Goal: Task Accomplishment & Management: Manage account settings

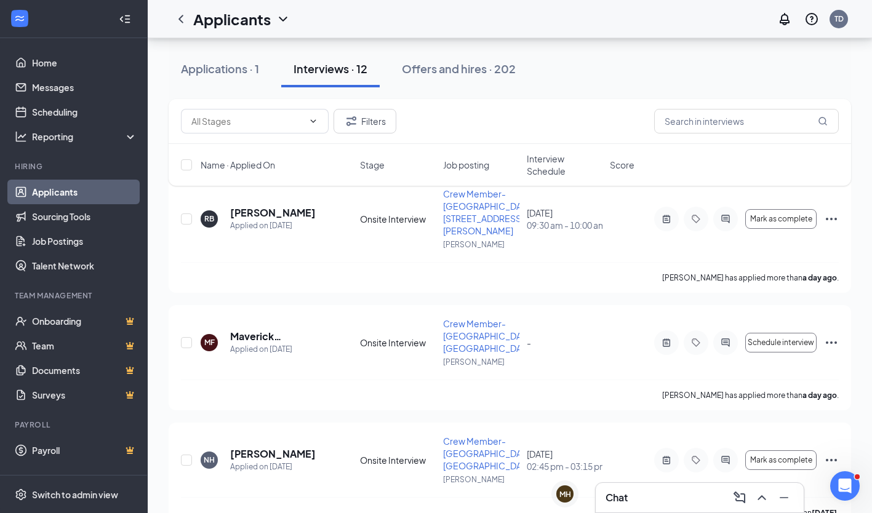
scroll to position [86, 0]
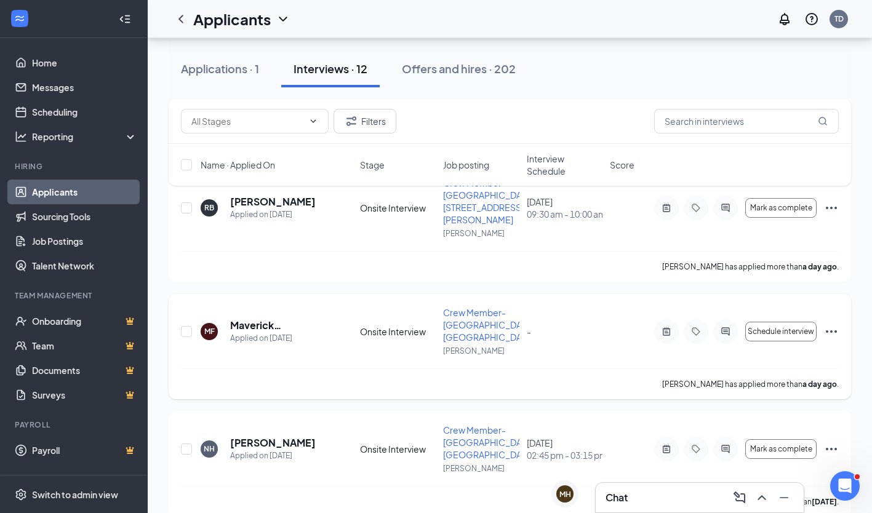
click at [835, 324] on icon "Ellipses" at bounding box center [831, 331] width 15 height 15
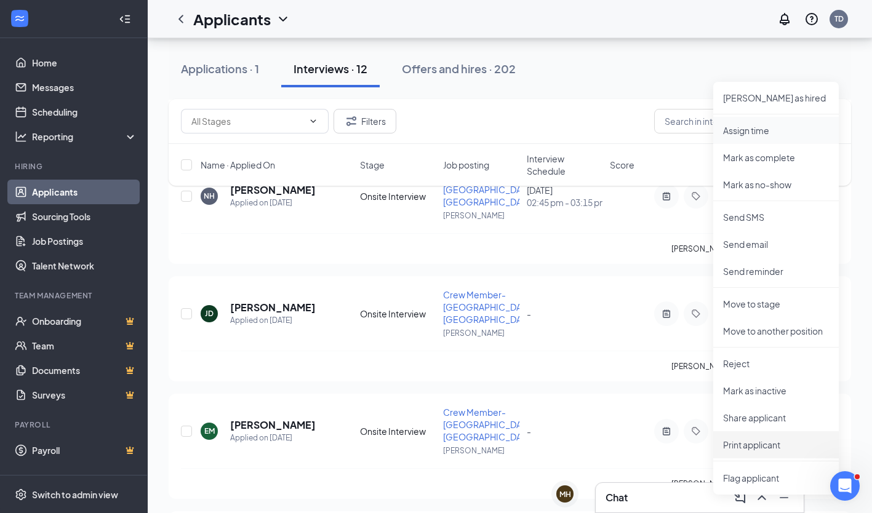
scroll to position [334, 0]
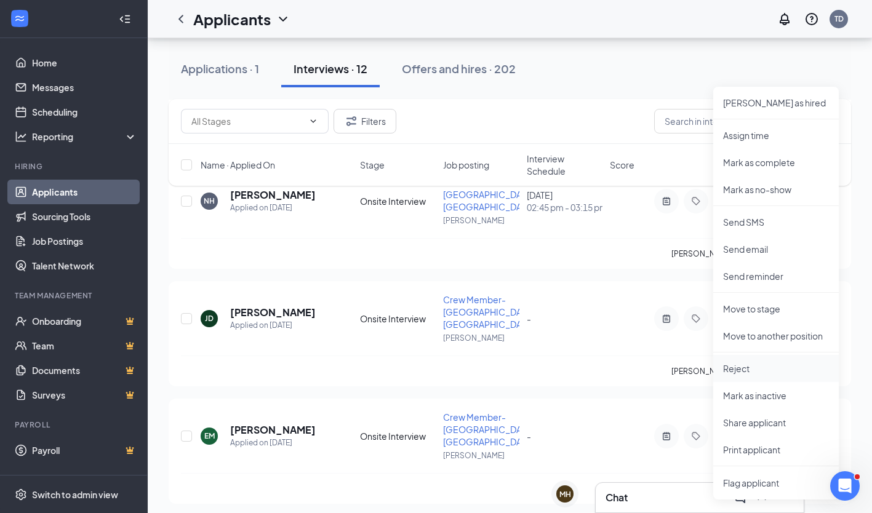
click at [764, 368] on p "Reject" at bounding box center [776, 368] width 106 height 12
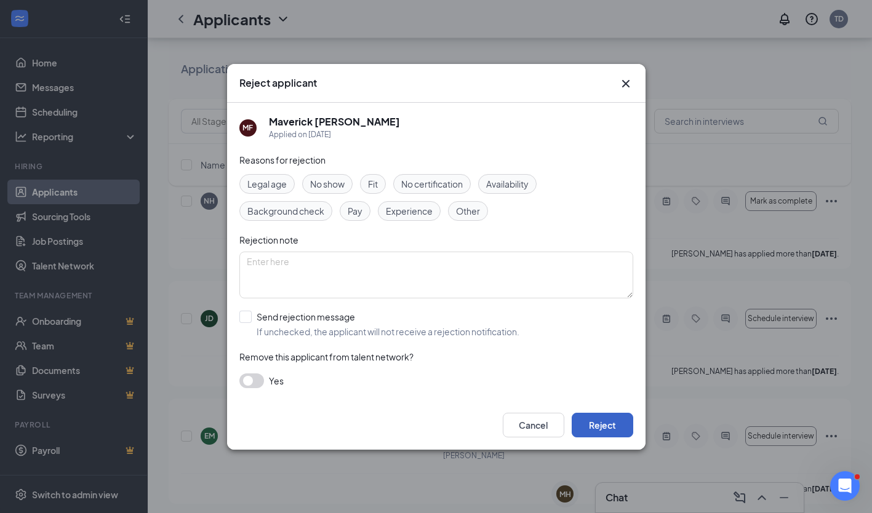
click at [602, 422] on button "Reject" at bounding box center [603, 425] width 62 height 25
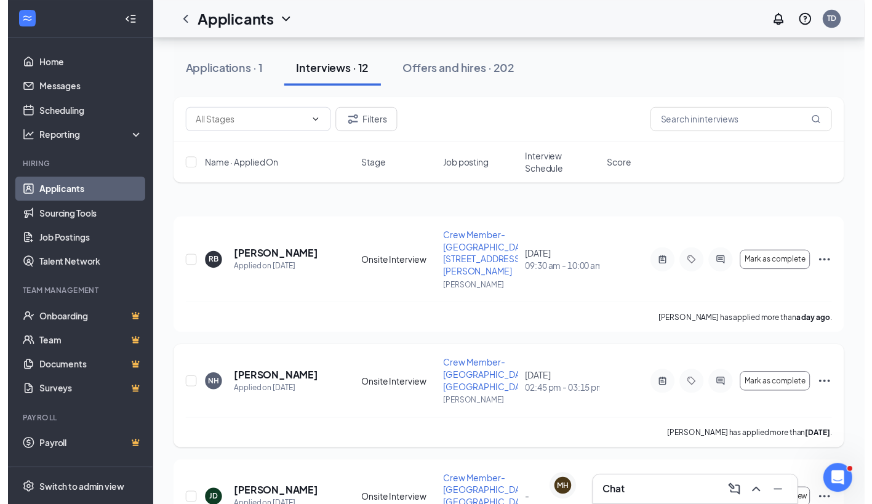
scroll to position [0, 0]
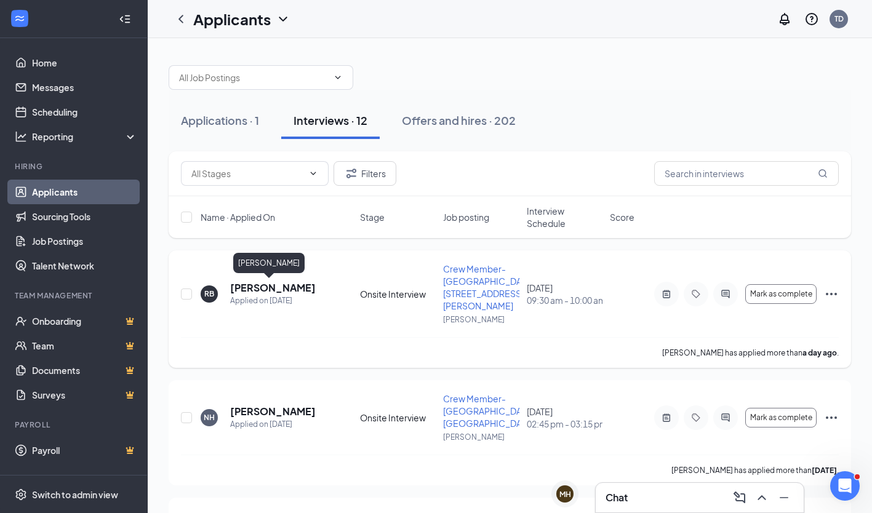
click at [251, 290] on h5 "[PERSON_NAME]" at bounding box center [273, 288] width 86 height 14
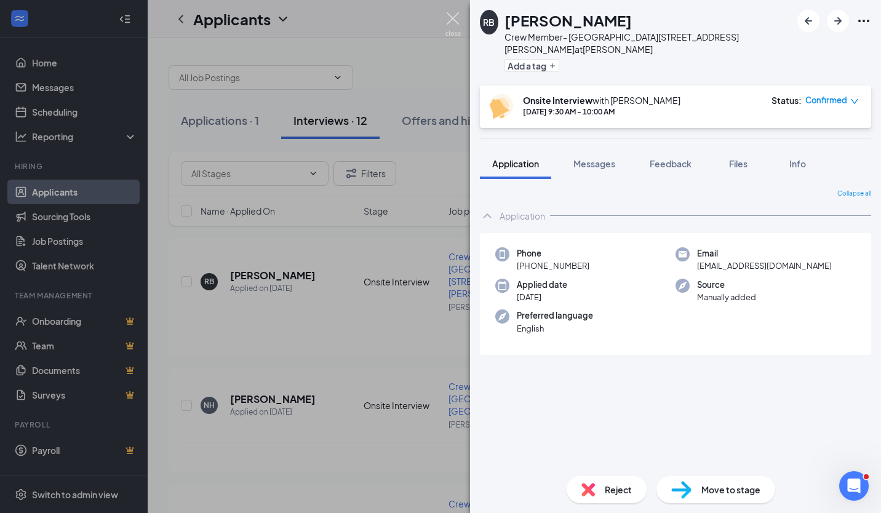
click at [450, 16] on img at bounding box center [452, 24] width 15 height 24
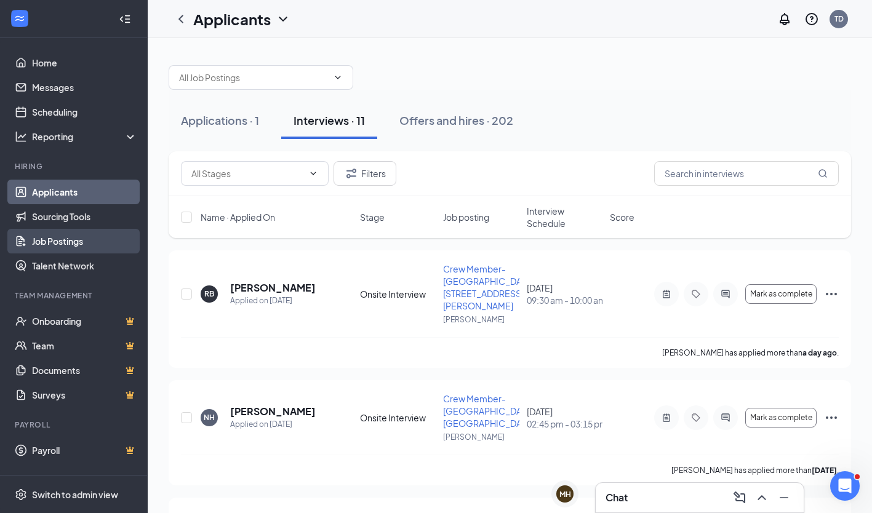
click at [75, 242] on link "Job Postings" at bounding box center [84, 241] width 105 height 25
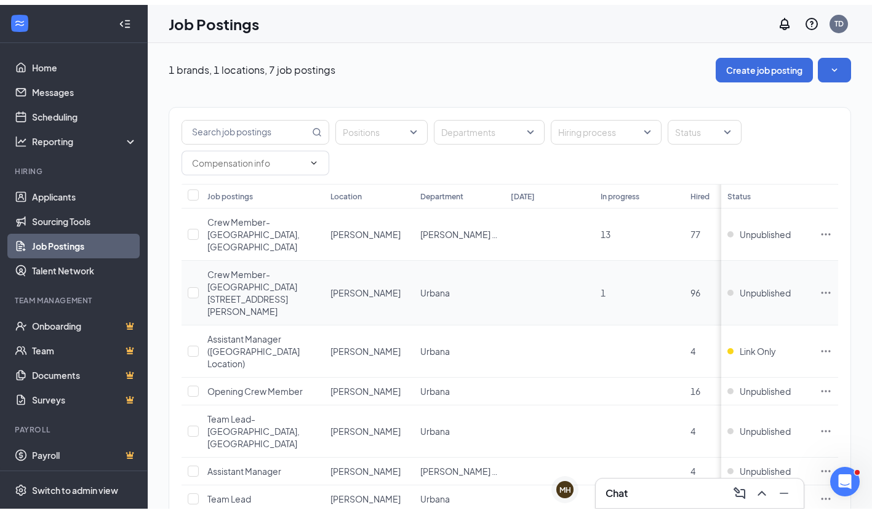
scroll to position [20, 0]
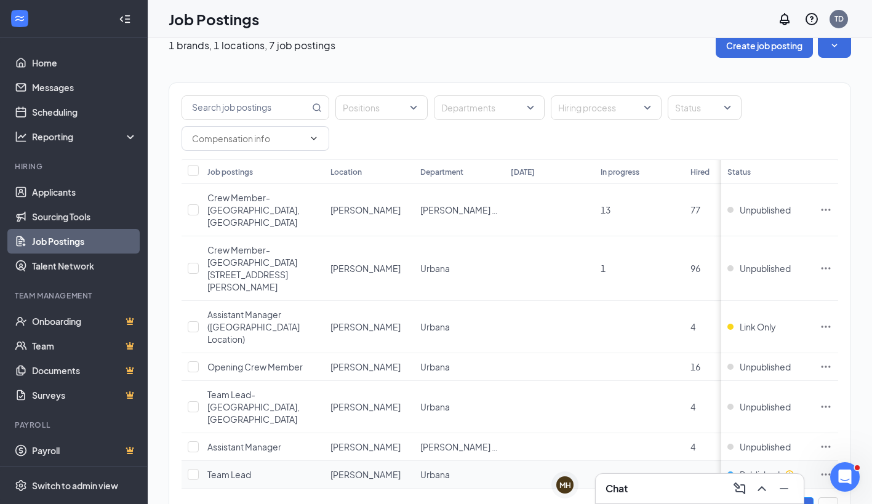
click at [233, 469] on span "Team Lead" at bounding box center [229, 474] width 44 height 11
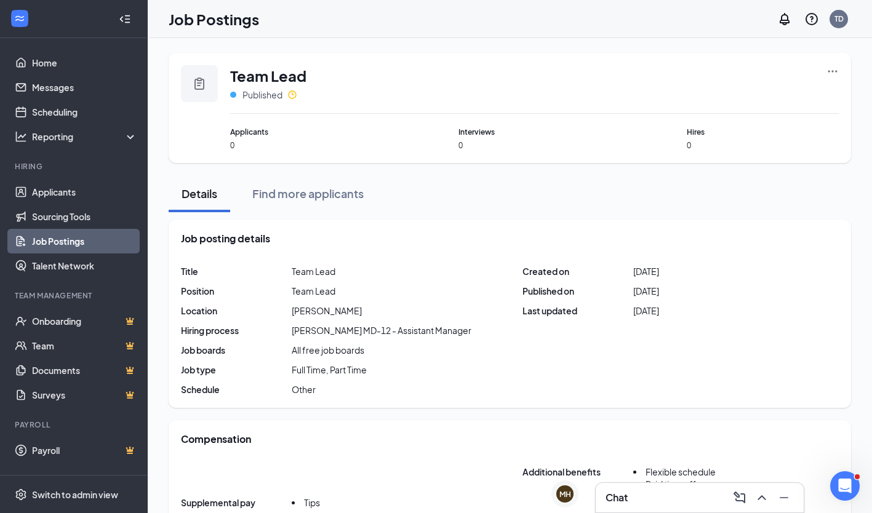
click at [837, 70] on icon "Ellipses" at bounding box center [832, 71] width 12 height 12
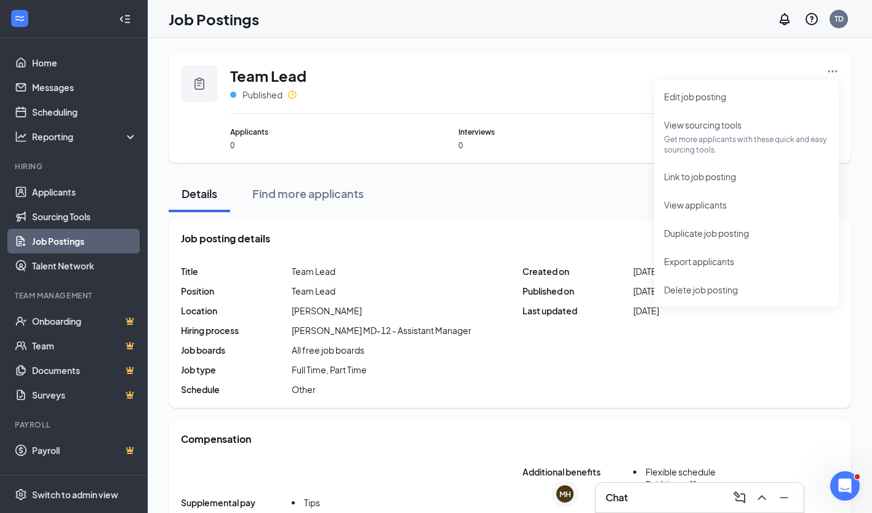
click at [288, 285] on span "Position" at bounding box center [236, 291] width 111 height 12
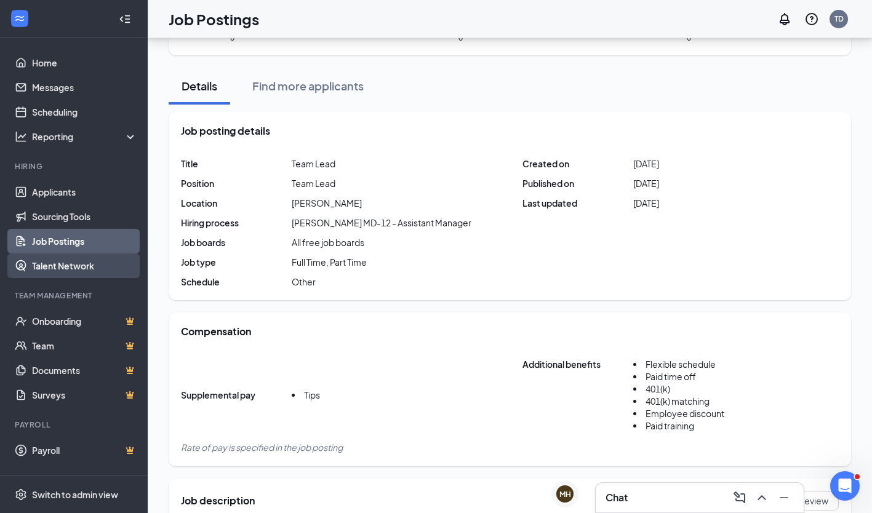
scroll to position [282, 0]
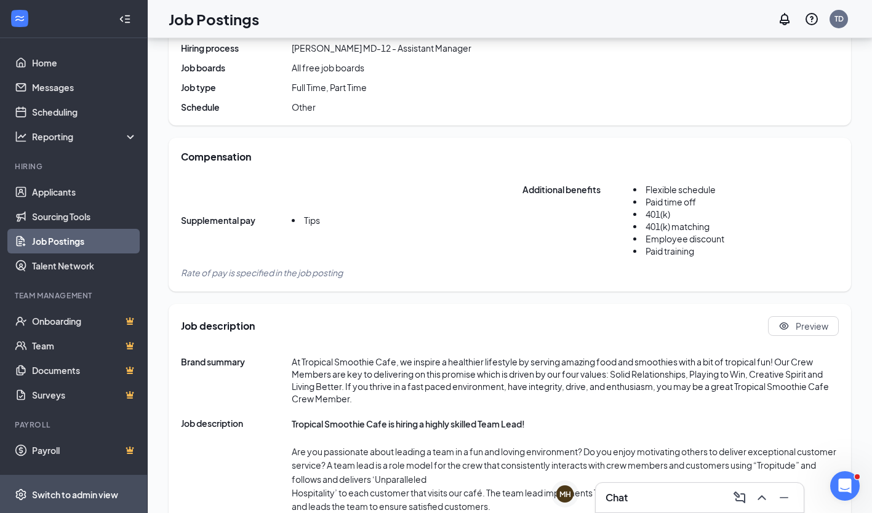
click at [102, 490] on div "Switch to admin view" at bounding box center [75, 495] width 86 height 12
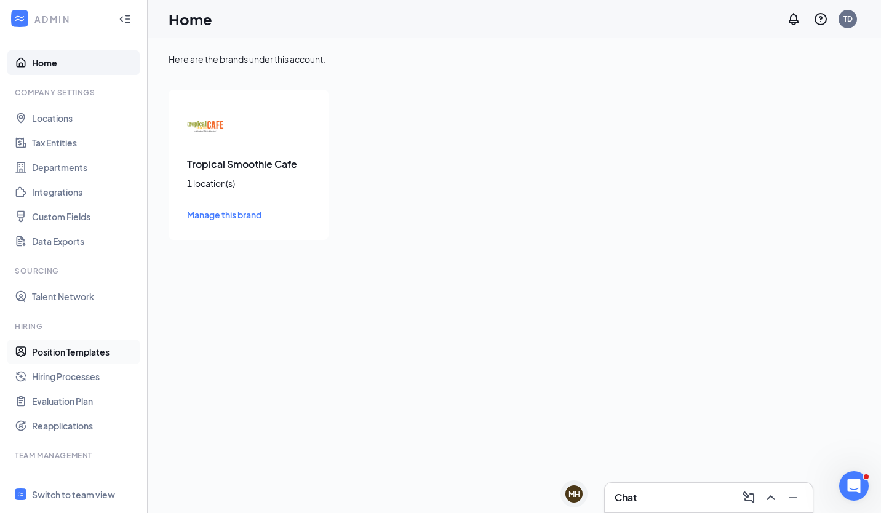
click at [86, 356] on link "Position Templates" at bounding box center [84, 352] width 105 height 25
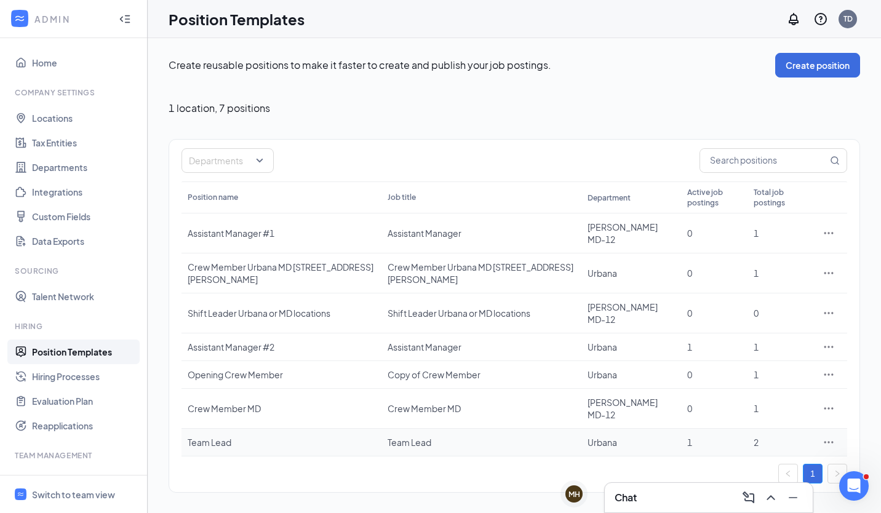
click at [235, 441] on div "Team Lead" at bounding box center [282, 442] width 188 height 12
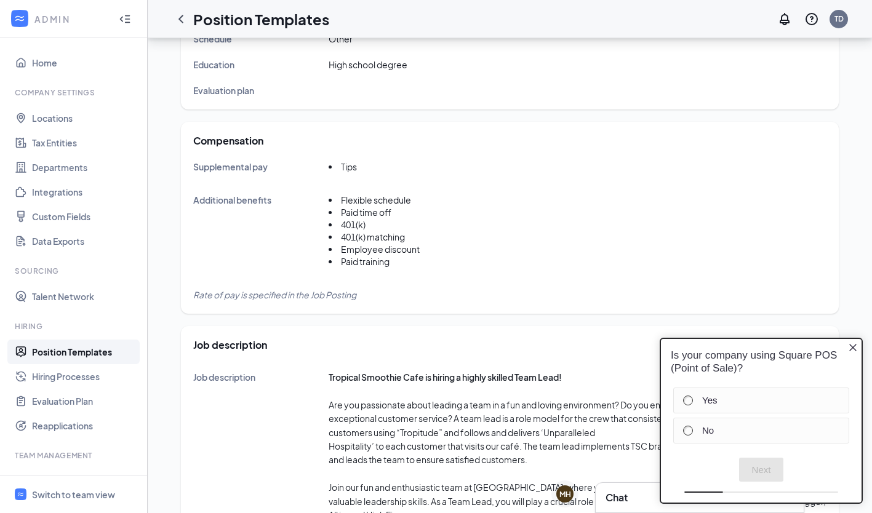
scroll to position [337, 0]
click at [692, 434] on div "No" at bounding box center [759, 431] width 153 height 12
click at [754, 462] on button "Next" at bounding box center [761, 470] width 45 height 24
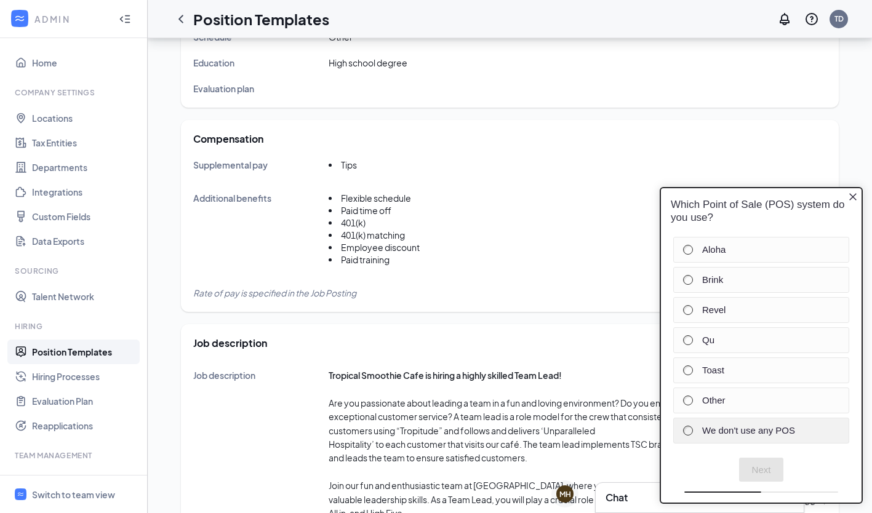
scroll to position [341, 0]
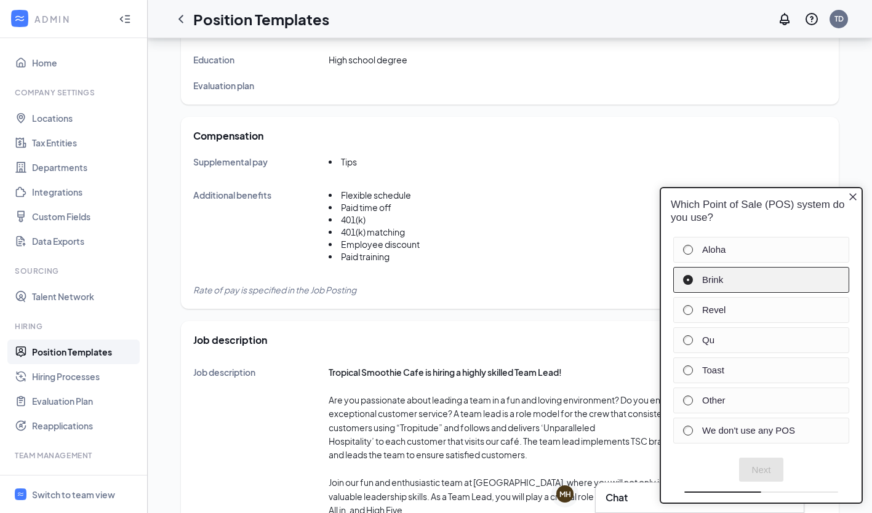
click at [741, 284] on label "Brink" at bounding box center [769, 280] width 134 height 12
click at [769, 477] on button "Next" at bounding box center [761, 470] width 45 height 24
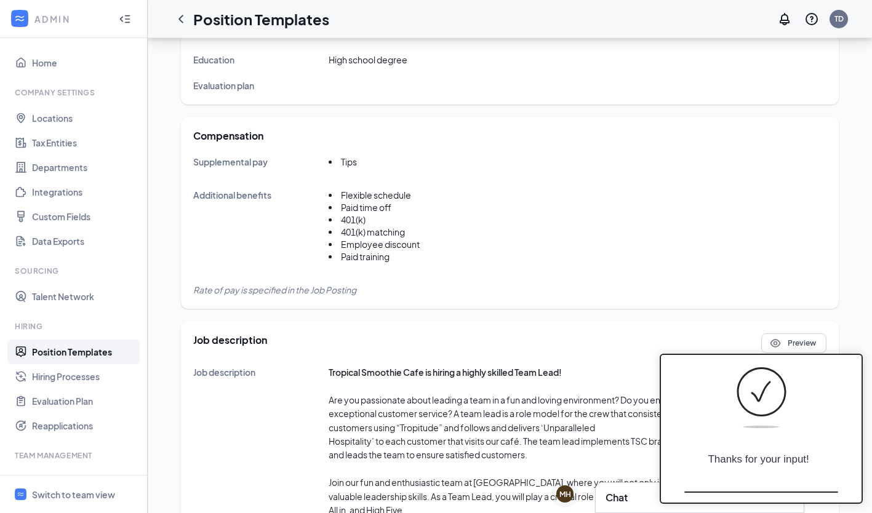
click at [647, 239] on div "Additional benefits Flexible schedule Paid time off 401(k) 401(k) matching Empl…" at bounding box center [509, 229] width 633 height 82
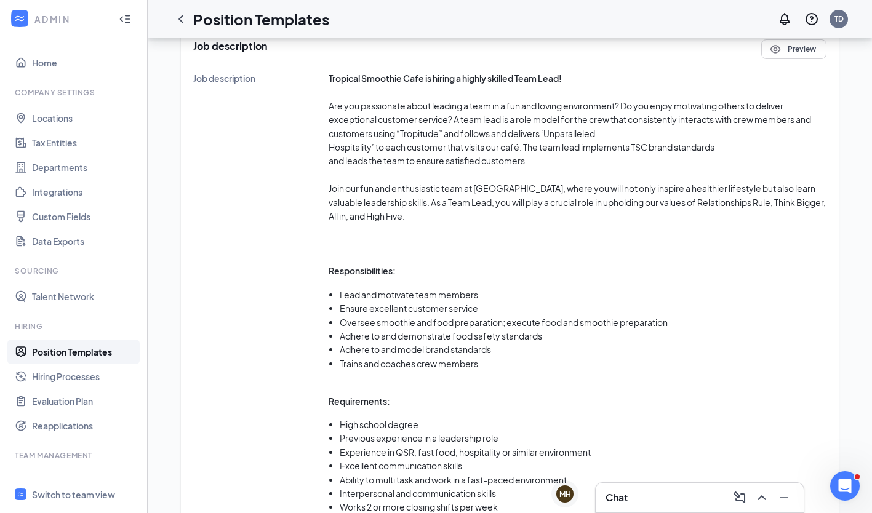
scroll to position [914, 0]
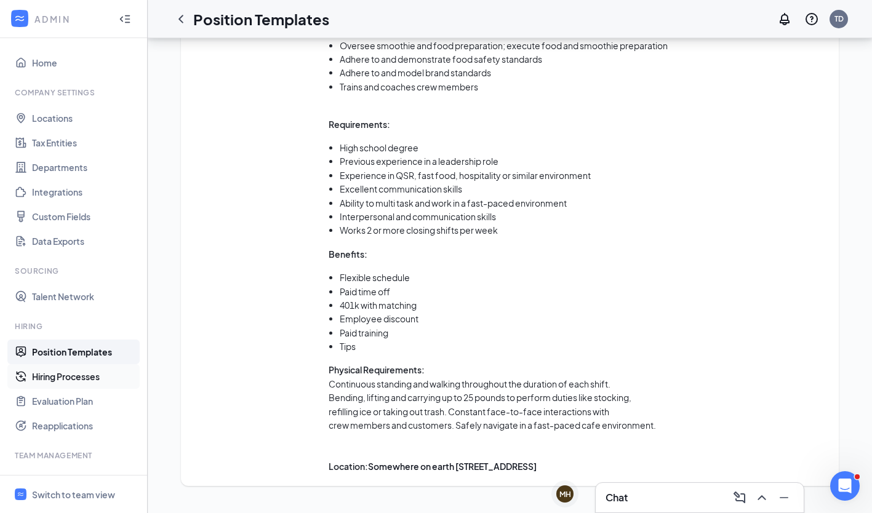
click at [79, 380] on link "Hiring Processes" at bounding box center [84, 376] width 105 height 25
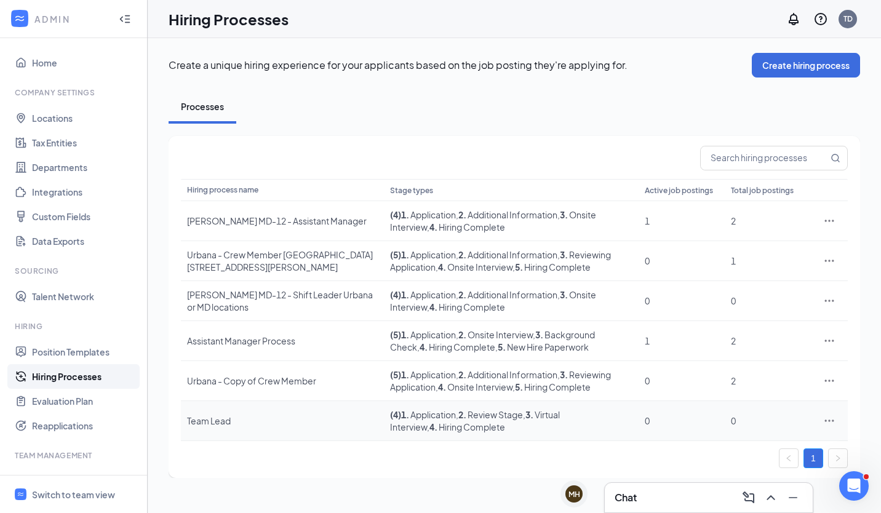
click at [826, 420] on icon "Ellipses" at bounding box center [829, 421] width 9 height 2
click at [741, 311] on span "Edit" at bounding box center [773, 311] width 106 height 14
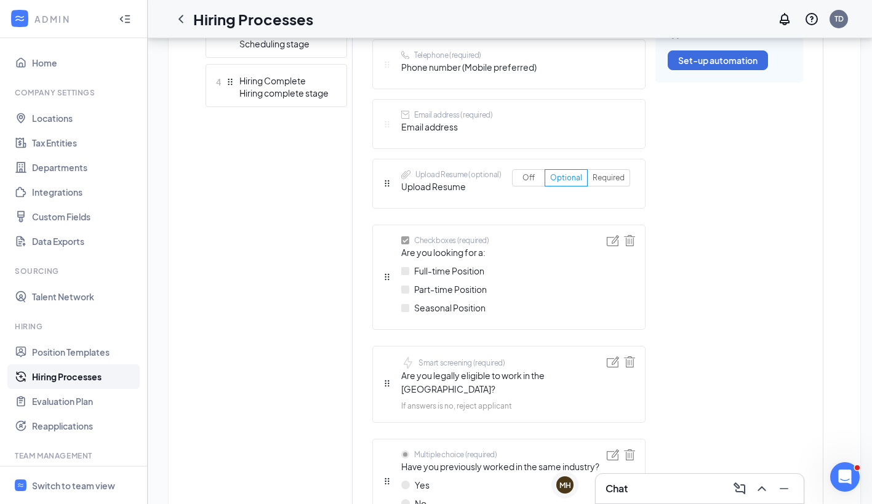
scroll to position [492, 0]
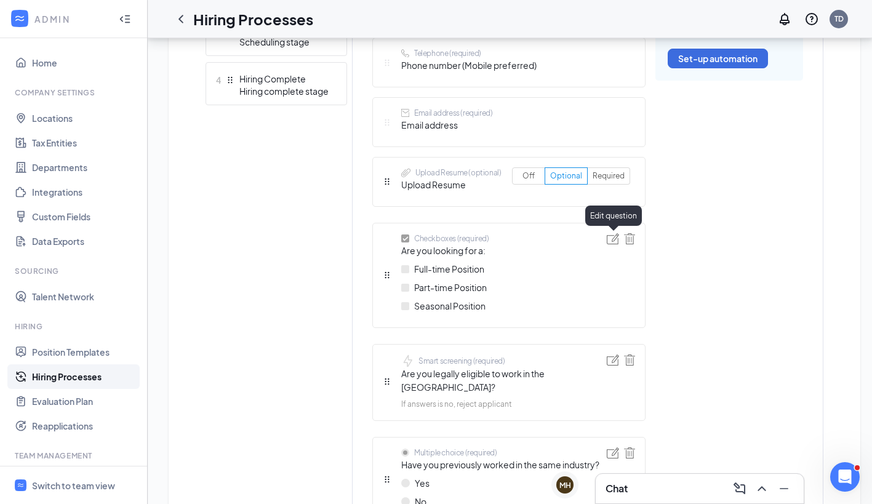
click at [612, 240] on img at bounding box center [613, 238] width 12 height 11
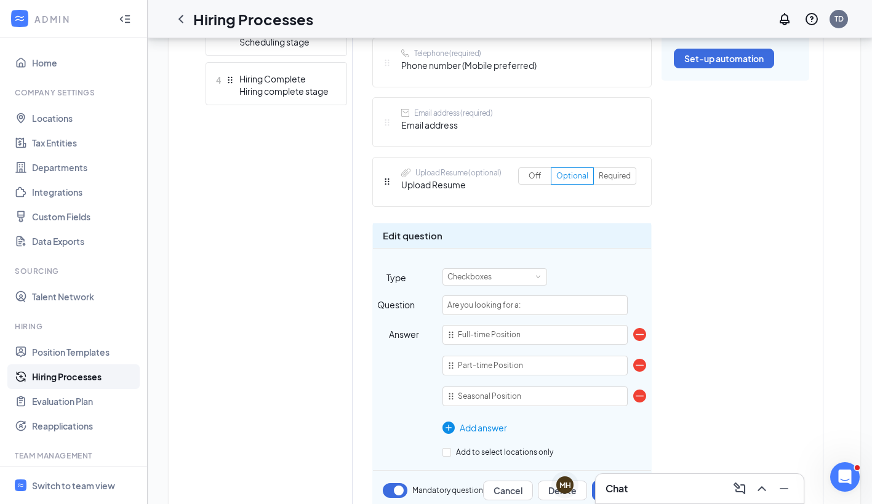
click at [642, 395] on img at bounding box center [639, 395] width 13 height 13
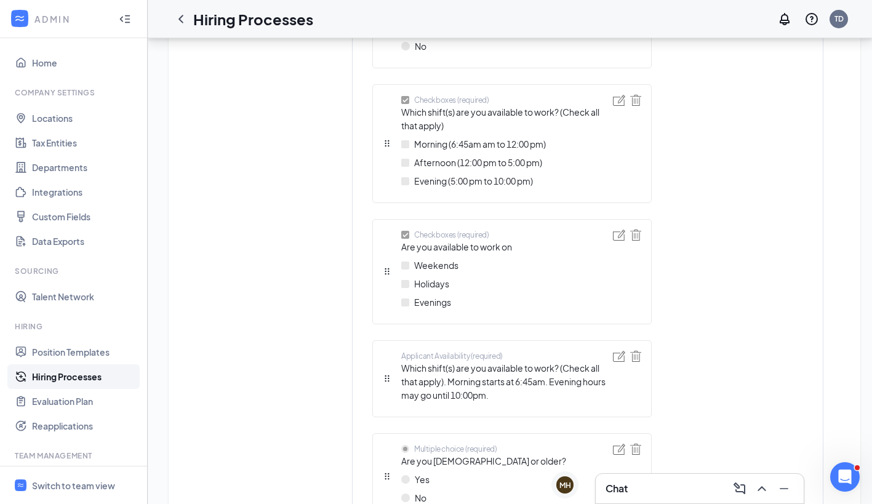
scroll to position [1215, 0]
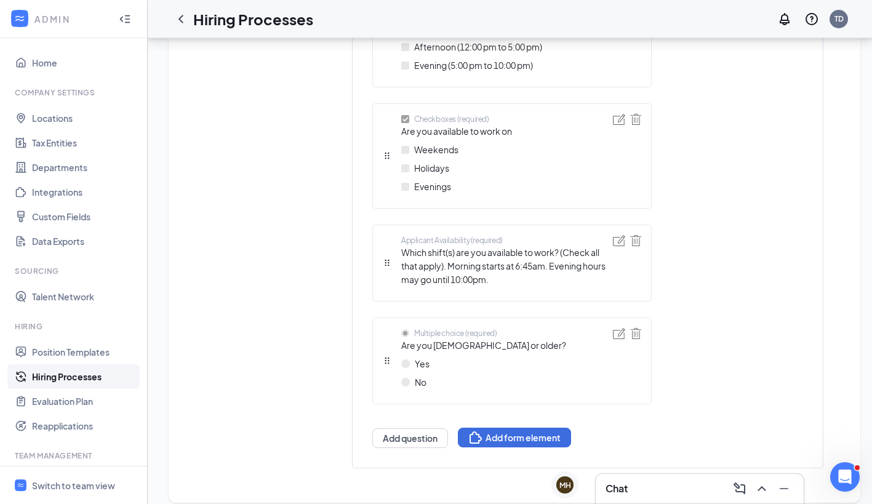
click at [623, 328] on img at bounding box center [619, 333] width 12 height 11
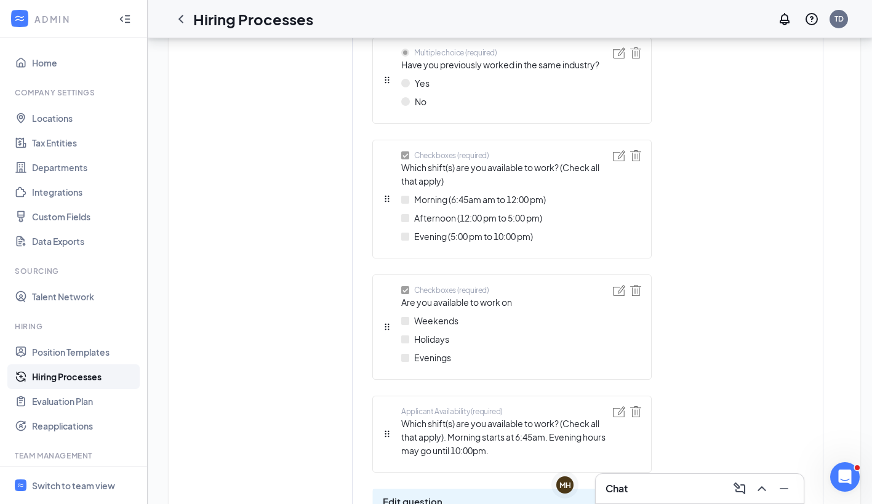
scroll to position [1045, 0]
click at [388, 313] on div "Short answer (required) First name Short answer (required) Last name Telephone …" at bounding box center [511, 78] width 279 height 1424
click at [386, 309] on div "Short answer (required) First name Short answer (required) Last name Telephone …" at bounding box center [511, 78] width 279 height 1424
click at [615, 284] on img at bounding box center [619, 289] width 12 height 11
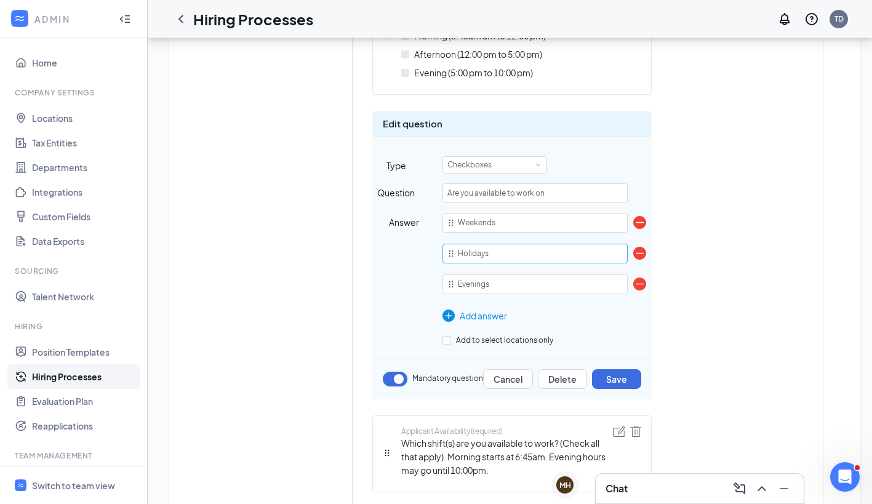
scroll to position [1212, 0]
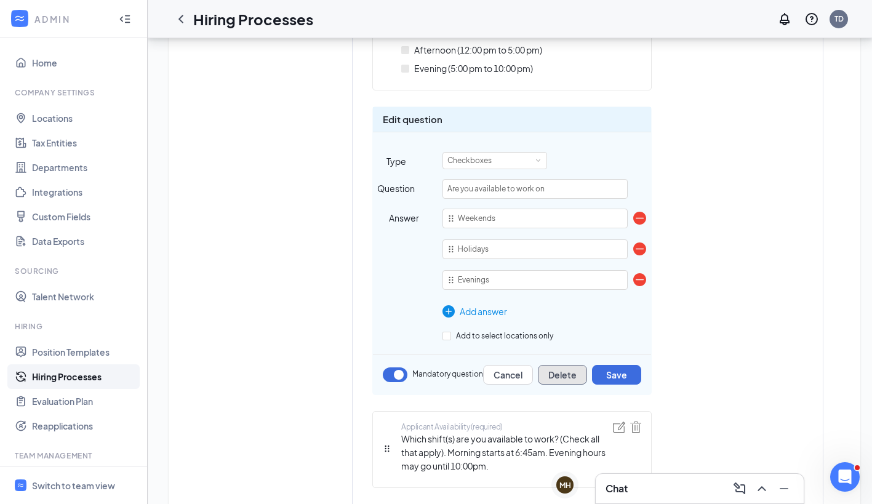
click at [553, 365] on button "Delete" at bounding box center [562, 375] width 49 height 20
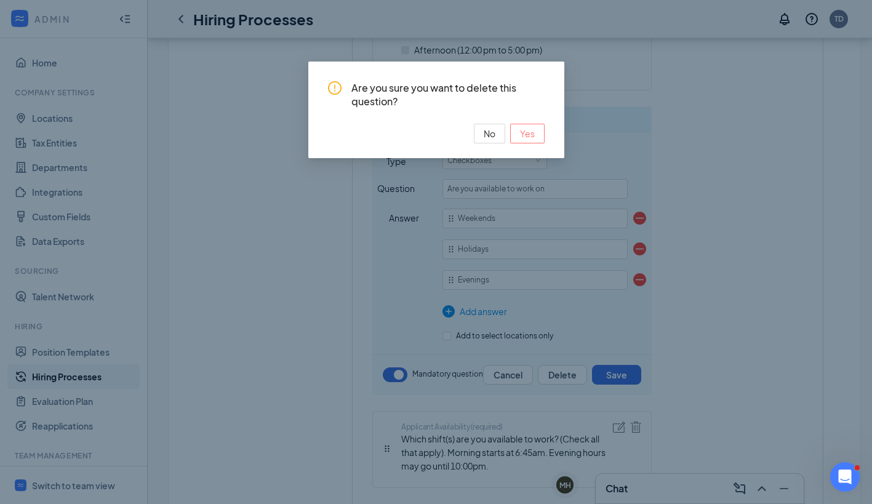
click at [536, 130] on button "Yes" at bounding box center [527, 134] width 34 height 20
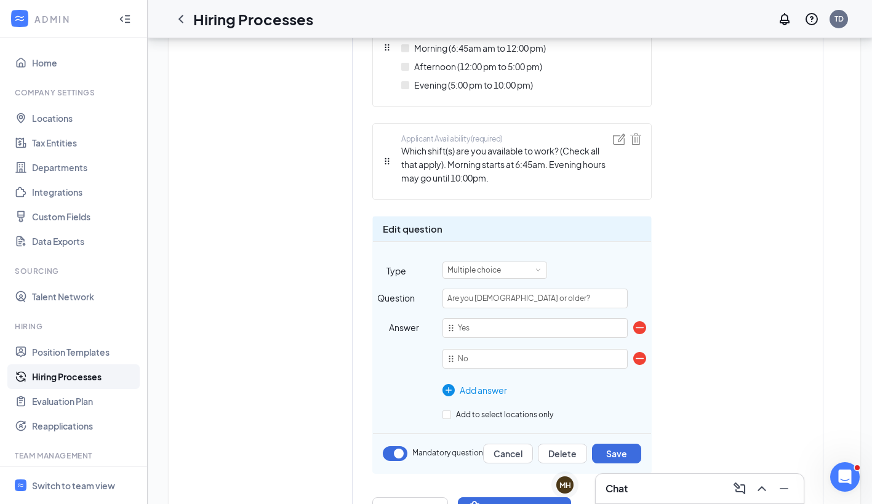
scroll to position [1264, 0]
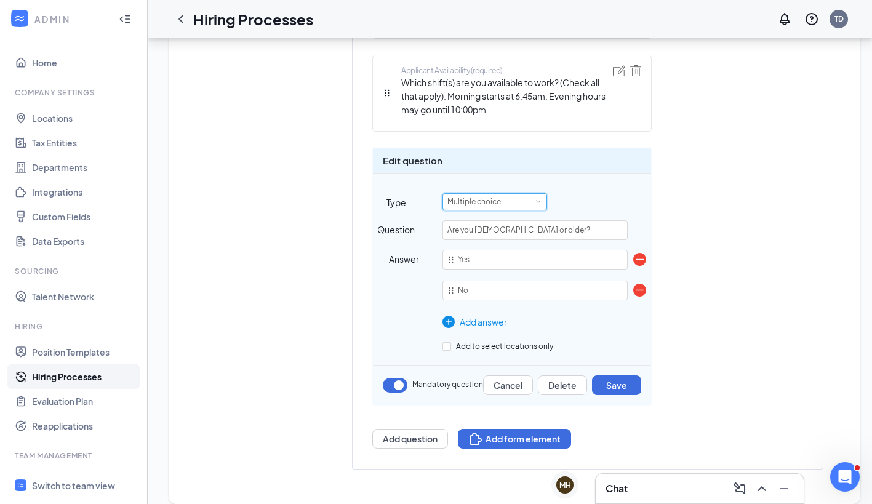
click at [539, 199] on span at bounding box center [538, 202] width 6 height 6
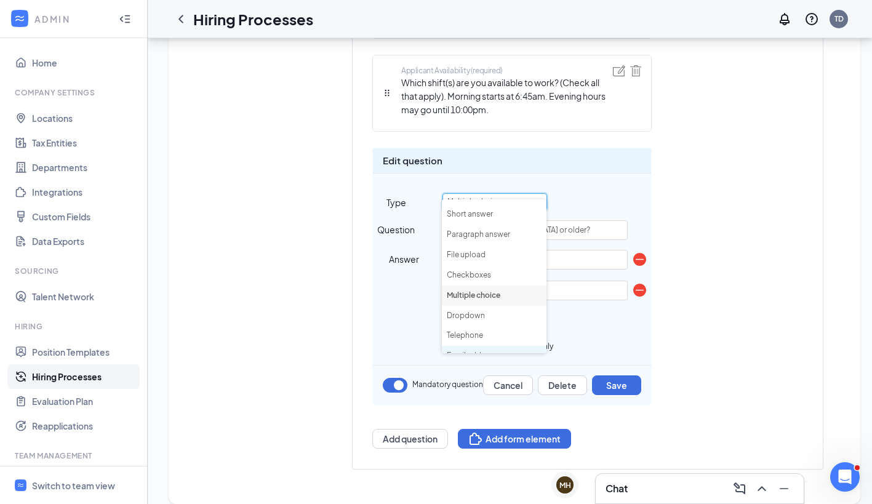
scroll to position [14, 0]
click at [506, 300] on li "Multiple choice" at bounding box center [494, 297] width 105 height 20
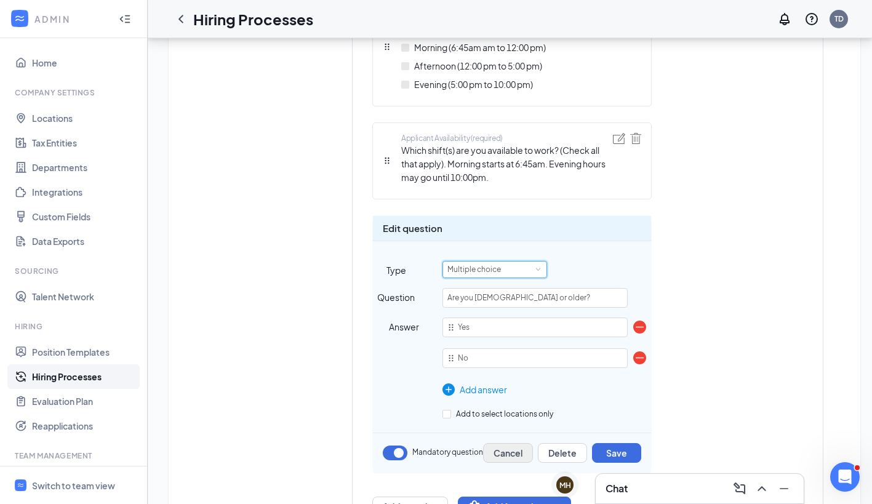
scroll to position [1264, 0]
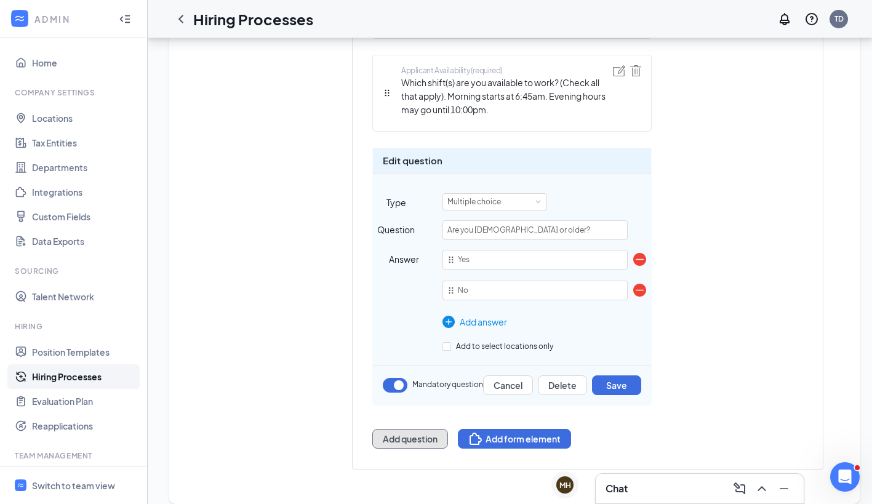
click at [415, 431] on button "Add question" at bounding box center [410, 439] width 76 height 20
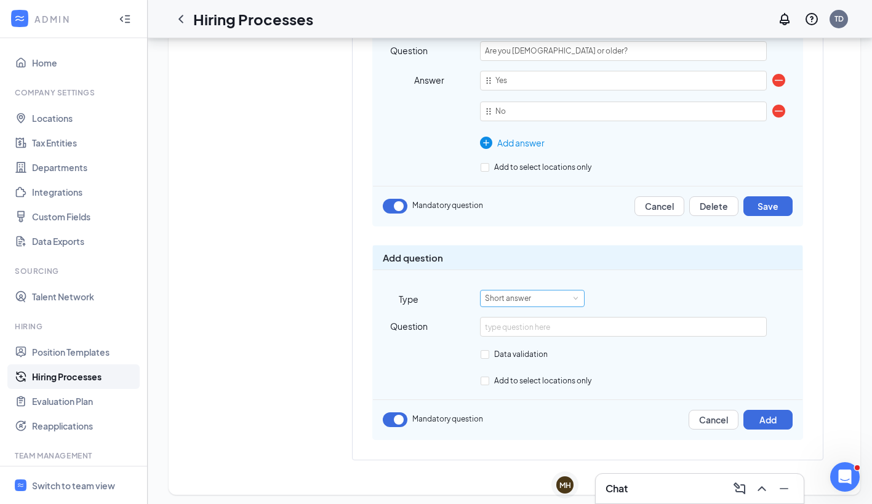
scroll to position [1405, 0]
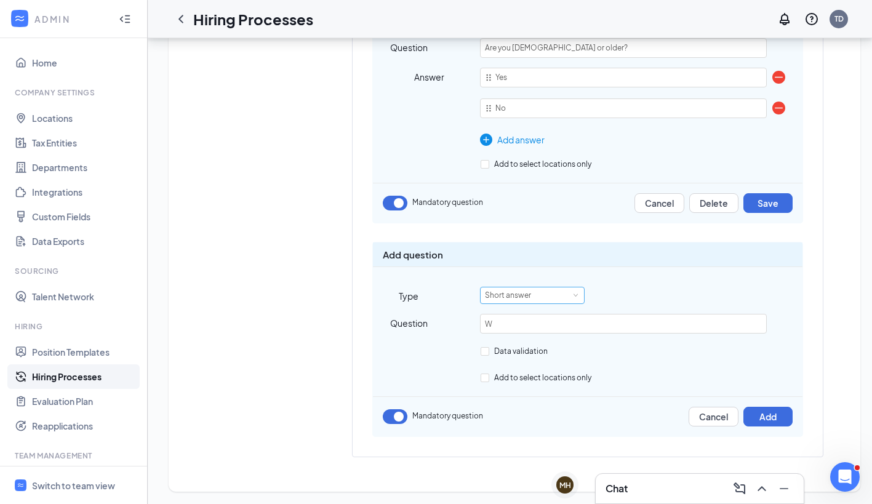
click at [535, 431] on div "Add question Type Short answer Question W Data validation Add to select locatio…" at bounding box center [587, 339] width 431 height 195
click at [513, 321] on input "W" at bounding box center [623, 324] width 286 height 20
click at [511, 319] on input "Why" at bounding box center [623, 324] width 286 height 20
click at [511, 319] on input "Why wod ul" at bounding box center [623, 324] width 286 height 20
click at [537, 314] on input "Why would youte be a good" at bounding box center [623, 324] width 286 height 20
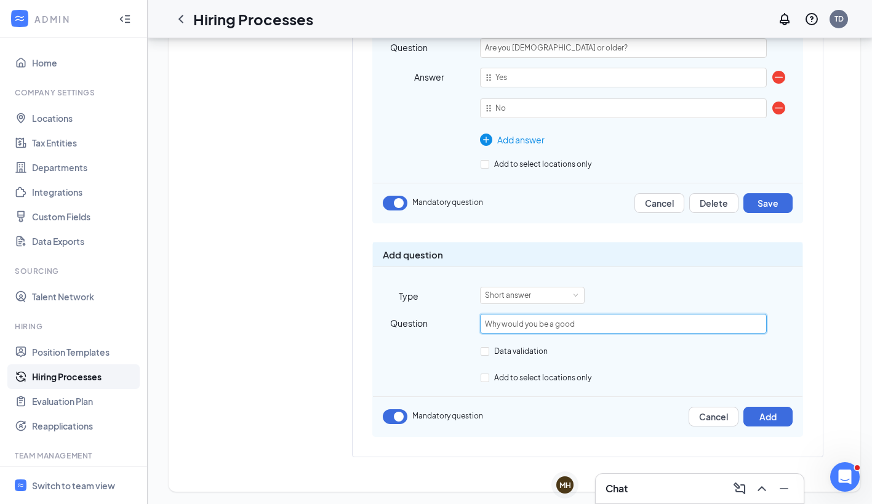
click at [596, 327] on input "Why would you be a good" at bounding box center [623, 324] width 286 height 20
click at [626, 321] on input "Why would you be a good Team Lead?" at bounding box center [623, 324] width 286 height 20
type input "Why would you be a good Team Lead?"
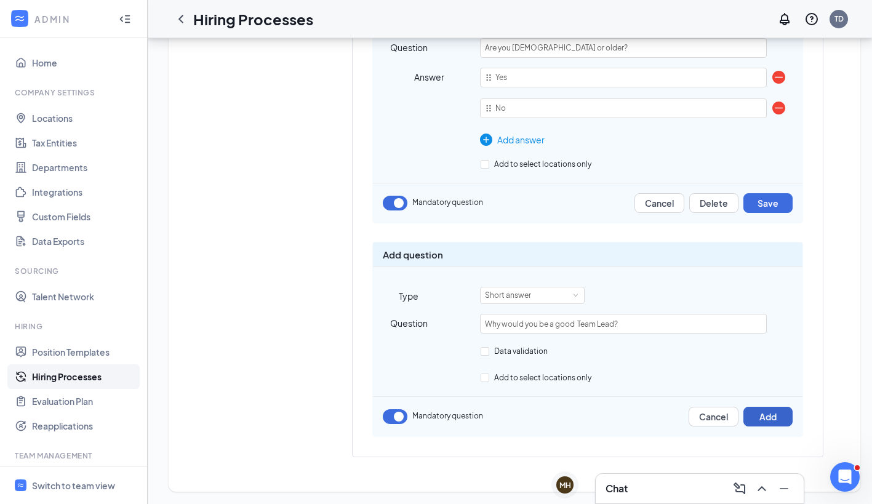
click at [775, 413] on button "Add" at bounding box center [767, 417] width 49 height 20
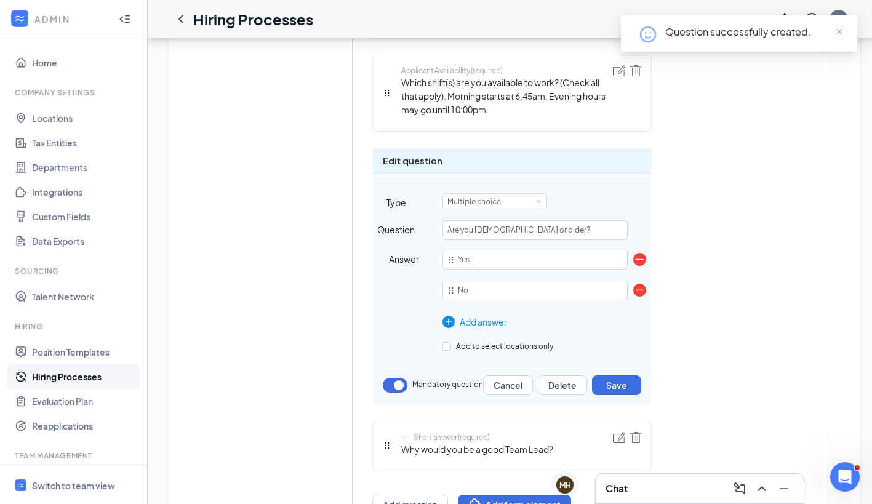
scroll to position [1330, 0]
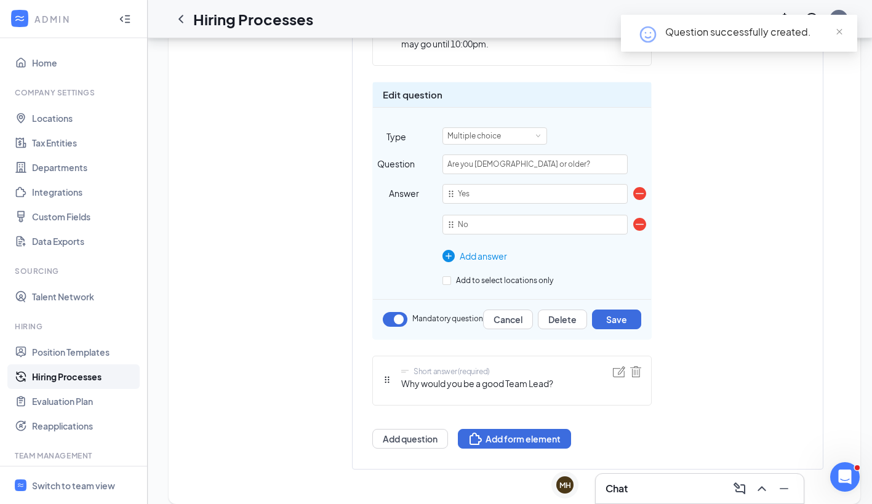
click at [849, 27] on div "Question successfully created." at bounding box center [739, 33] width 236 height 37
click at [840, 31] on span "close" at bounding box center [839, 32] width 9 height 9
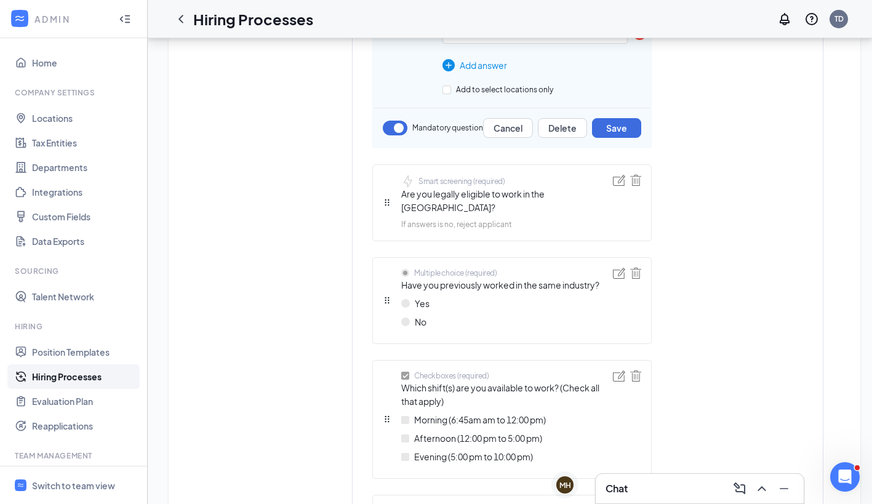
scroll to position [825, 2]
click at [633, 182] on img at bounding box center [635, 179] width 11 height 11
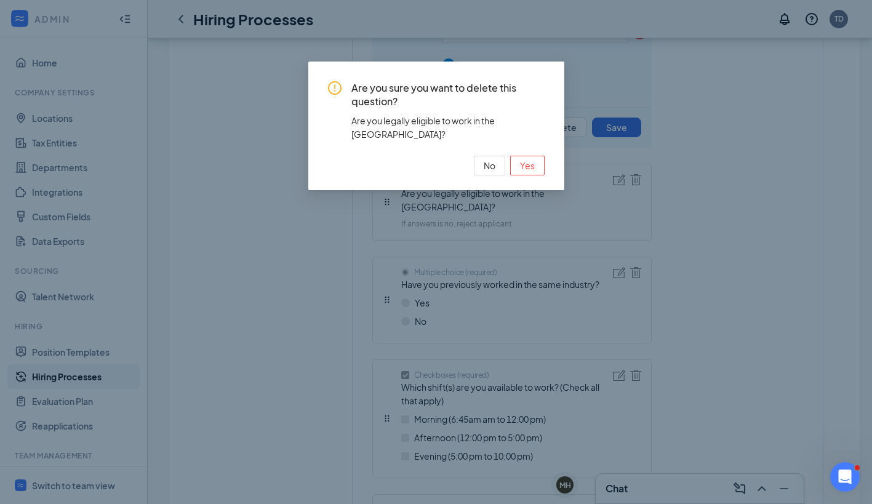
click at [546, 155] on div "Are you sure you want to delete this question? Are you legally eligible to work…" at bounding box center [436, 126] width 256 height 129
click at [533, 159] on span "Yes" at bounding box center [527, 166] width 15 height 14
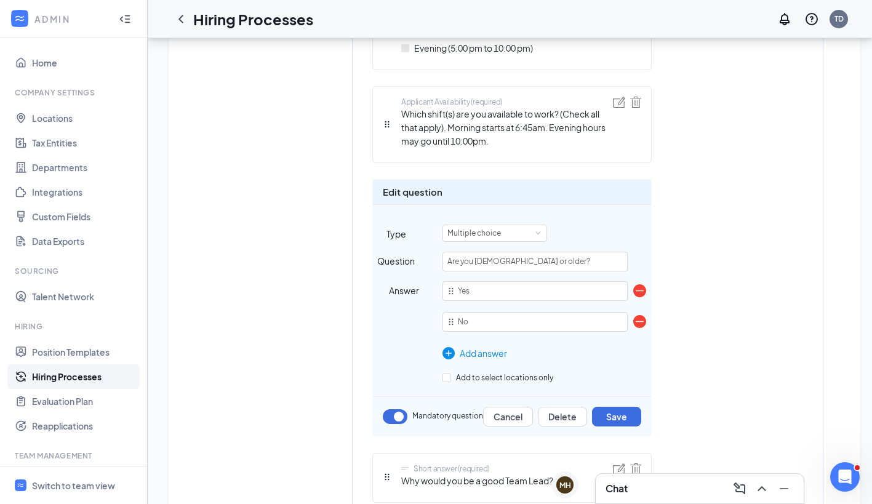
scroll to position [1134, 2]
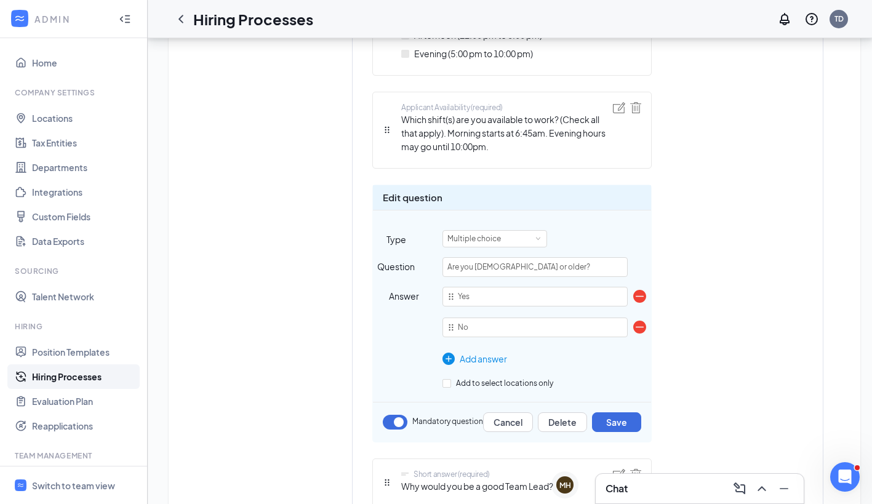
click at [618, 420] on button "Save" at bounding box center [616, 422] width 49 height 20
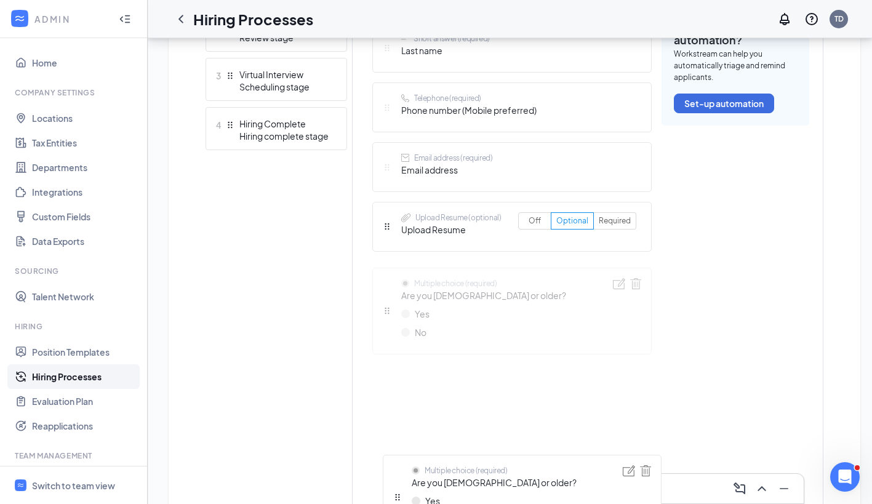
scroll to position [452, 2]
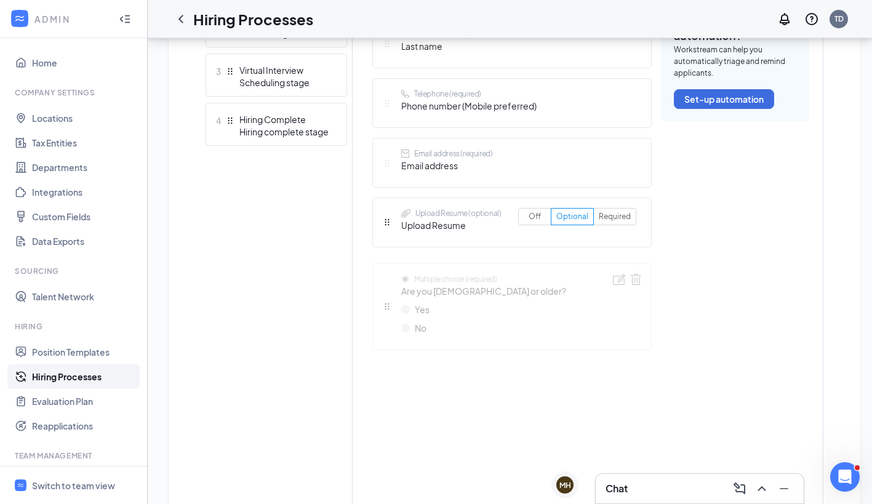
drag, startPoint x: 383, startPoint y: 280, endPoint x: 370, endPoint y: 383, distance: 103.6
click at [372, 383] on div "Short answer (required) First name Short answer (required) Last name Telephone …" at bounding box center [511, 511] width 279 height 1104
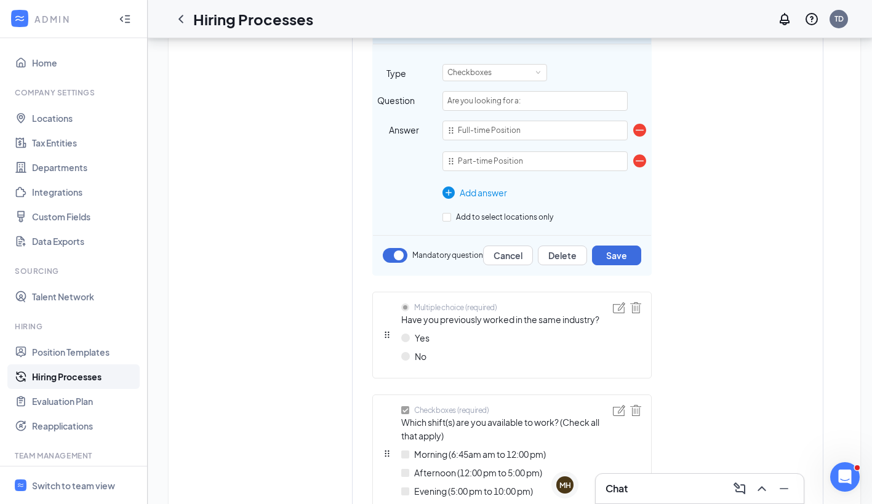
scroll to position [797, 0]
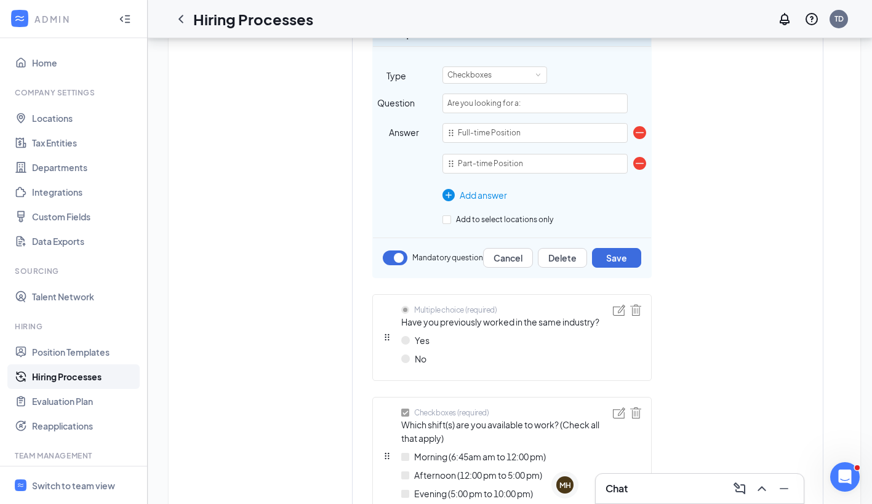
click at [444, 198] on img at bounding box center [448, 195] width 12 height 12
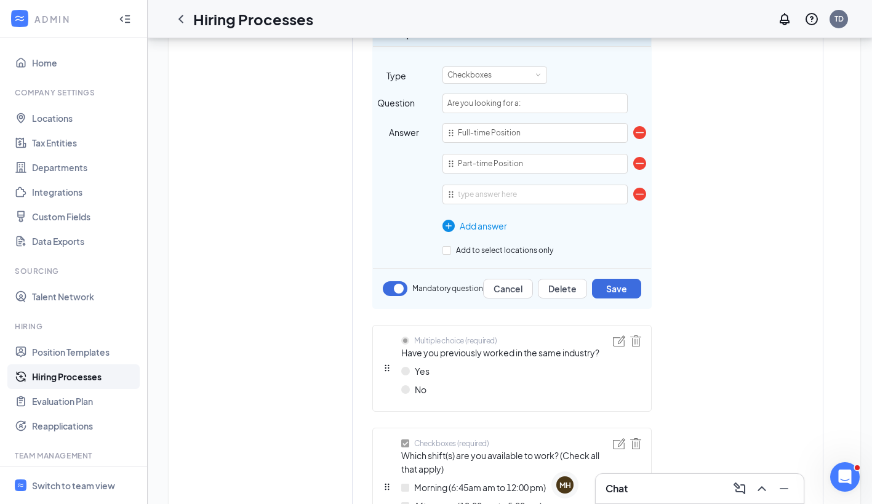
drag, startPoint x: 444, startPoint y: 198, endPoint x: 439, endPoint y: 181, distance: 17.3
click at [439, 181] on div "Answer Full-time Position Part-time Position To pick up a draggable item, press…" at bounding box center [512, 178] width 278 height 110
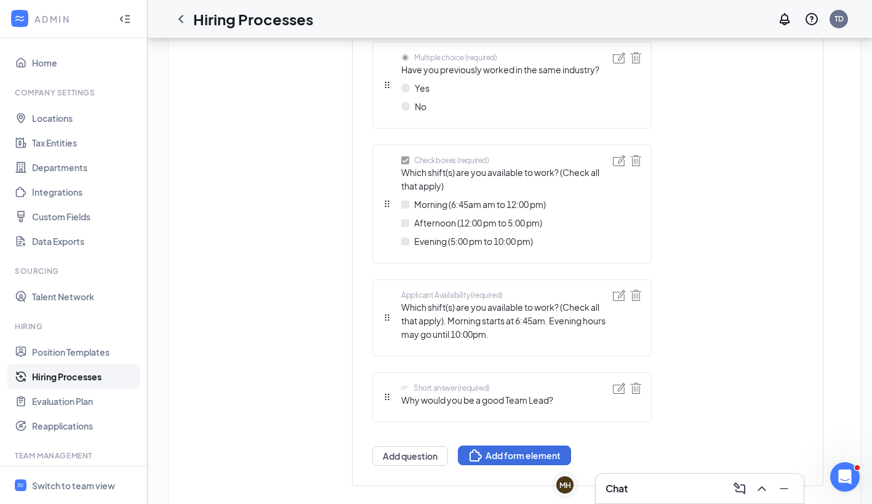
click at [439, 181] on ul "Upload Resume (optional) Upload Resume Off Optional Required Multiple choice (r…" at bounding box center [511, 0] width 279 height 863
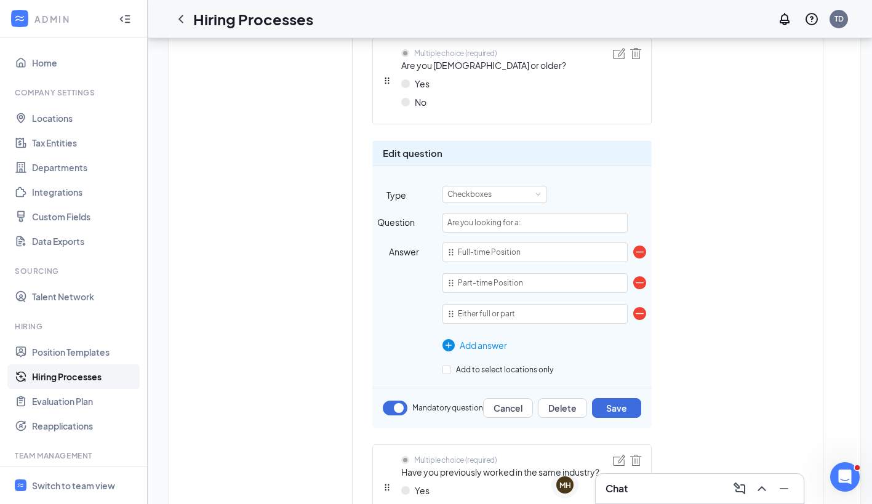
scroll to position [676, 9]
click at [521, 322] on input "Either full or part" at bounding box center [534, 315] width 185 height 20
click at [521, 319] on input "Either full or part" at bounding box center [534, 315] width 185 height 20
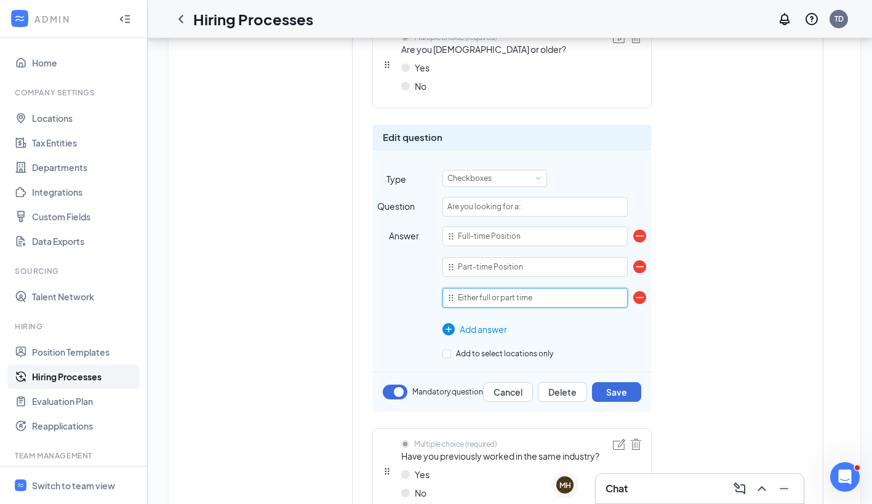
scroll to position [692, 9]
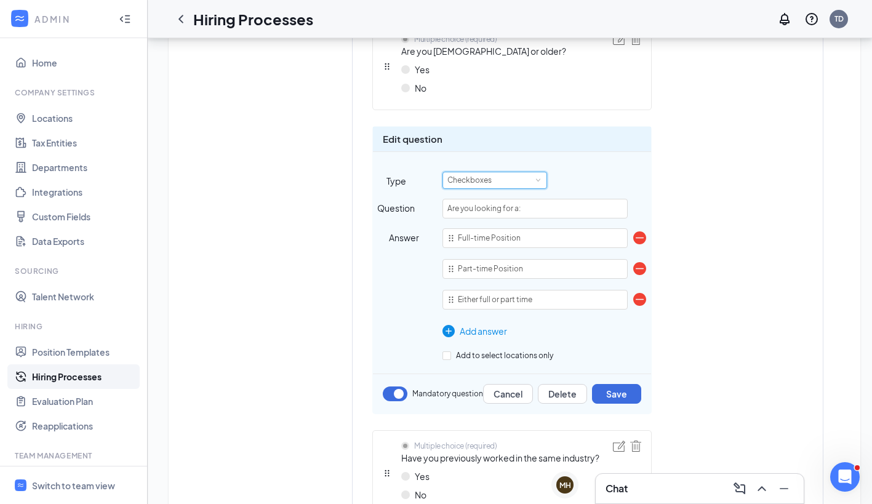
click at [535, 180] on span at bounding box center [538, 180] width 6 height 6
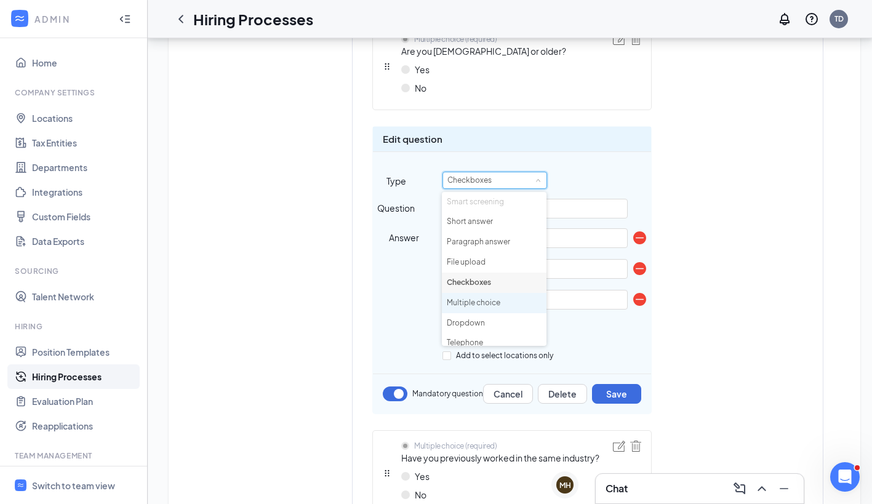
click at [489, 303] on li "Multiple choice" at bounding box center [494, 303] width 105 height 20
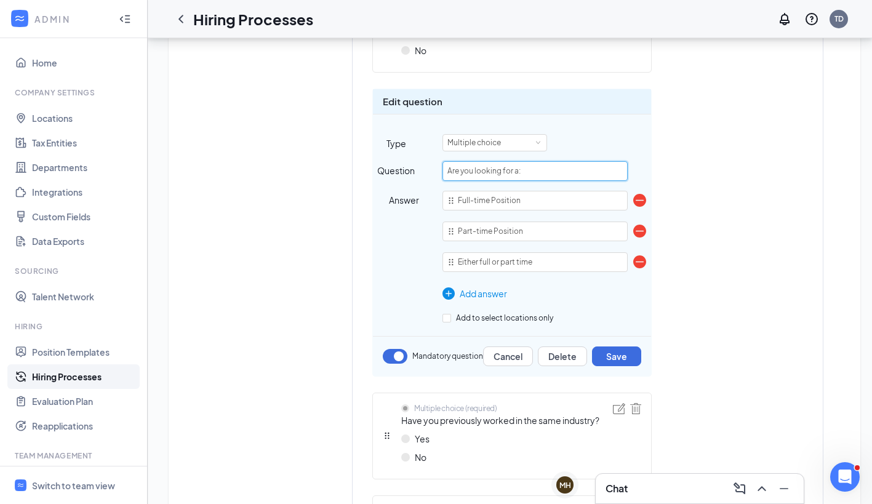
scroll to position [732, 9]
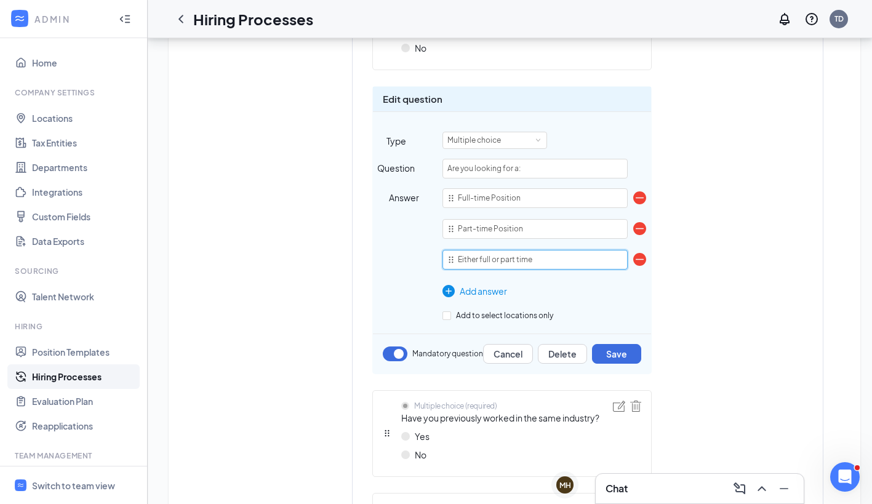
click at [482, 259] on input "Either full or part time" at bounding box center [534, 260] width 185 height 20
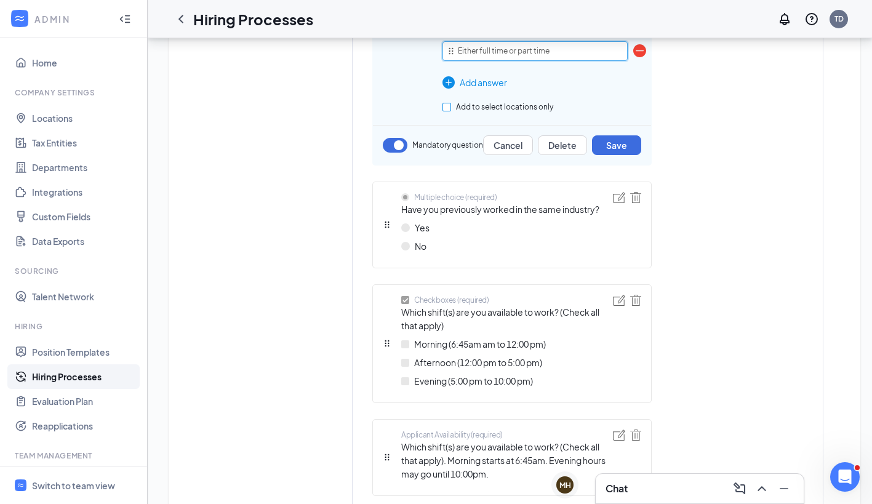
scroll to position [948, 9]
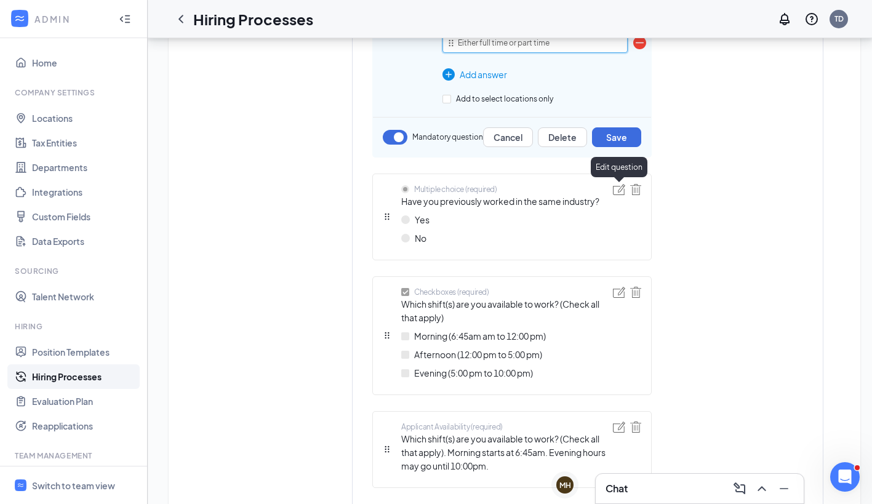
type input "Either full time or part time"
click at [613, 190] on img at bounding box center [619, 189] width 12 height 11
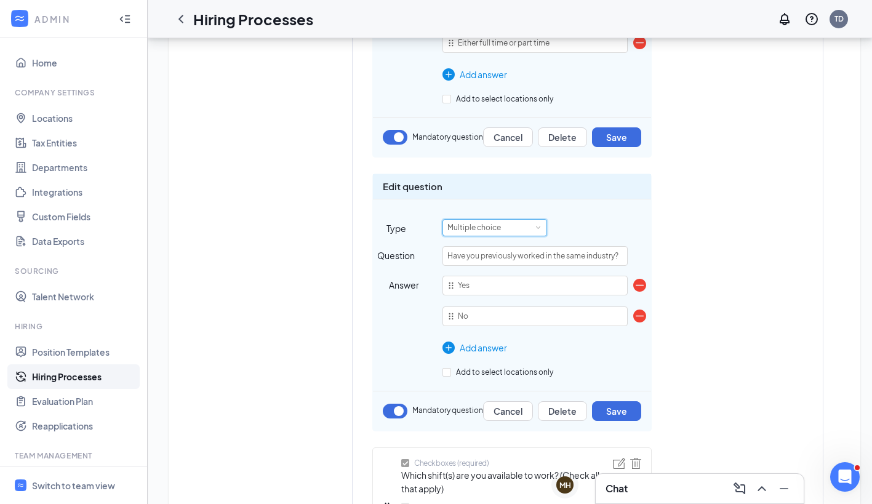
click at [535, 225] on span at bounding box center [538, 228] width 6 height 6
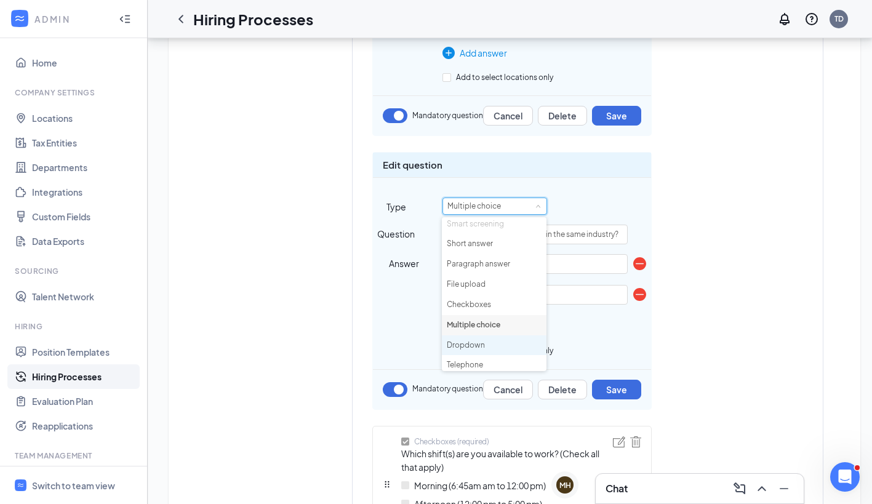
scroll to position [0, 0]
drag, startPoint x: 481, startPoint y: 370, endPoint x: 466, endPoint y: 246, distance: 125.1
click at [466, 246] on li "Short answer" at bounding box center [494, 247] width 105 height 20
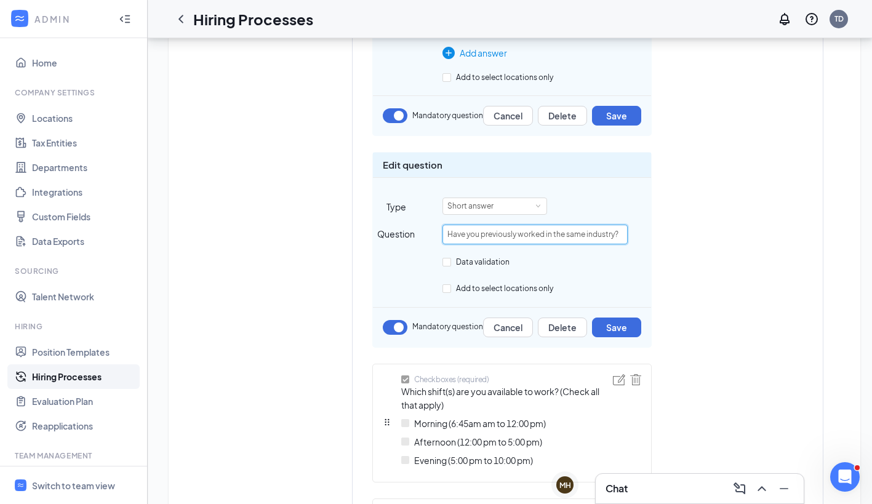
drag, startPoint x: 436, startPoint y: 235, endPoint x: 631, endPoint y: 228, distance: 195.2
click at [631, 228] on div "Question Have you previously worked in the same industry?" at bounding box center [512, 235] width 278 height 20
click at [619, 210] on div "Short answer" at bounding box center [546, 206] width 209 height 17
click at [515, 231] on input "Briefly" at bounding box center [534, 235] width 185 height 20
click at [515, 231] on input "Briefly Describe any" at bounding box center [534, 235] width 185 height 20
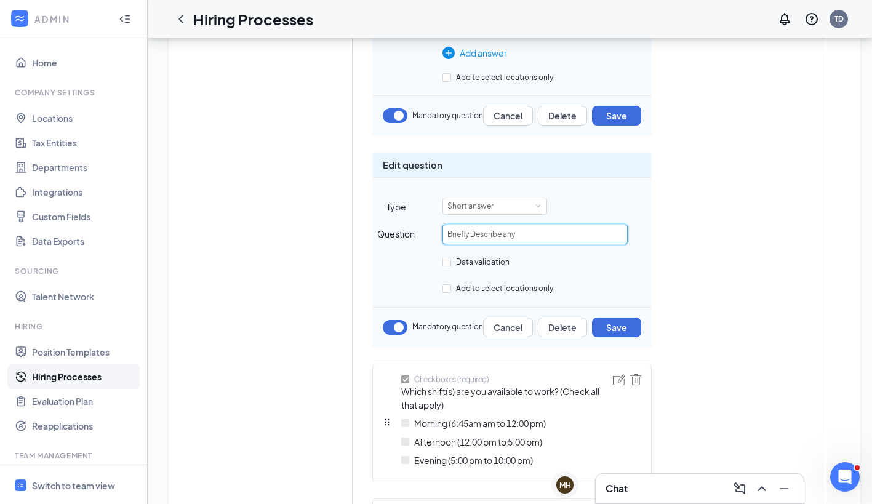
click at [515, 231] on input "Briefly Describe any" at bounding box center [534, 235] width 185 height 20
click at [466, 233] on input "Briefly Describe any relevant experience" at bounding box center [534, 235] width 185 height 20
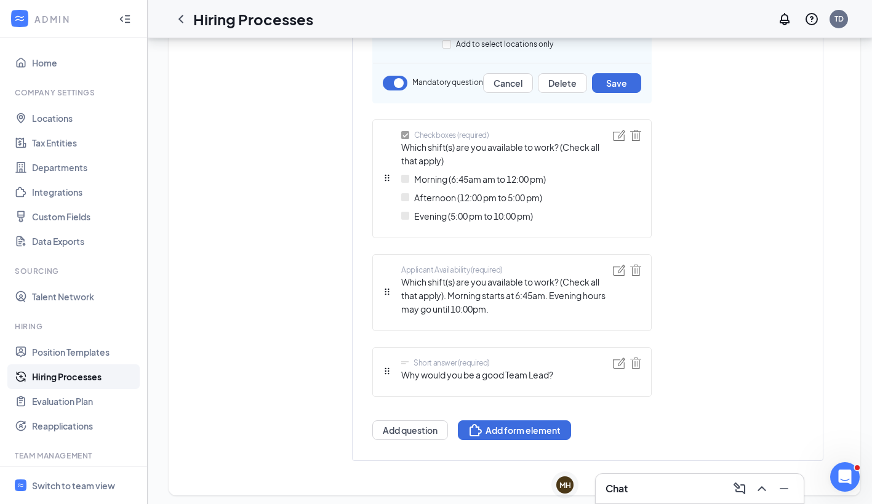
scroll to position [1218, 9]
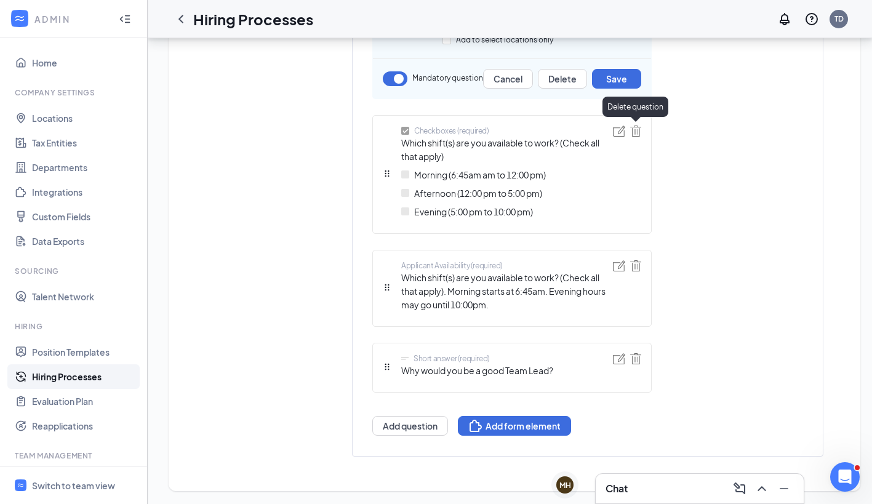
type input "Briefly describe any relevant experience"
click at [630, 127] on img at bounding box center [635, 131] width 11 height 11
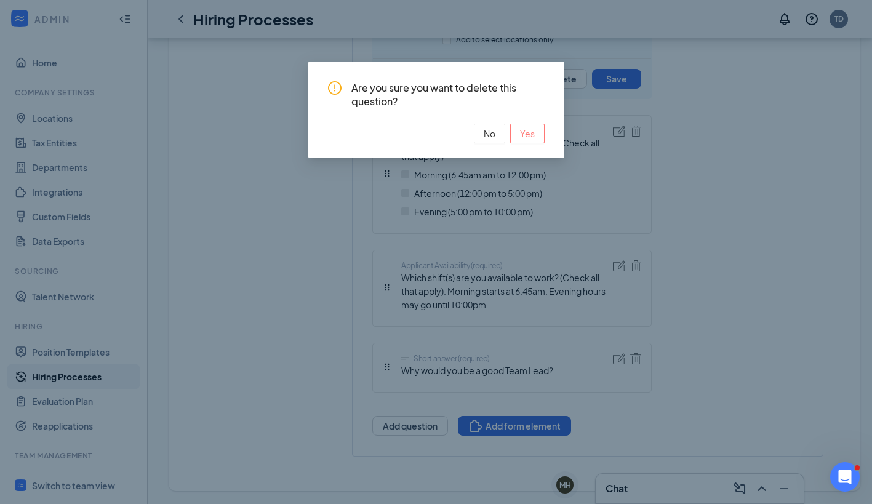
click at [529, 135] on span "Yes" at bounding box center [527, 134] width 15 height 14
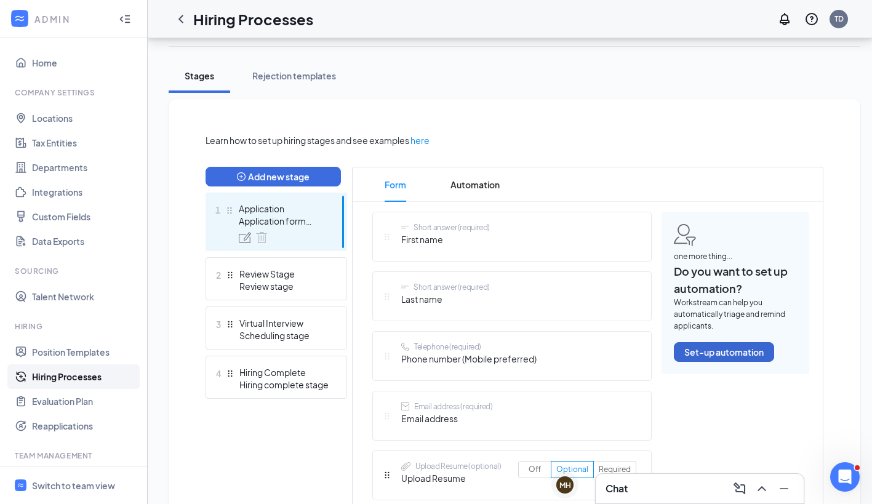
scroll to position [199, 9]
click at [716, 354] on button "Set-up automation" at bounding box center [724, 351] width 100 height 20
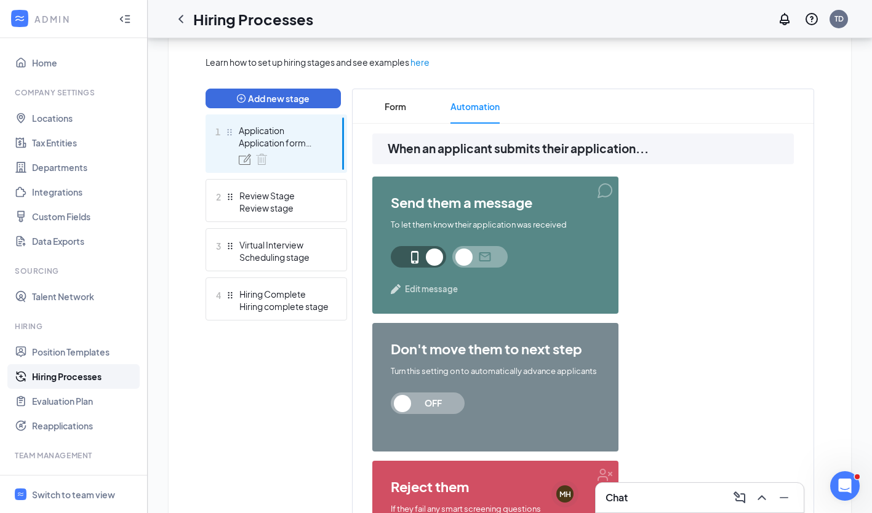
scroll to position [276, 0]
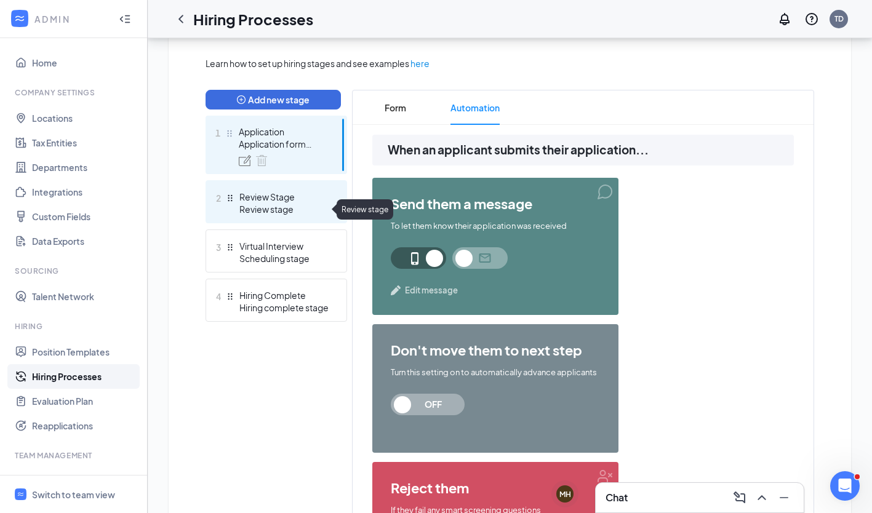
click at [309, 210] on div "Review stage" at bounding box center [284, 209] width 90 height 12
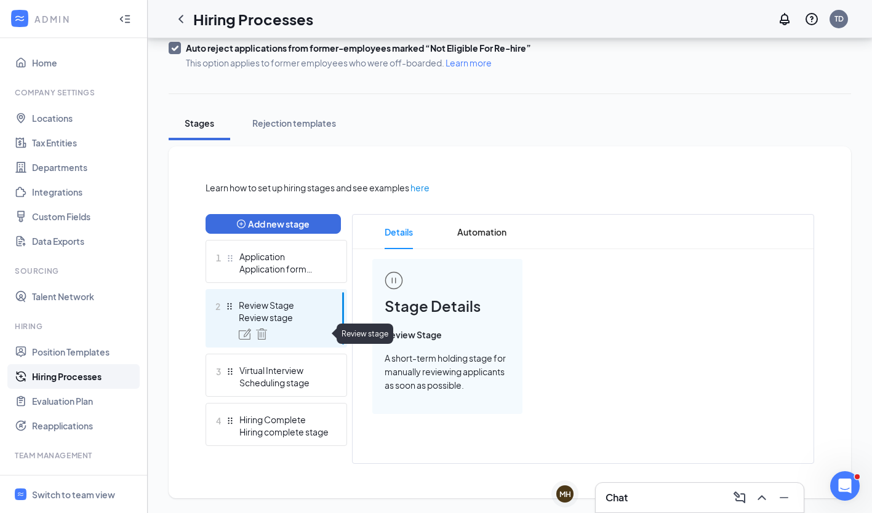
scroll to position [151, 0]
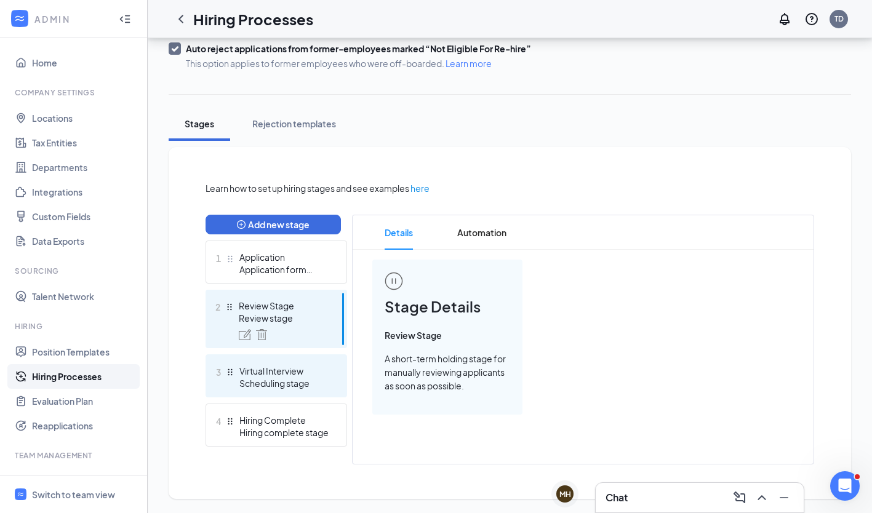
click at [297, 383] on div "Scheduling stage" at bounding box center [284, 383] width 90 height 12
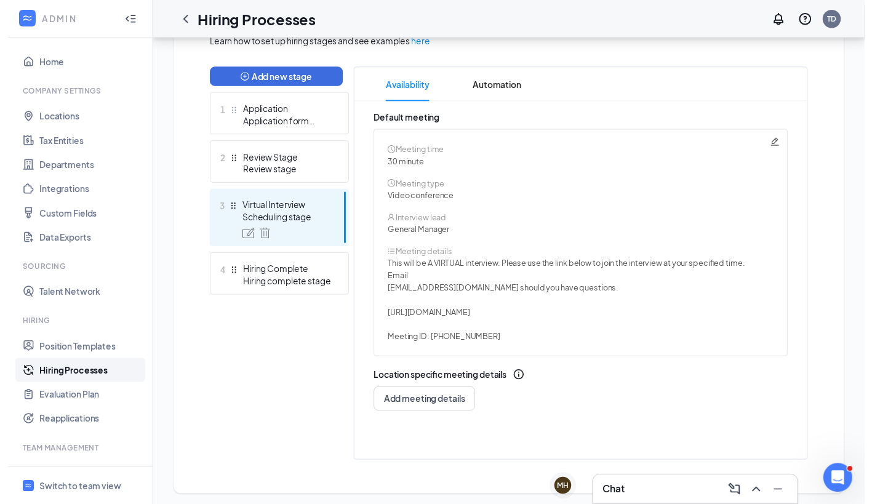
scroll to position [302, 0]
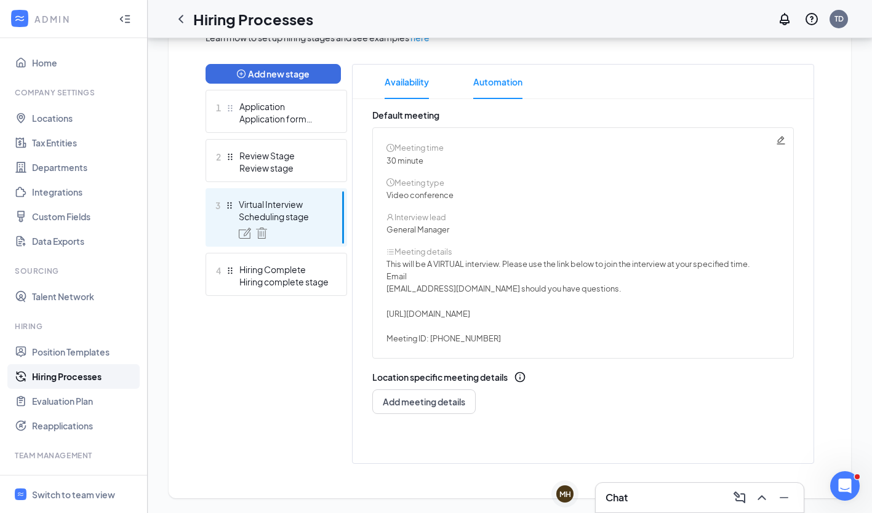
click at [499, 75] on span "Automation" at bounding box center [497, 82] width 49 height 34
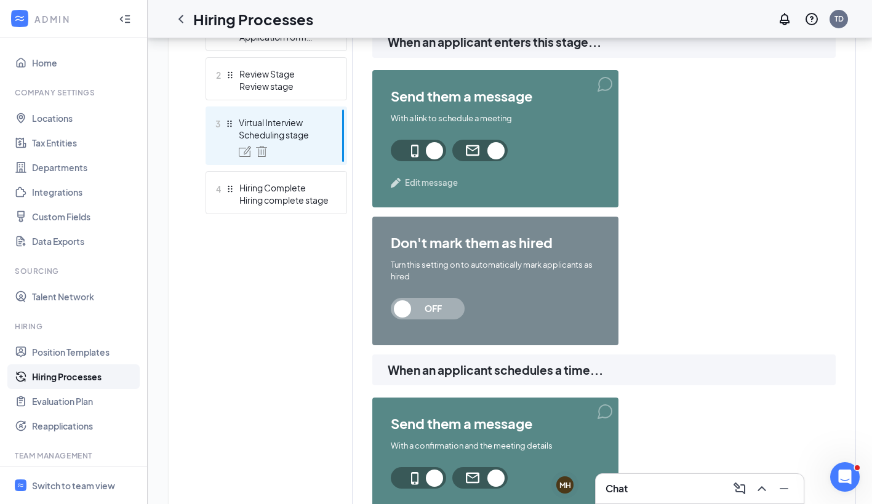
scroll to position [384, 0]
click at [466, 147] on span at bounding box center [479, 150] width 55 height 22
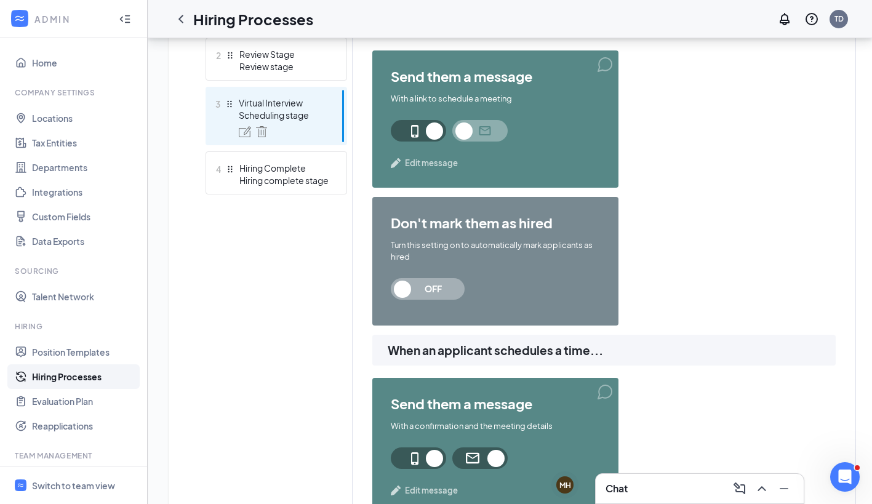
scroll to position [404, 0]
click at [423, 161] on span "Edit message" at bounding box center [431, 162] width 53 height 12
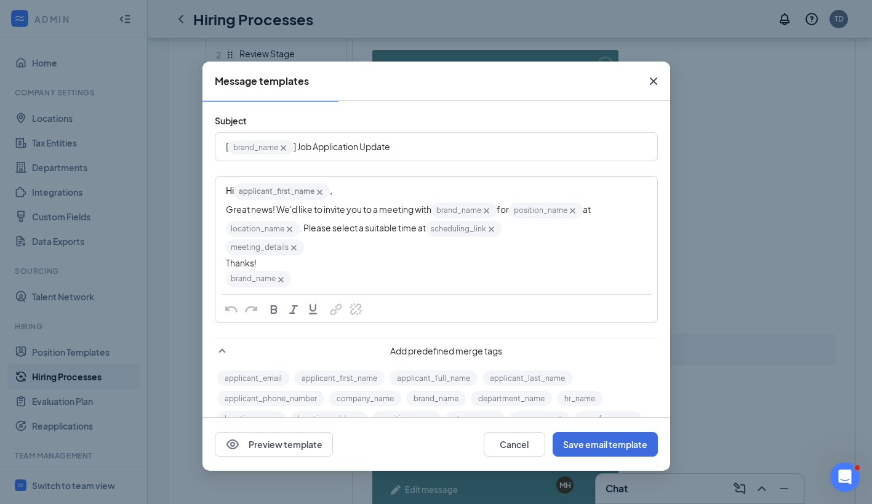
scroll to position [35, 0]
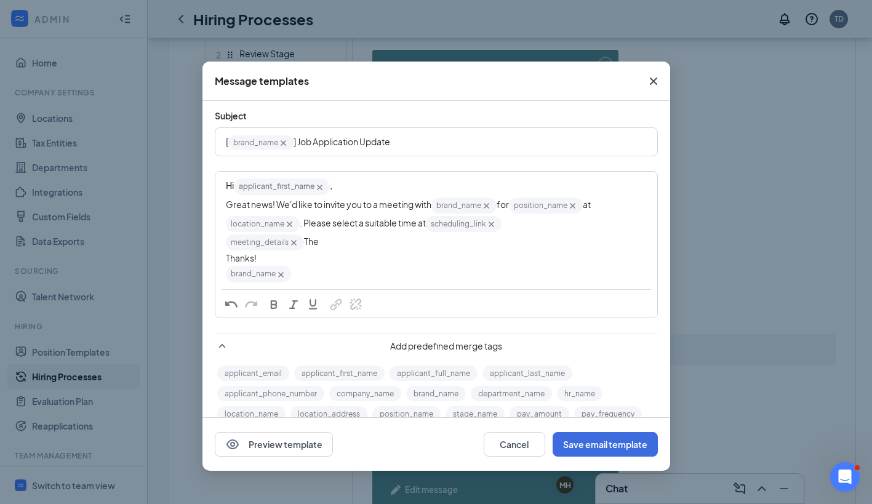
click at [321, 238] on div "meeting_details‌‌‌‌ {{meeting_details}} The" at bounding box center [436, 242] width 421 height 18
click at [321, 238] on span "Thel interview wi" at bounding box center [336, 241] width 65 height 11
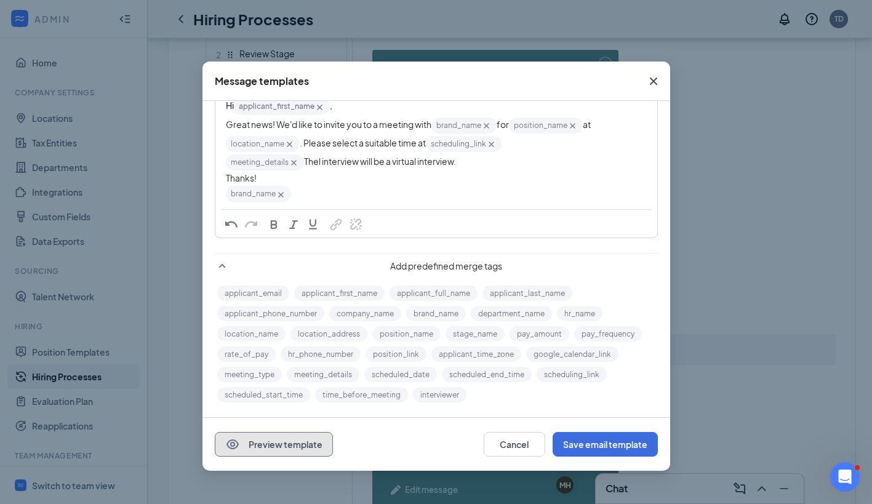
click at [258, 442] on button "Preview template" at bounding box center [274, 444] width 118 height 25
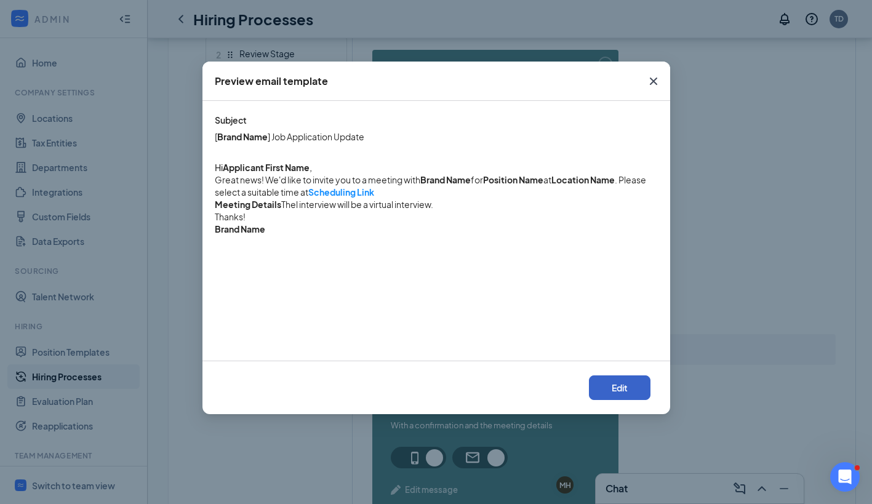
click at [621, 393] on button "Edit" at bounding box center [620, 387] width 62 height 25
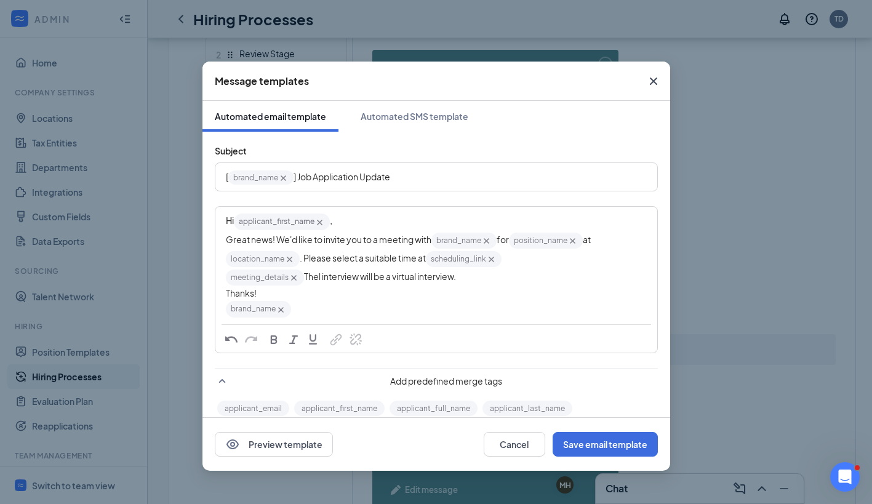
click at [324, 278] on span "Thel interview will be a virtual interview." at bounding box center [380, 276] width 152 height 11
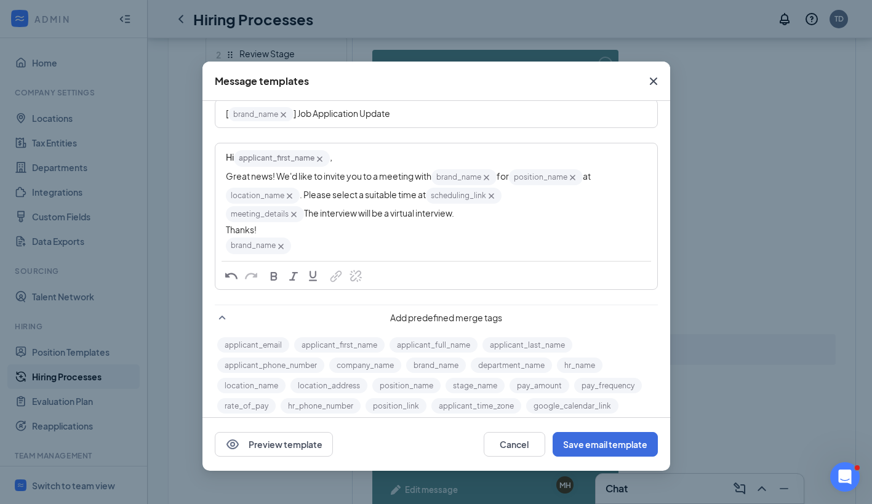
scroll to position [65, 0]
click at [584, 445] on button "Save email template" at bounding box center [605, 444] width 105 height 25
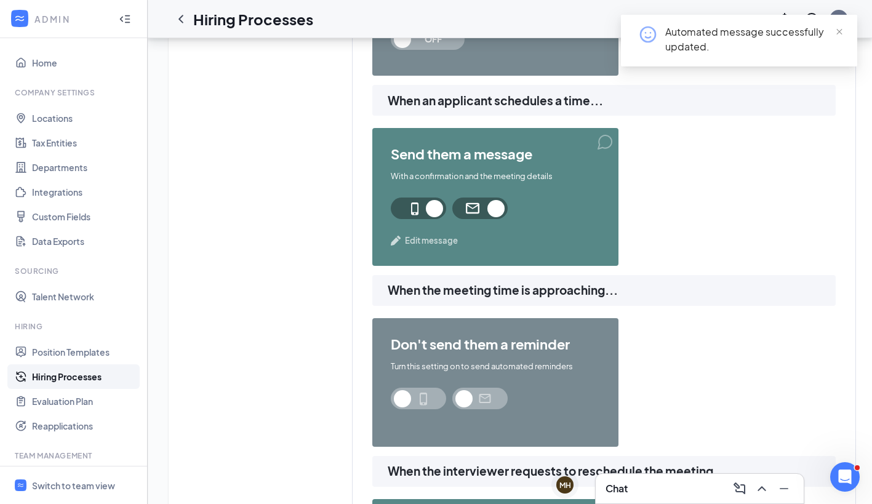
scroll to position [653, 0]
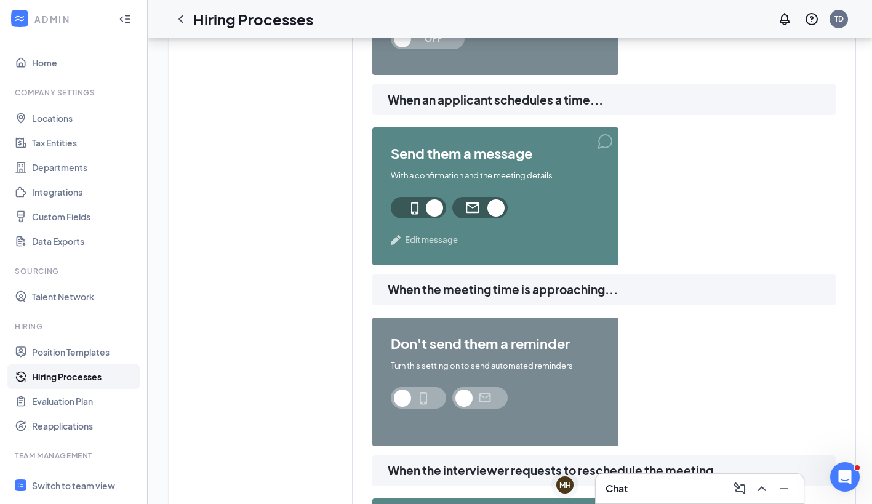
click at [420, 234] on span "Edit message" at bounding box center [431, 240] width 53 height 12
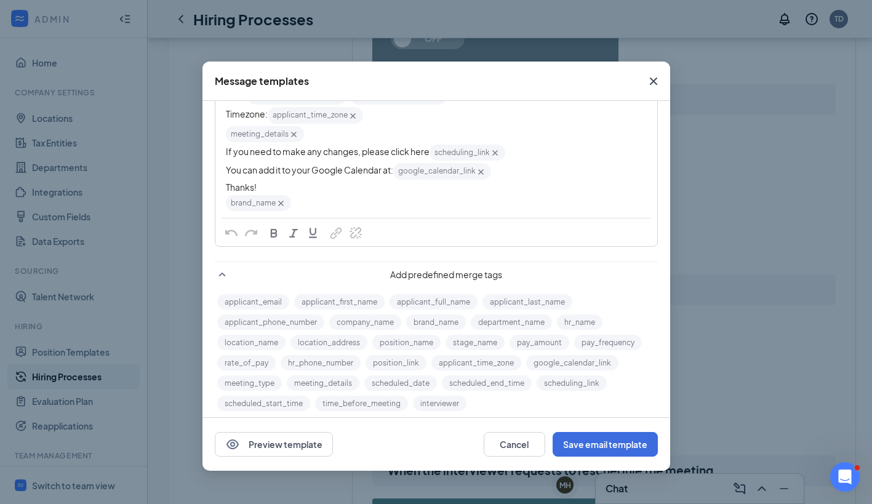
scroll to position [205, 0]
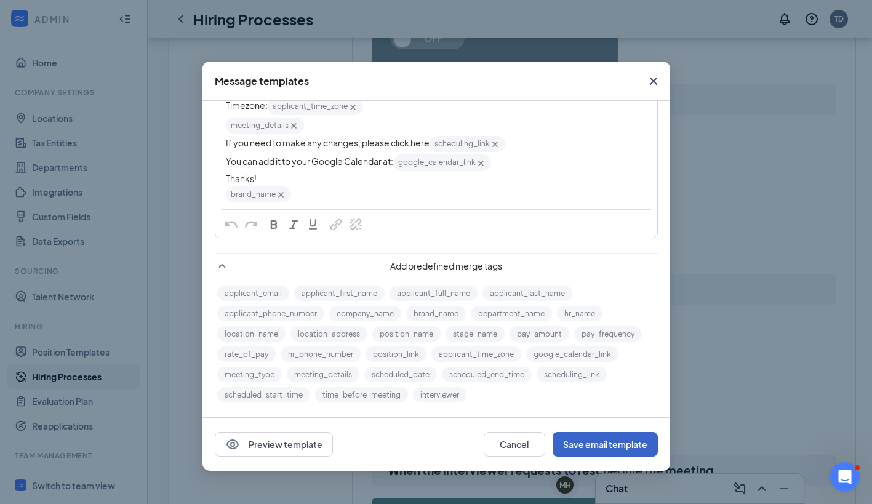
click at [580, 449] on button "Save email template" at bounding box center [605, 444] width 105 height 25
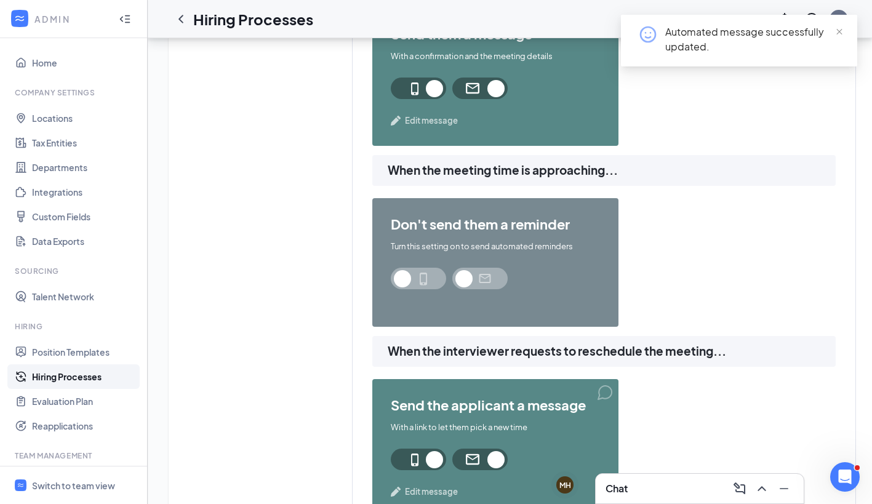
scroll to position [769, 0]
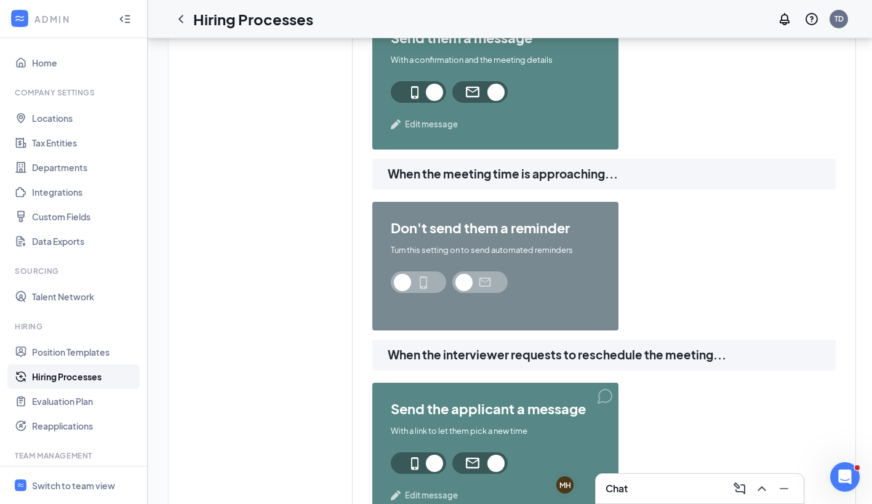
click at [432, 284] on span at bounding box center [418, 282] width 55 height 22
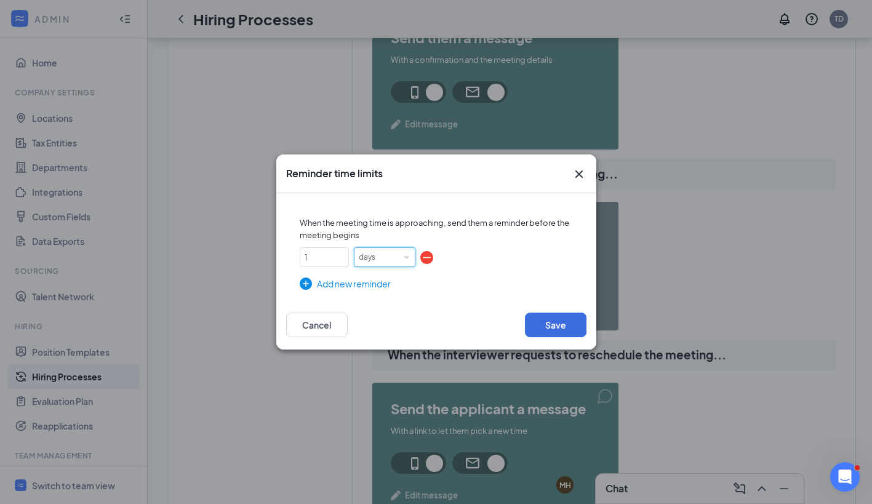
click at [407, 258] on span at bounding box center [406, 258] width 6 height 6
click at [395, 279] on li "hours" at bounding box center [384, 281] width 62 height 20
click at [565, 331] on button "Save" at bounding box center [556, 325] width 62 height 25
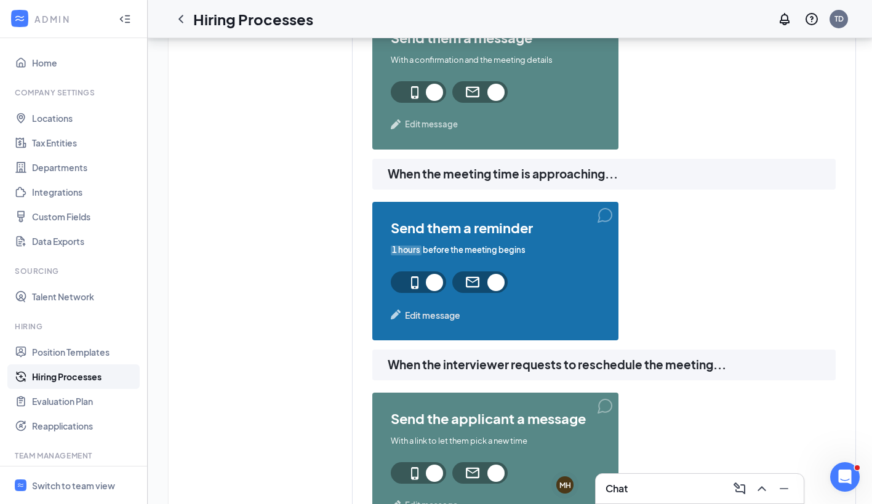
click at [463, 279] on span at bounding box center [479, 282] width 55 height 22
click at [433, 316] on span "Edit message" at bounding box center [432, 315] width 55 height 14
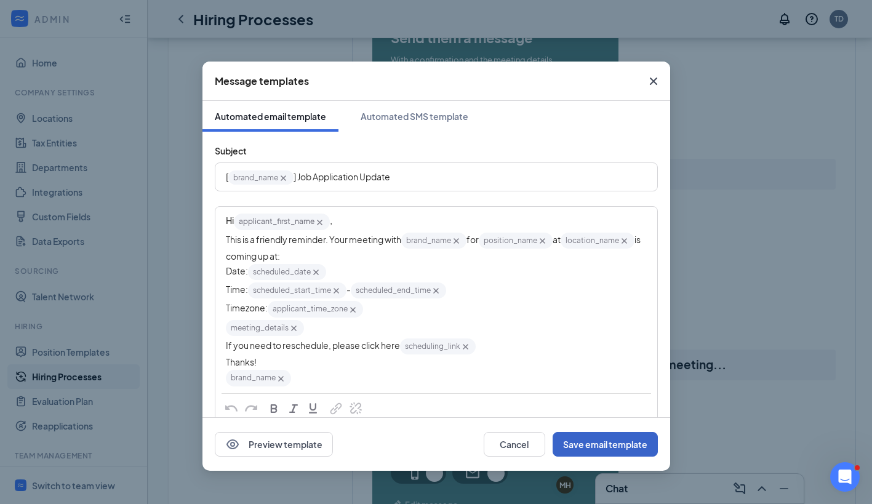
click at [572, 449] on button "Save email template" at bounding box center [605, 444] width 105 height 25
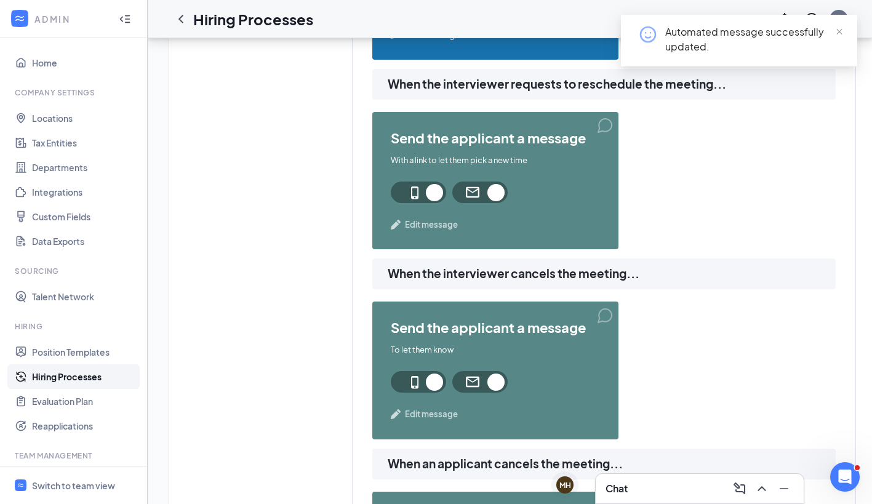
scroll to position [1051, 0]
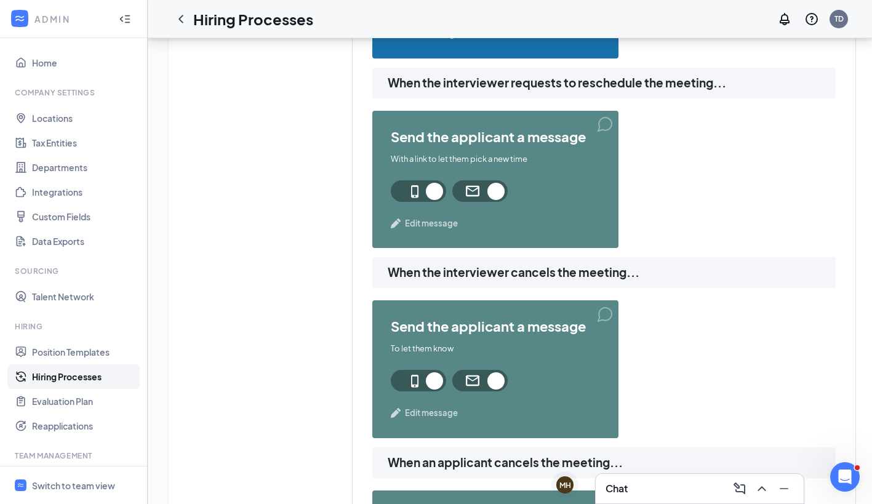
click at [437, 220] on span "Edit message" at bounding box center [431, 223] width 53 height 12
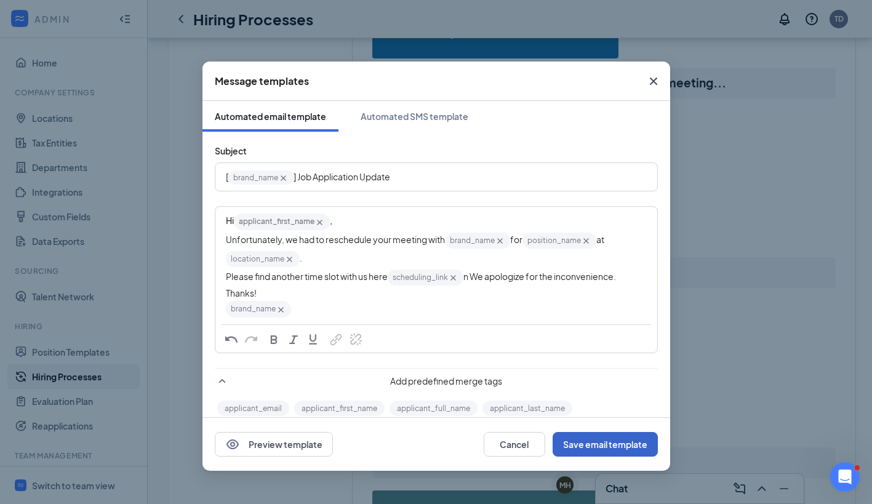
click at [618, 447] on button "Save email template" at bounding box center [605, 444] width 105 height 25
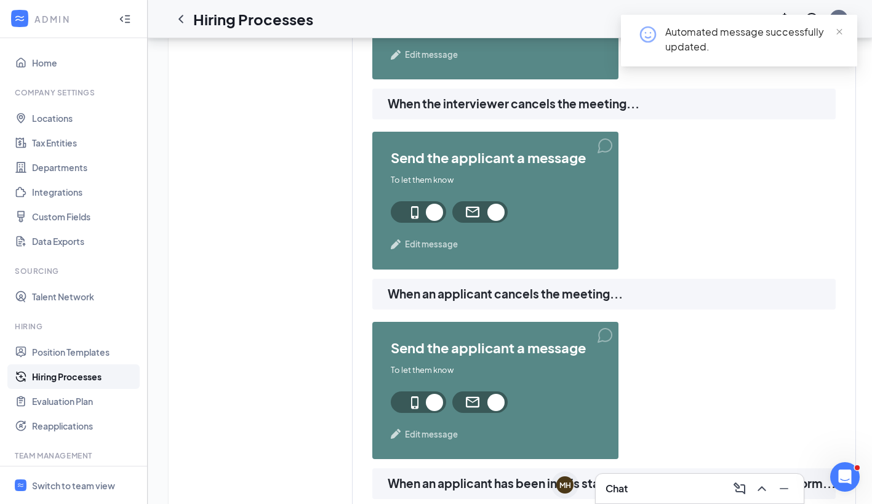
scroll to position [1218, 0]
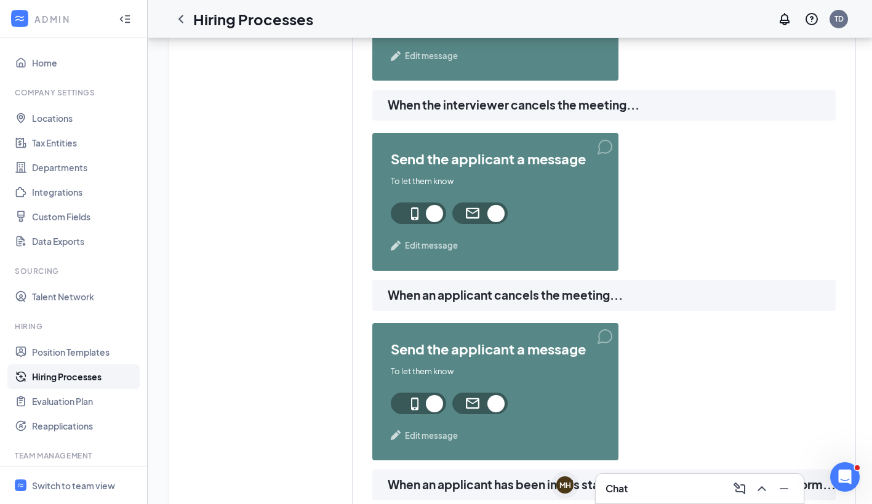
click at [425, 245] on span "Edit message" at bounding box center [431, 245] width 53 height 12
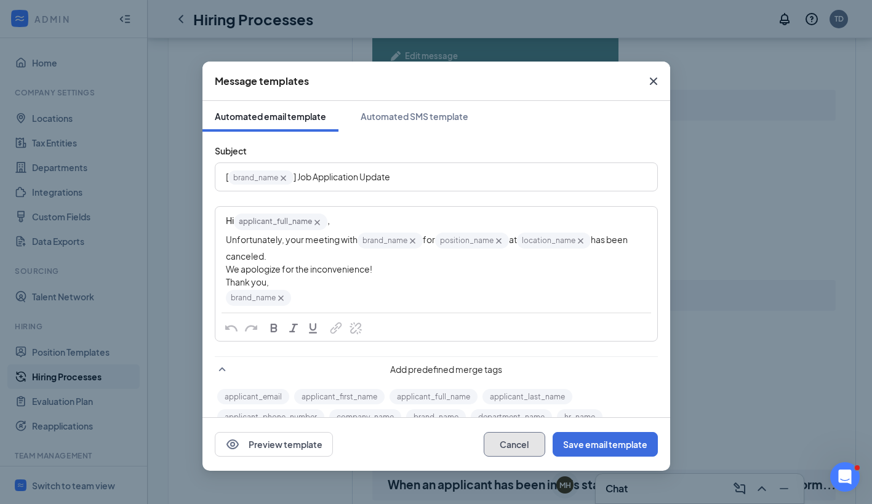
click at [513, 442] on button "Cancel" at bounding box center [515, 444] width 62 height 25
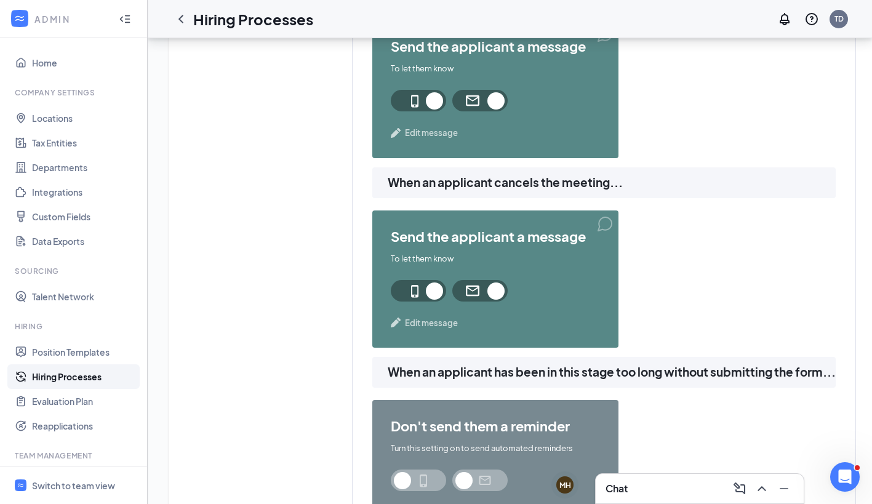
scroll to position [1335, 0]
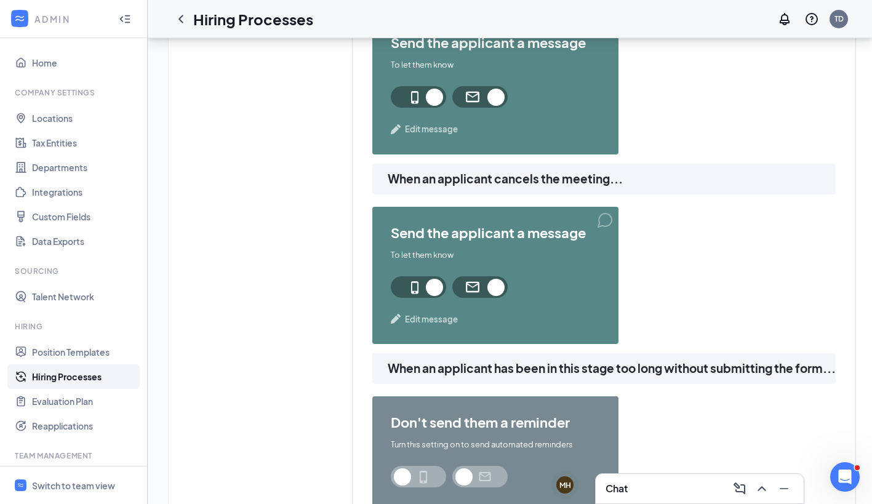
click at [431, 316] on span "Edit message" at bounding box center [431, 319] width 53 height 12
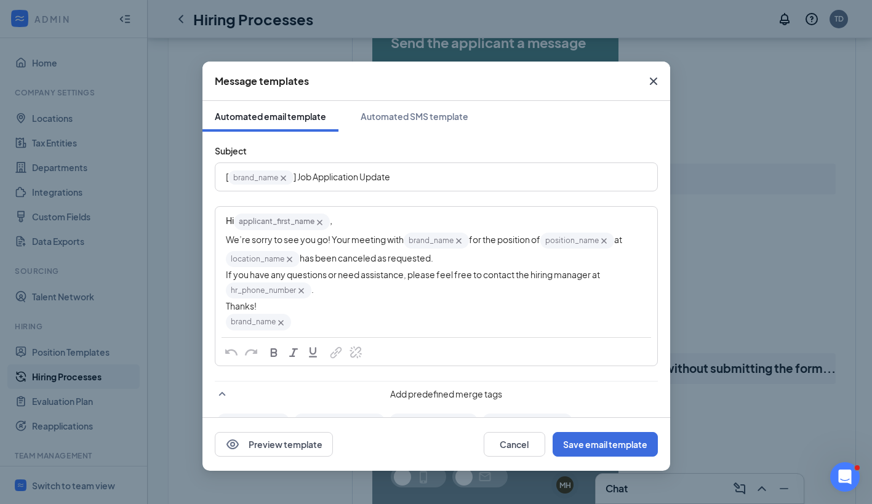
click at [513, 458] on div "Preview template Cancel Save email template" at bounding box center [436, 444] width 468 height 53
click at [513, 449] on button "Cancel" at bounding box center [515, 444] width 62 height 25
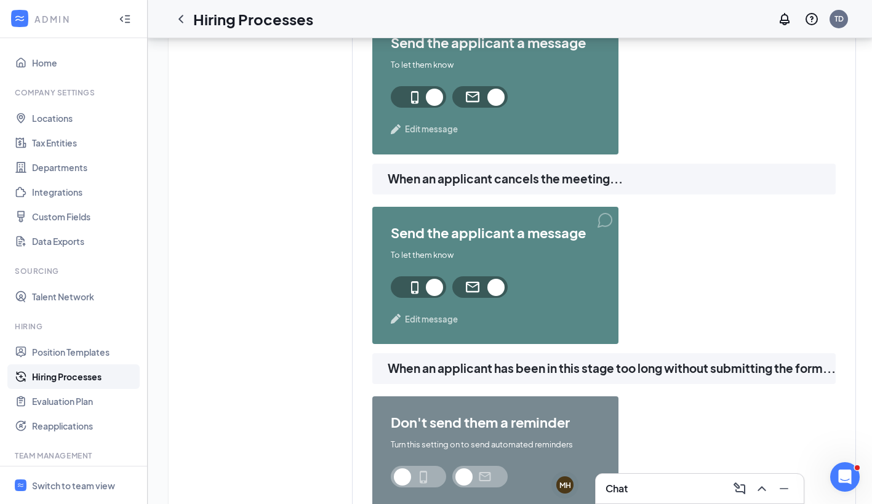
click at [400, 285] on span at bounding box center [418, 287] width 55 height 22
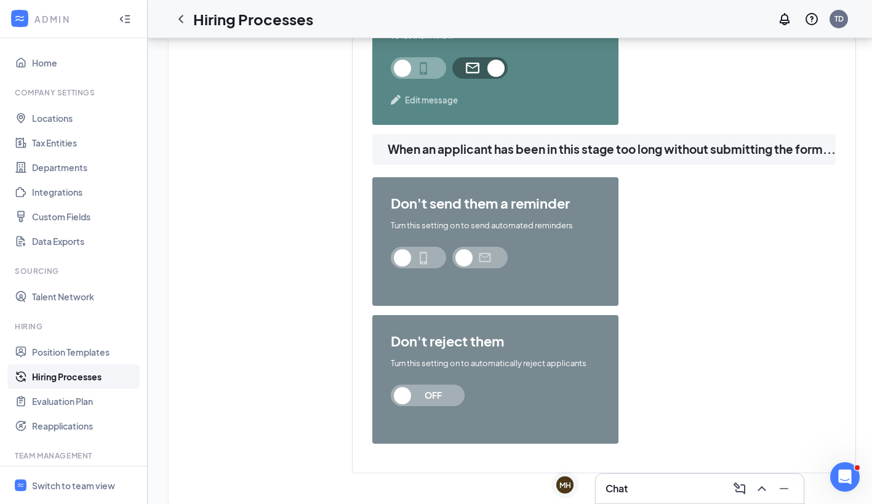
scroll to position [1569, 0]
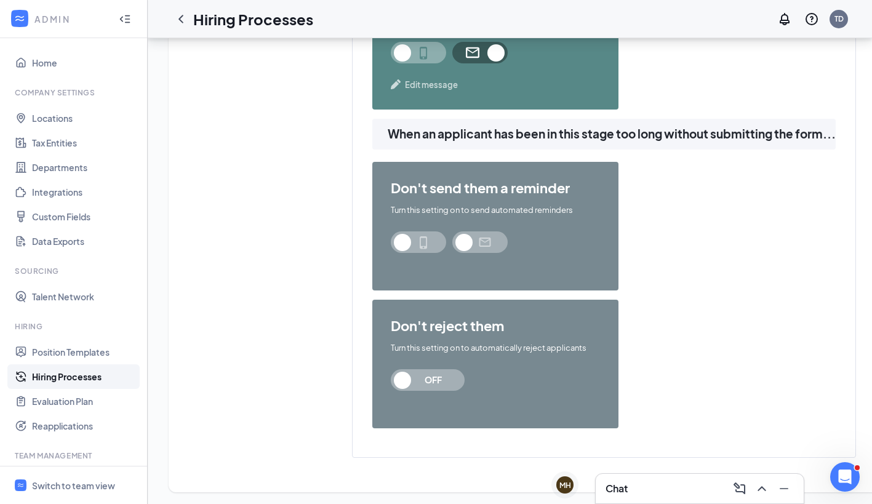
click at [442, 380] on span "OFF" at bounding box center [433, 380] width 54 height 22
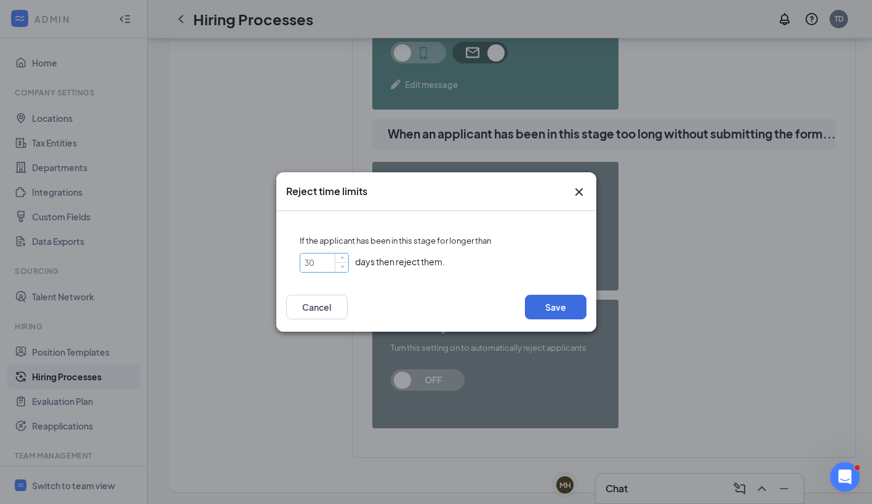
drag, startPoint x: 335, startPoint y: 255, endPoint x: 300, endPoint y: 260, distance: 34.8
click at [300, 260] on div "30" at bounding box center [324, 263] width 49 height 20
drag, startPoint x: 316, startPoint y: 263, endPoint x: 287, endPoint y: 266, distance: 29.1
click at [287, 266] on div "If the applicant has been in this stage for longer than 30 days then reject the…" at bounding box center [436, 247] width 300 height 52
type input "5"
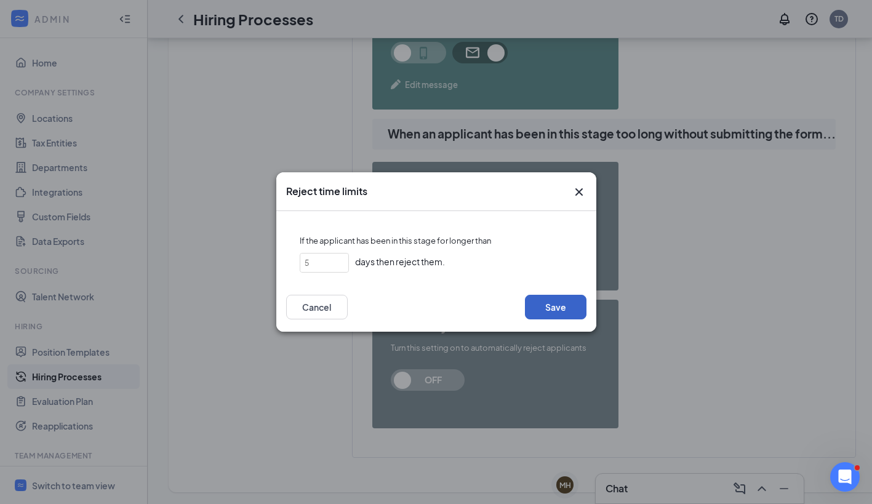
click at [567, 308] on button "Save" at bounding box center [556, 307] width 62 height 25
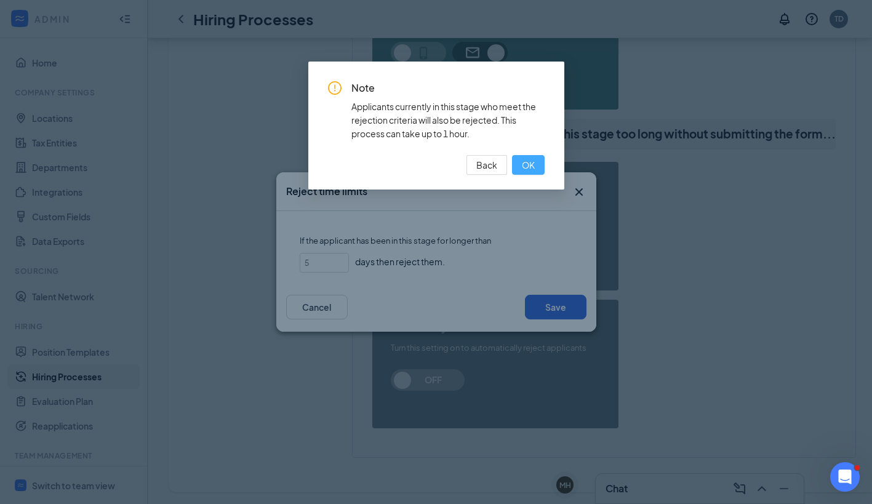
click at [522, 161] on span "OK" at bounding box center [528, 165] width 13 height 14
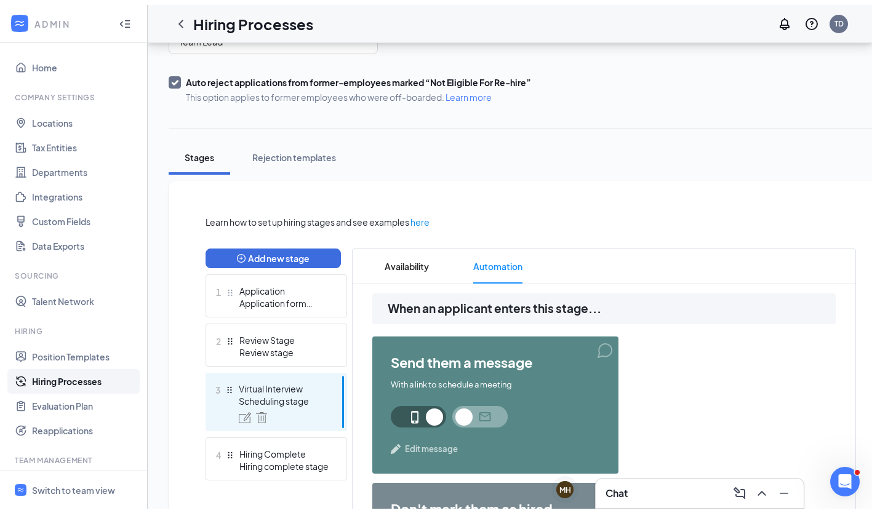
scroll to position [0, 0]
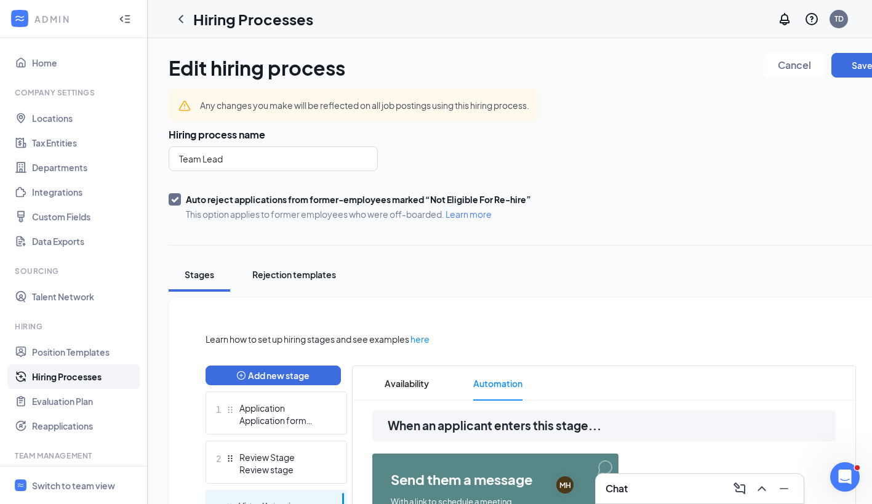
click at [296, 277] on div "Rejection templates" at bounding box center [294, 274] width 84 height 12
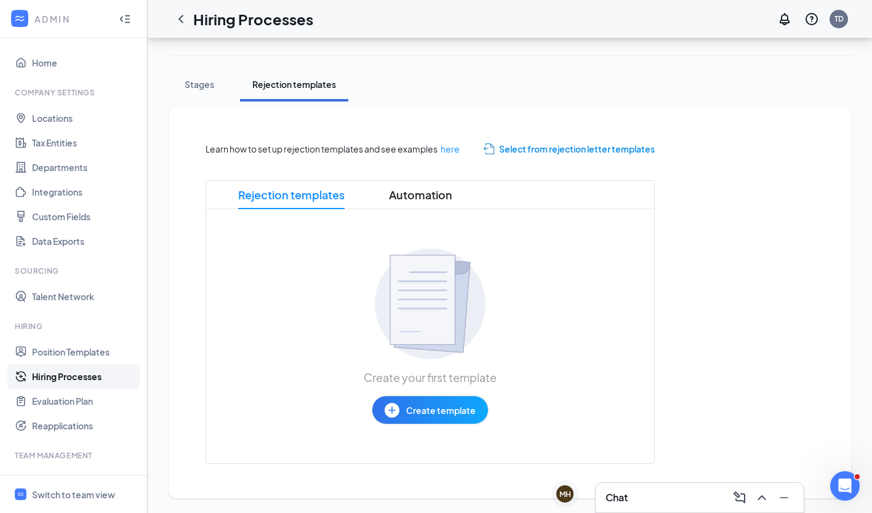
scroll to position [190, 0]
click at [585, 151] on span "Select from rejection letter templates" at bounding box center [577, 149] width 156 height 14
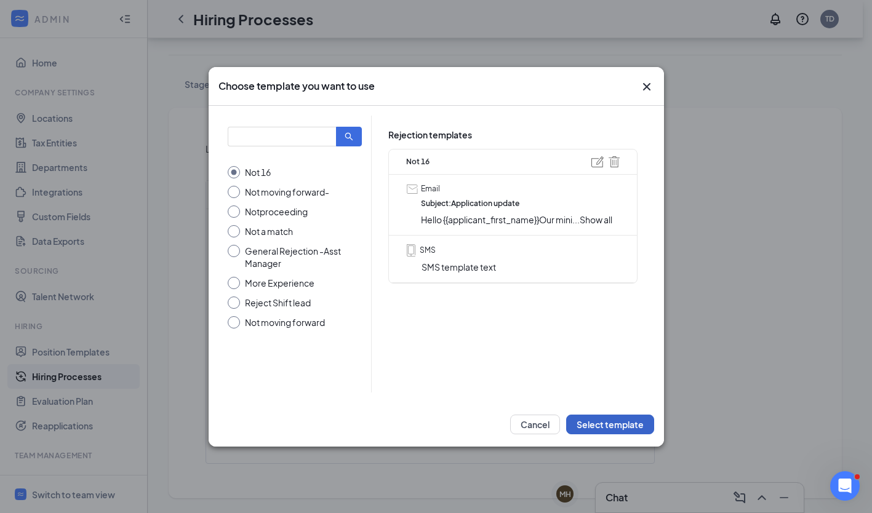
click at [613, 425] on button "Select template" at bounding box center [610, 425] width 88 height 20
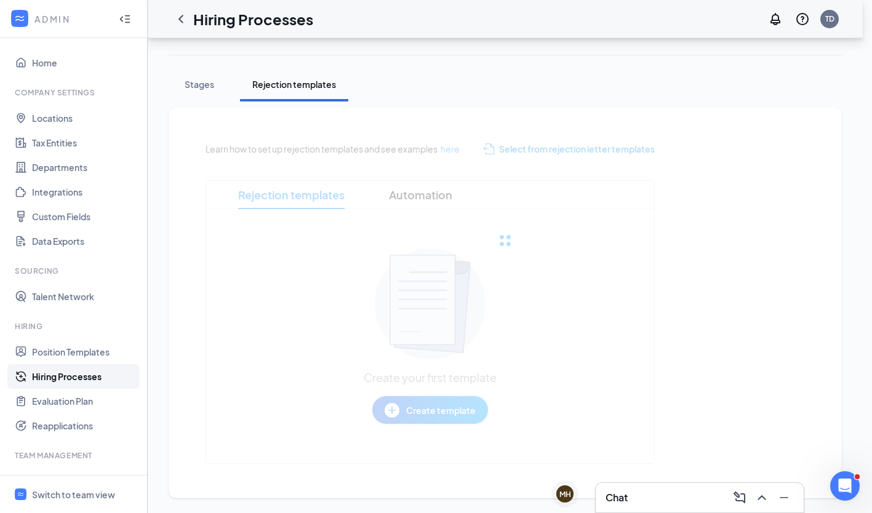
scroll to position [164, 0]
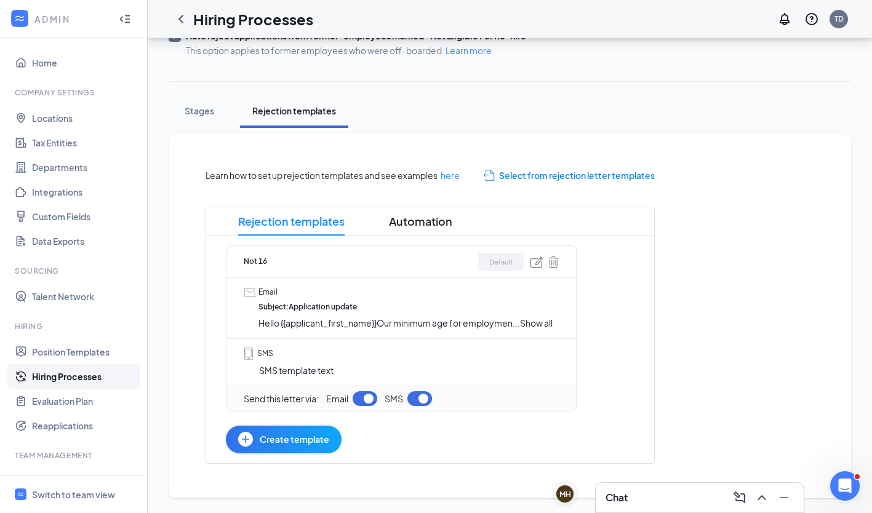
click at [412, 396] on button "button" at bounding box center [419, 398] width 25 height 15
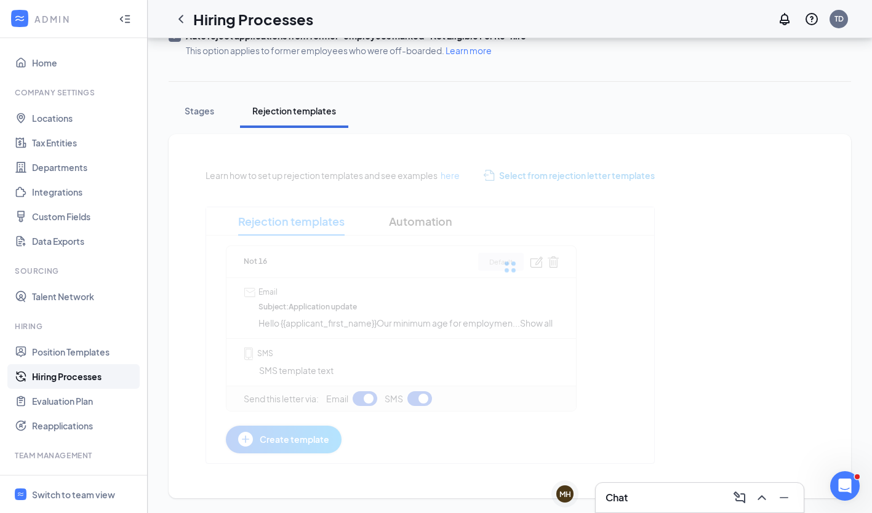
scroll to position [116, 0]
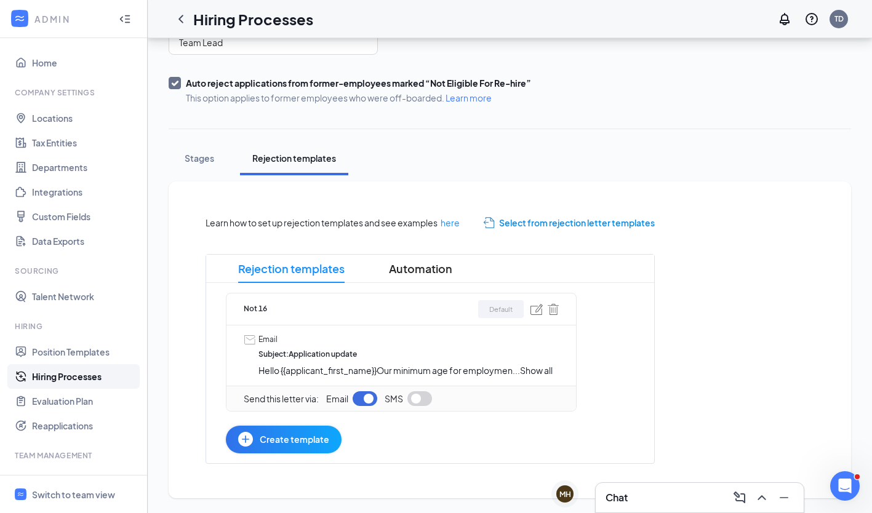
click at [524, 226] on span "Select from rejection letter templates" at bounding box center [577, 223] width 156 height 14
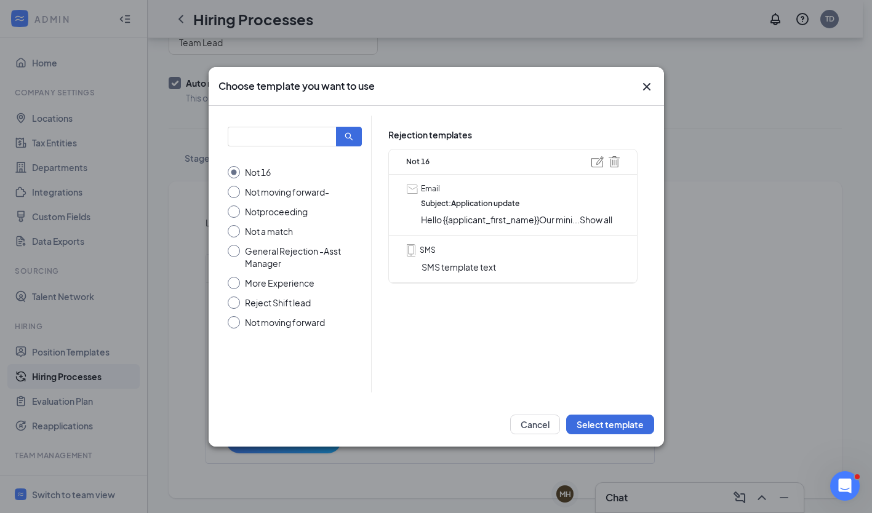
click at [235, 214] on input "Notproceeding" at bounding box center [295, 212] width 135 height 12
radio input "true"
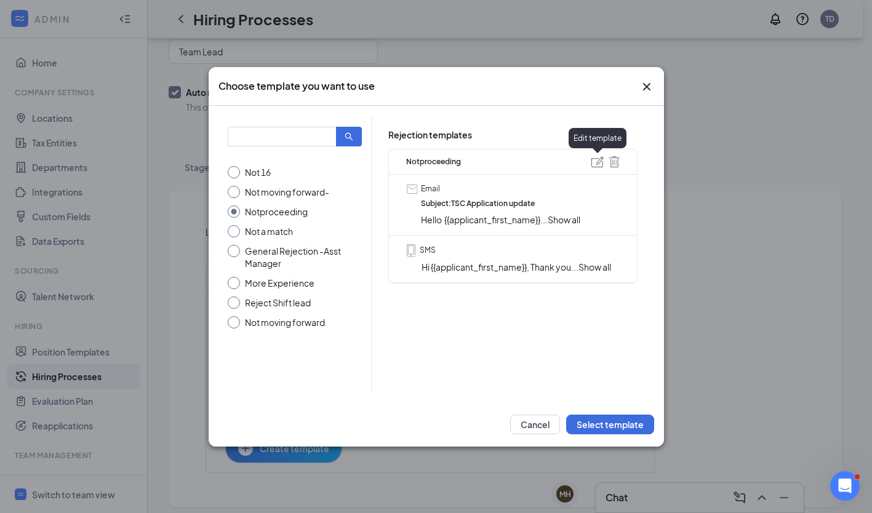
click at [596, 162] on img at bounding box center [597, 161] width 12 height 11
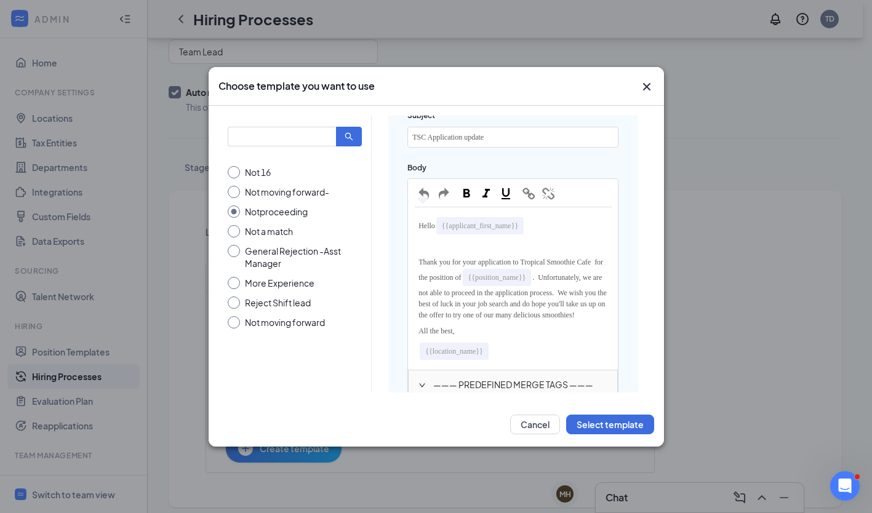
scroll to position [195, 0]
click at [540, 422] on button "Cancel" at bounding box center [535, 425] width 50 height 20
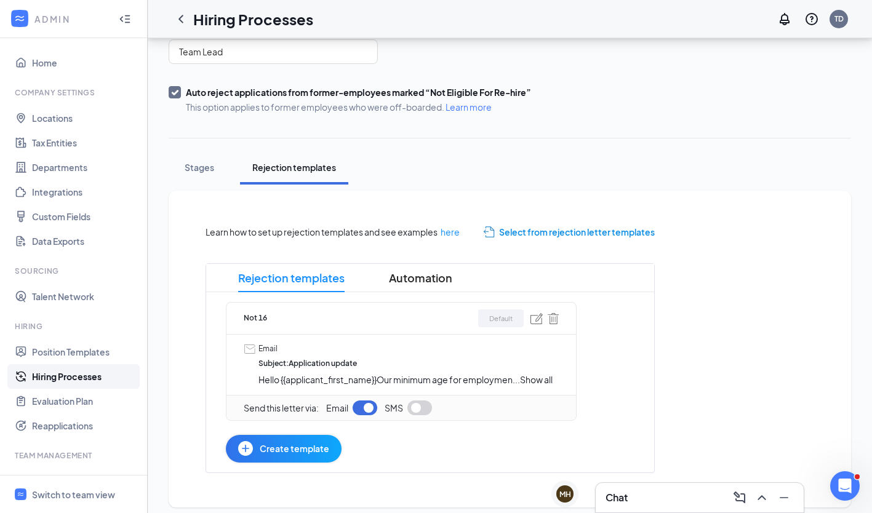
click at [551, 230] on span "Select from rejection letter templates" at bounding box center [577, 232] width 156 height 14
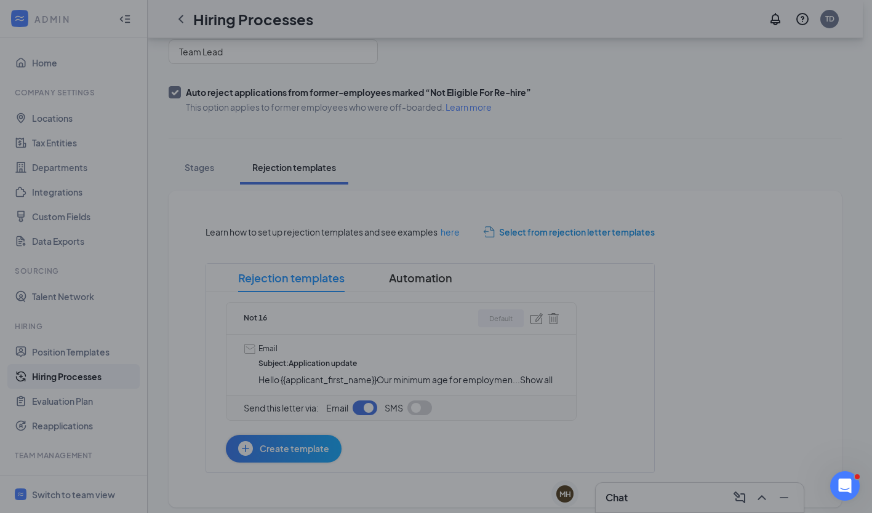
radio input "true"
radio input "false"
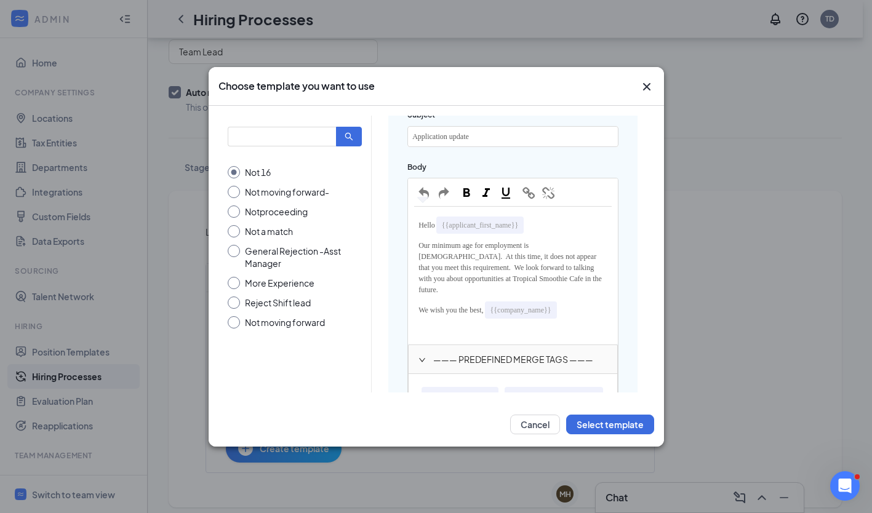
click at [236, 186] on input "Not moving forward-" at bounding box center [295, 192] width 135 height 12
radio input "true"
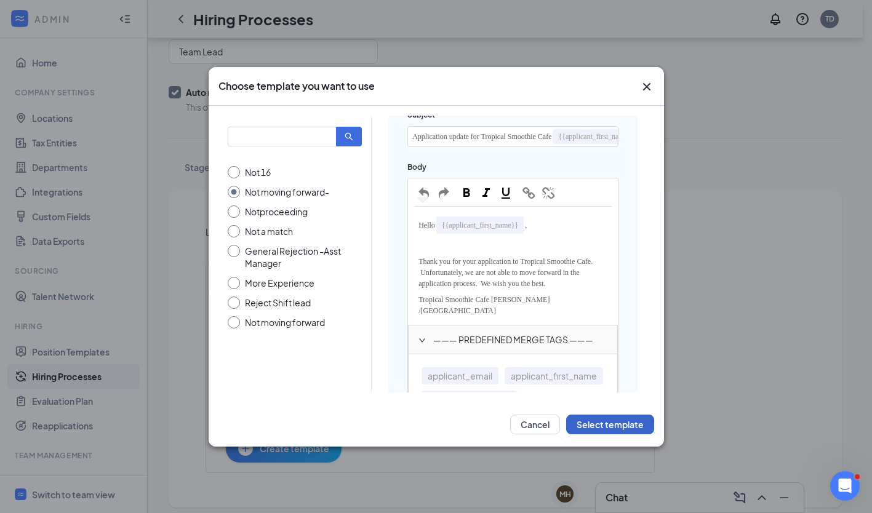
click at [617, 422] on button "Select template" at bounding box center [610, 425] width 88 height 20
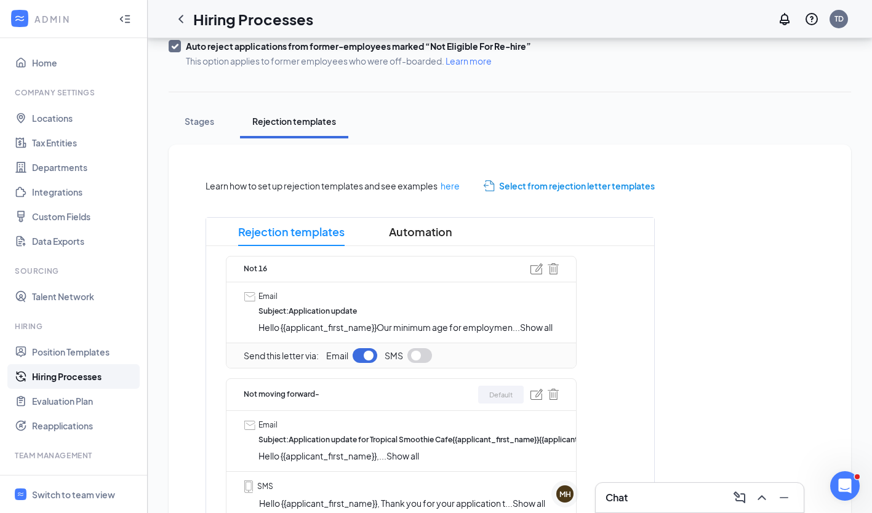
scroll to position [150, 0]
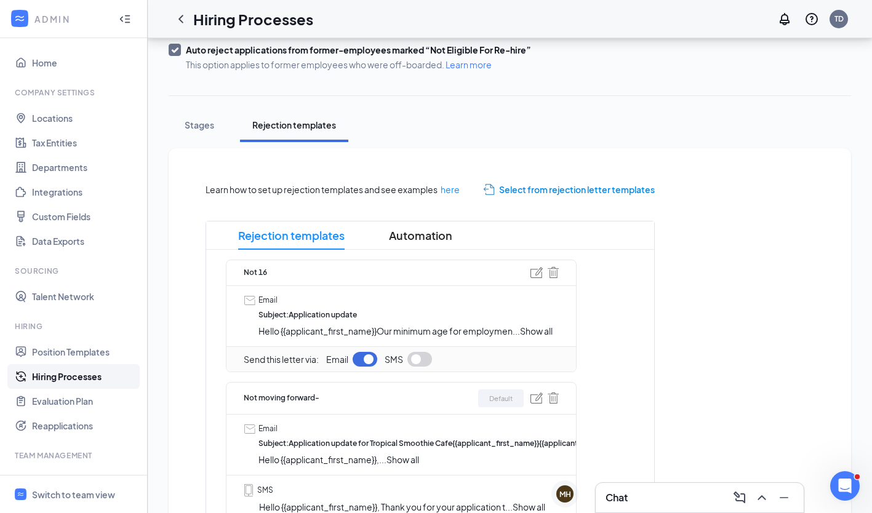
click at [603, 193] on span "Select from rejection letter templates" at bounding box center [577, 190] width 156 height 14
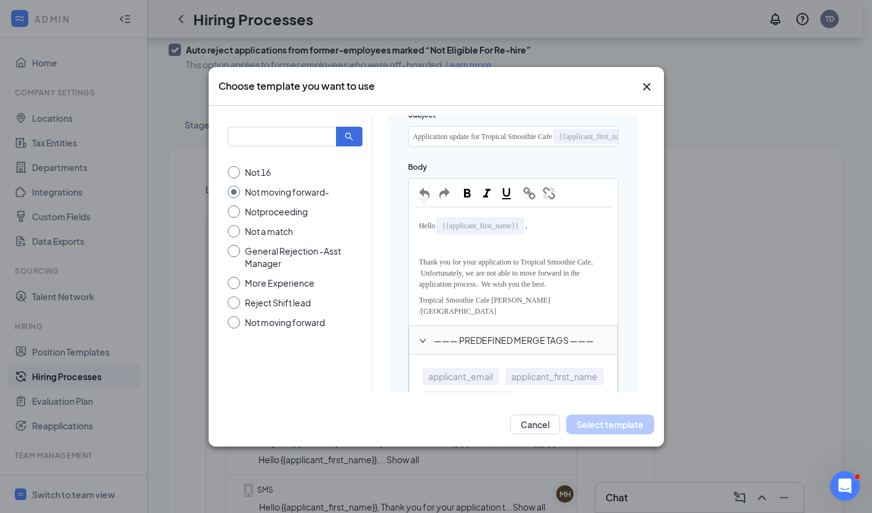
radio input "true"
radio input "false"
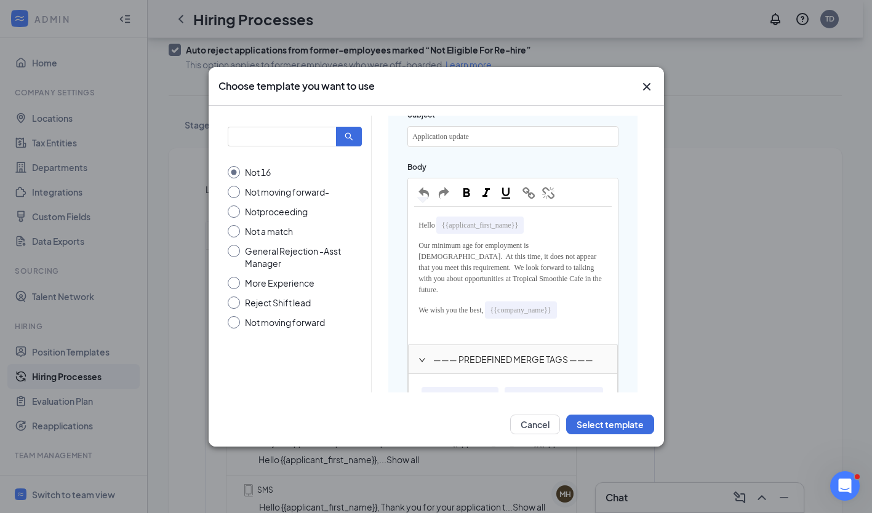
click at [235, 302] on input "Reject Shift lead" at bounding box center [295, 303] width 135 height 12
radio input "true"
radio input "false"
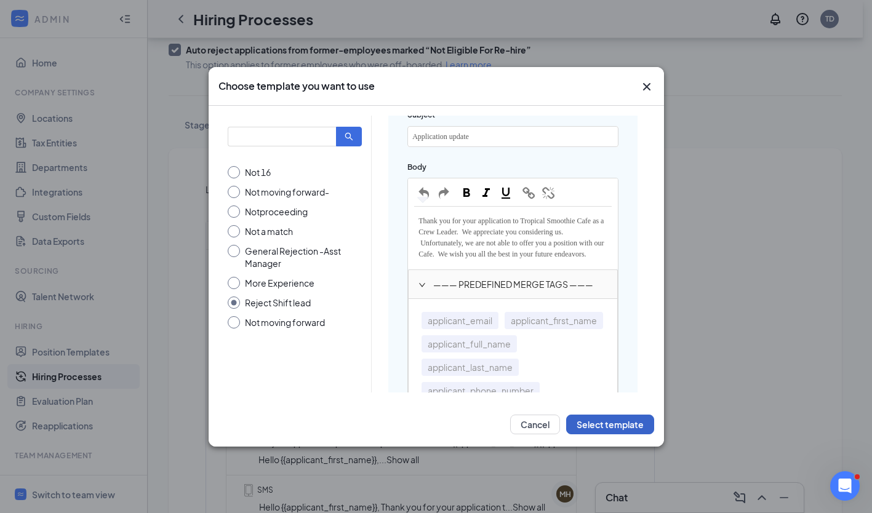
click at [594, 425] on button "Select template" at bounding box center [610, 425] width 88 height 20
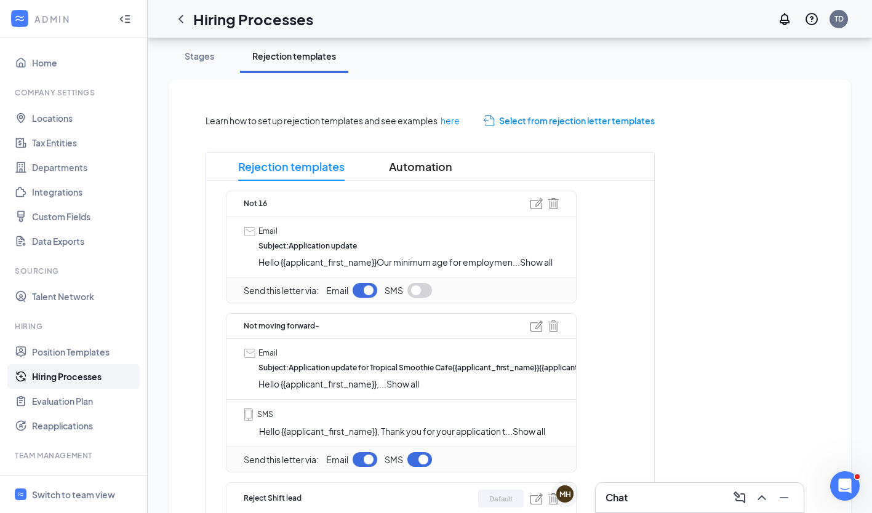
scroll to position [216, 0]
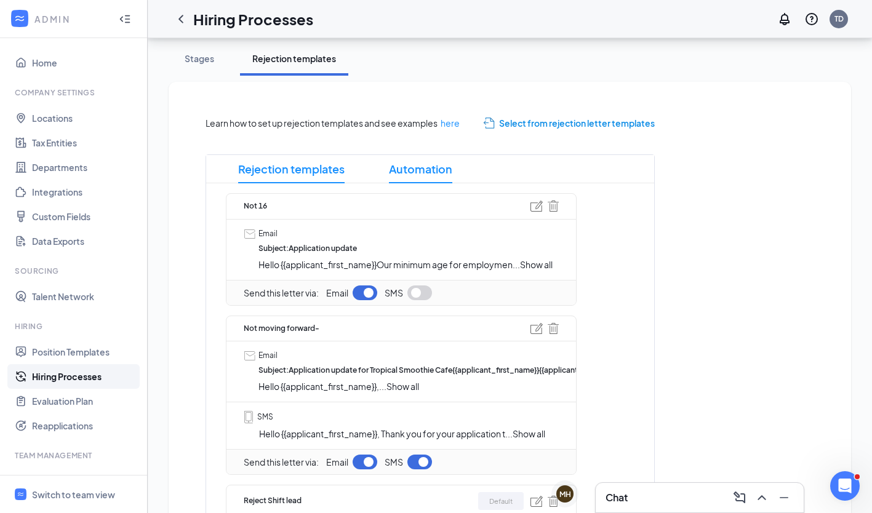
click at [426, 168] on span "Automation" at bounding box center [420, 169] width 63 height 28
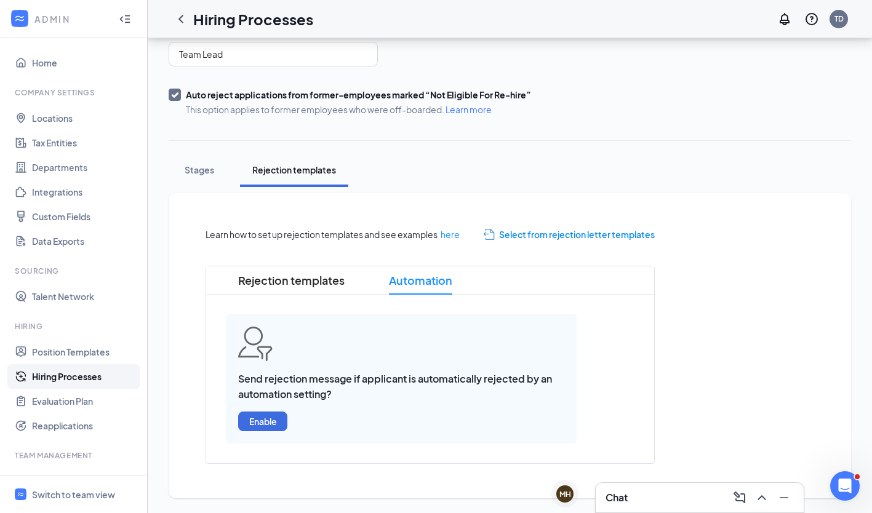
scroll to position [105, 0]
click at [269, 420] on button "Enable" at bounding box center [262, 422] width 49 height 20
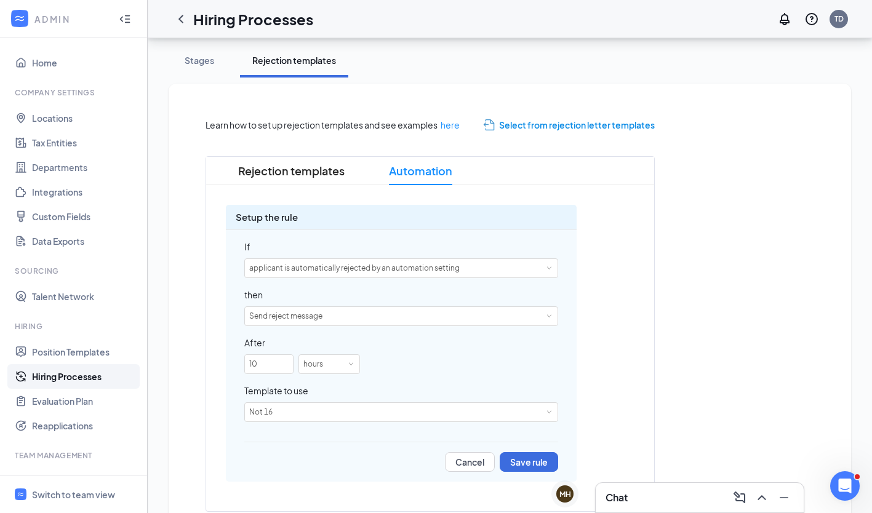
scroll to position [215, 0]
click at [541, 317] on div "Send reject message" at bounding box center [401, 315] width 304 height 18
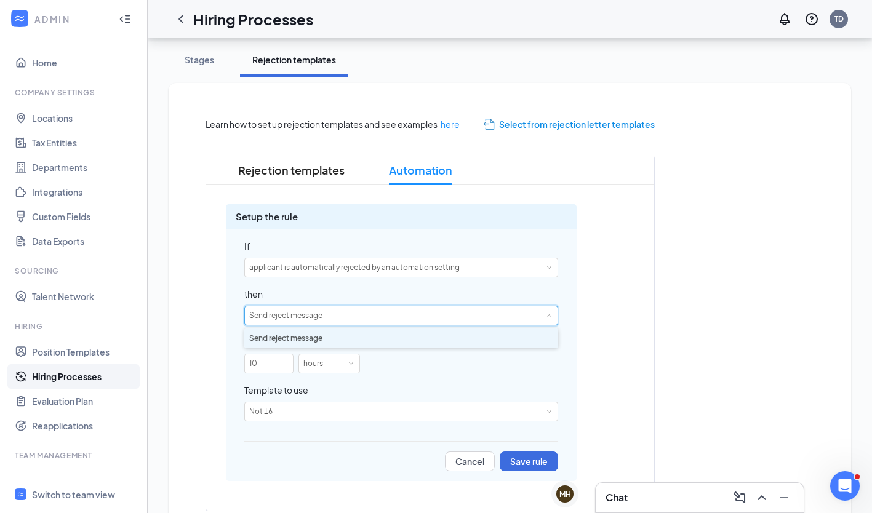
click at [541, 317] on div "Send reject message" at bounding box center [401, 315] width 304 height 18
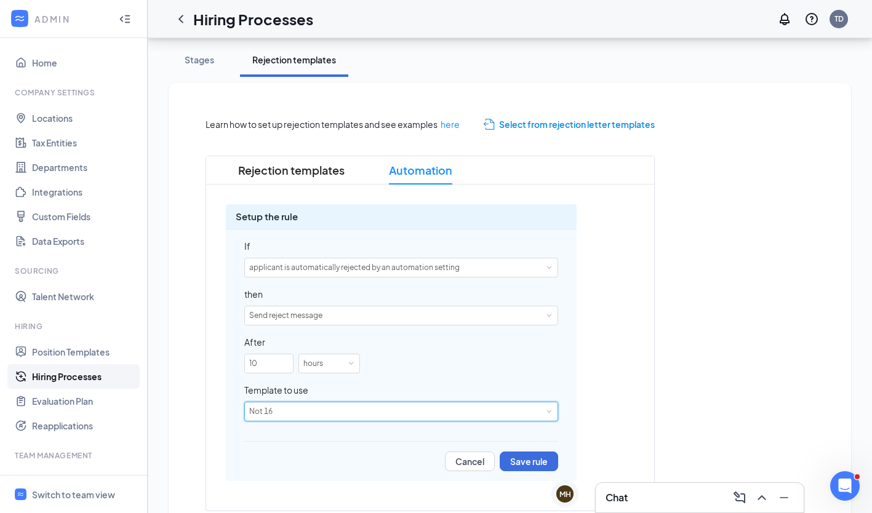
click at [499, 415] on div "Not 16" at bounding box center [401, 411] width 304 height 18
click at [413, 458] on li "Not moving forward-" at bounding box center [401, 454] width 314 height 20
click at [530, 462] on button "Save rule" at bounding box center [529, 462] width 58 height 20
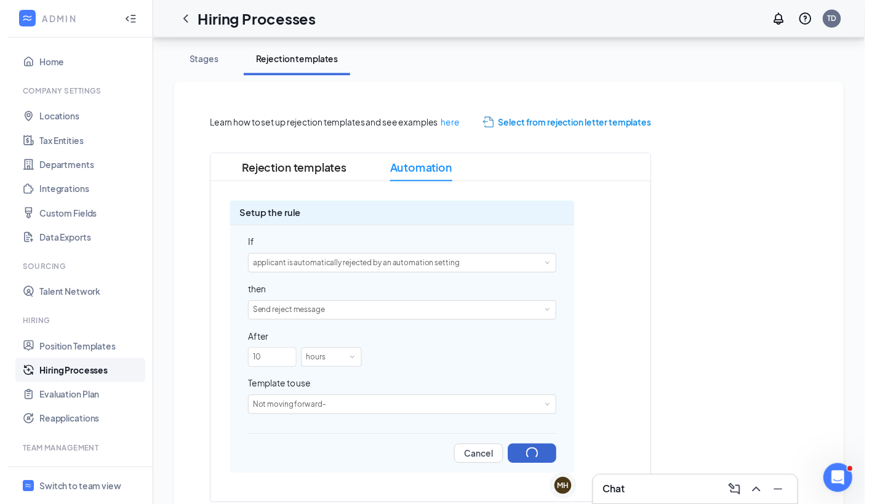
scroll to position [63, 0]
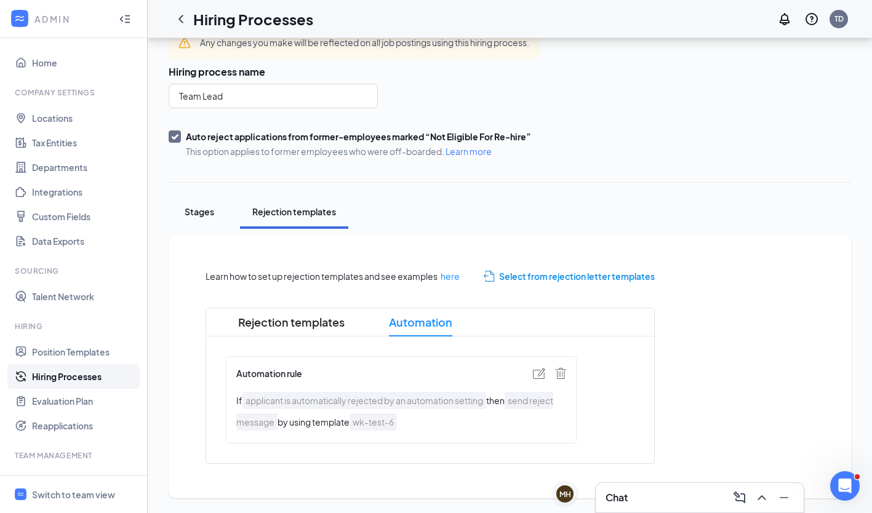
click at [195, 212] on div "Stages" at bounding box center [199, 212] width 37 height 12
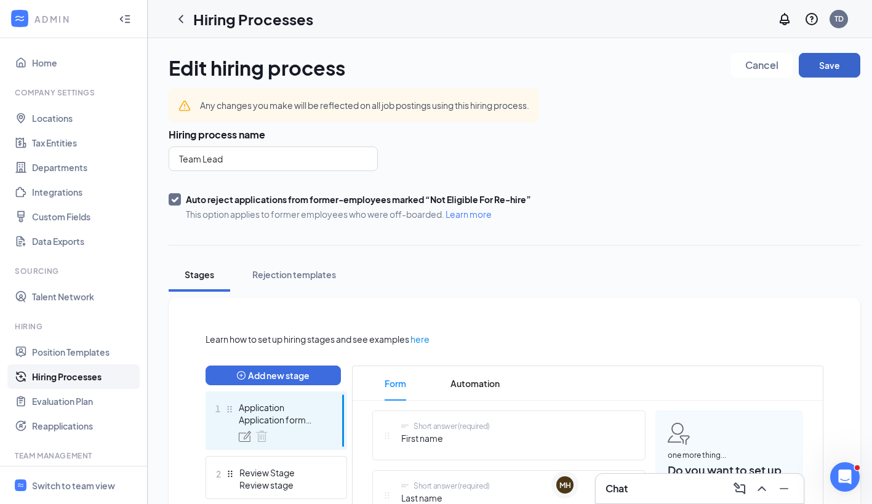
click at [824, 66] on button "Save" at bounding box center [830, 65] width 62 height 25
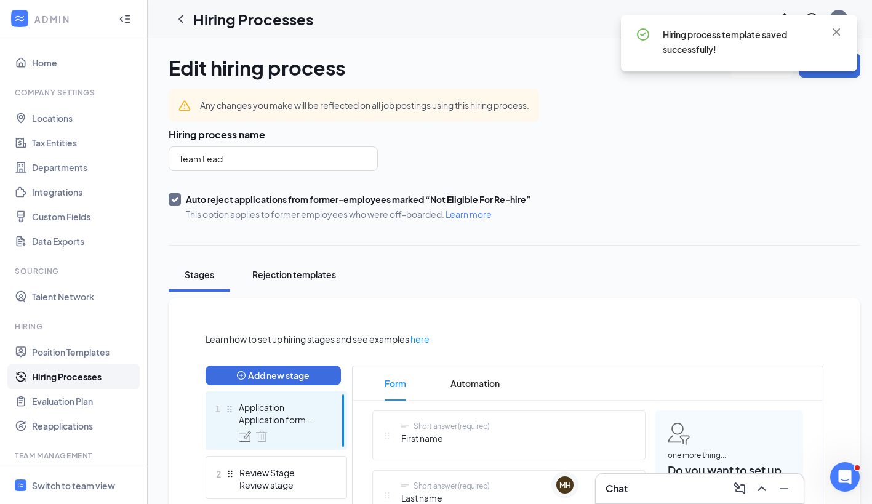
click at [284, 276] on div "Rejection templates" at bounding box center [294, 274] width 84 height 12
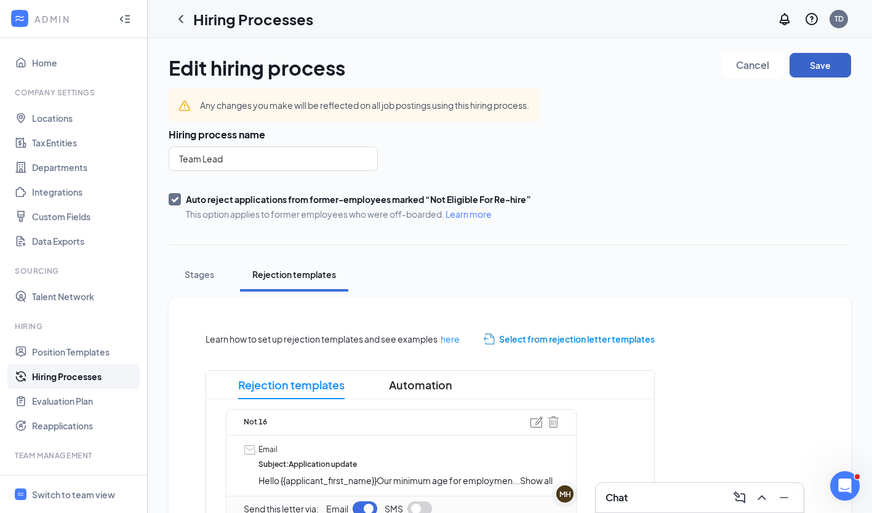
click at [799, 60] on button "Save" at bounding box center [820, 65] width 62 height 25
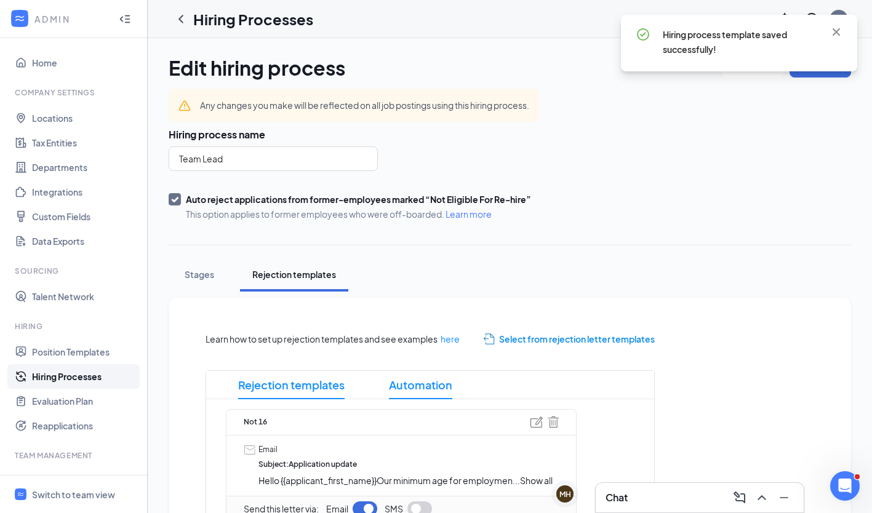
click at [407, 389] on span "Automation" at bounding box center [420, 385] width 63 height 28
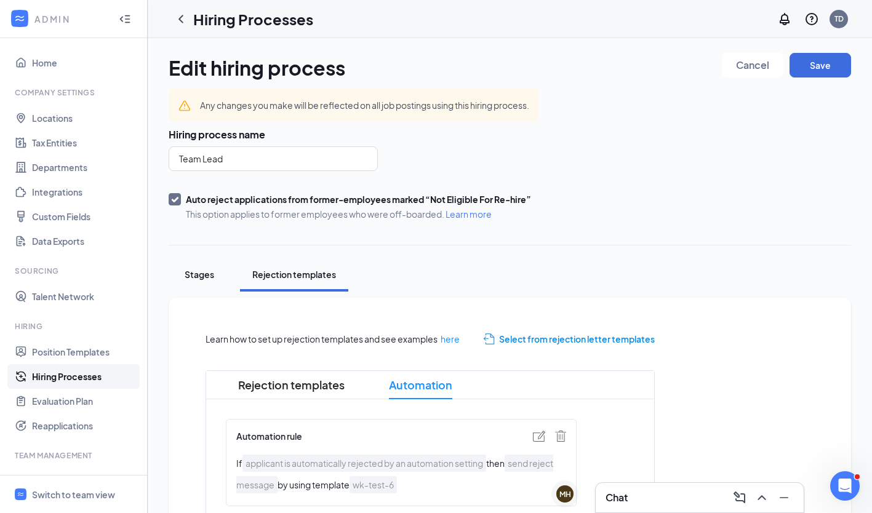
click at [197, 280] on div "Stages" at bounding box center [199, 274] width 37 height 12
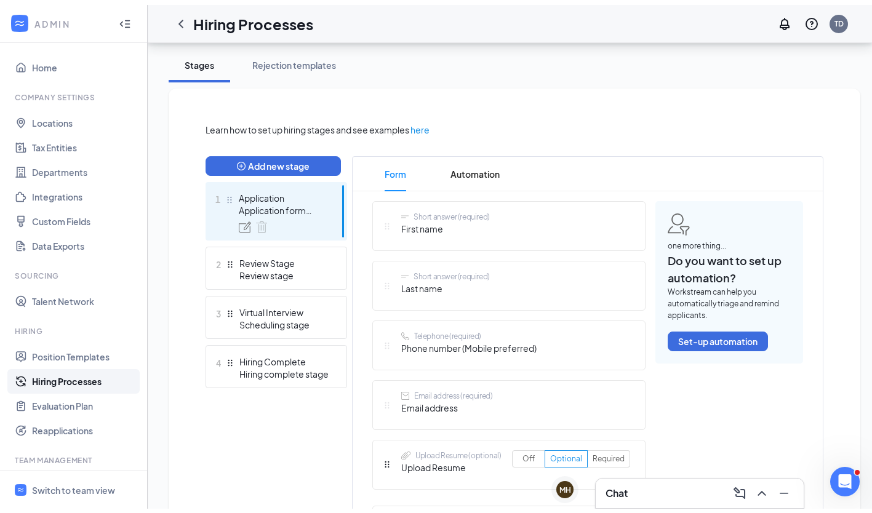
scroll to position [215, 0]
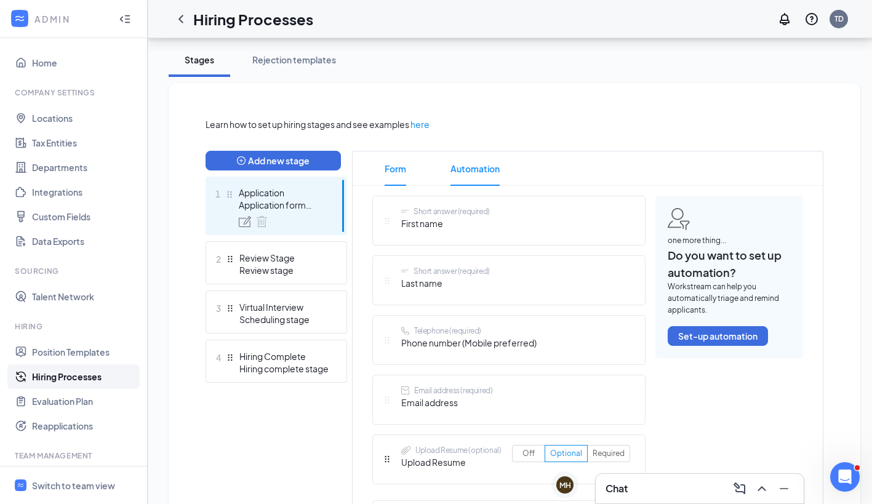
click at [475, 166] on span "Automation" at bounding box center [474, 168] width 49 height 34
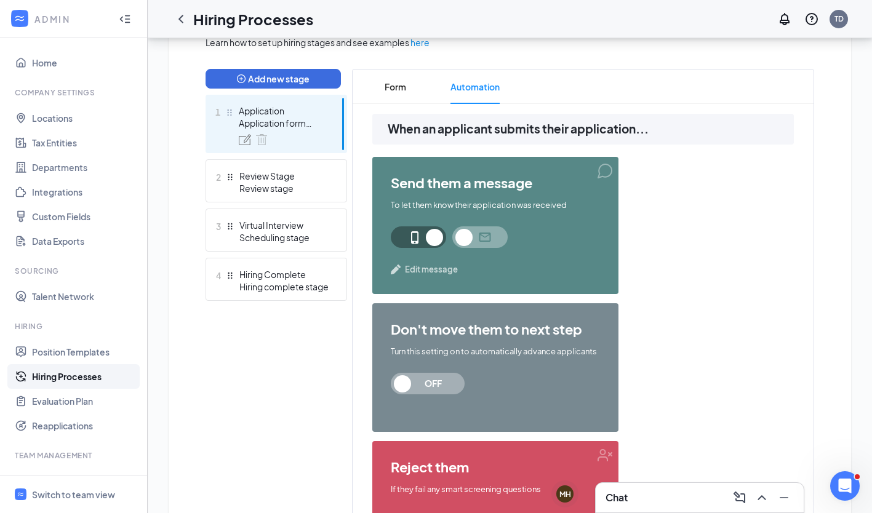
scroll to position [297, 0]
click at [447, 380] on span "OFF" at bounding box center [433, 384] width 54 height 22
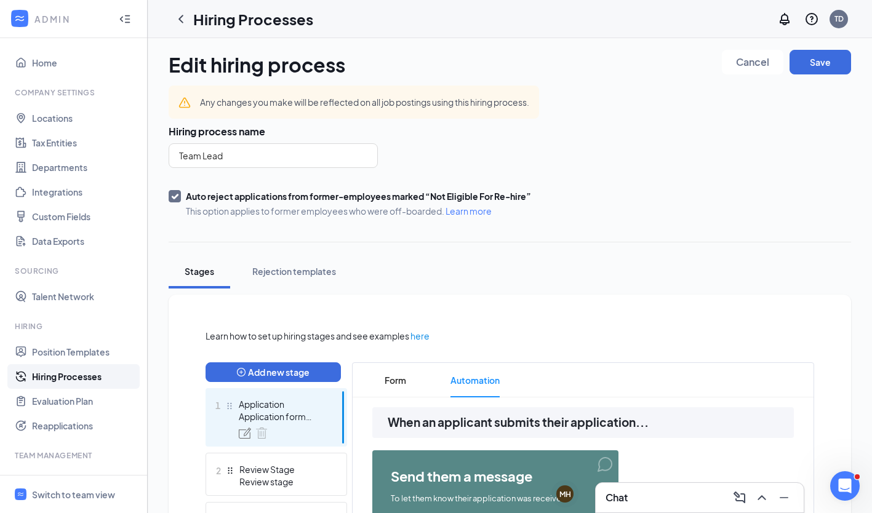
scroll to position [5, 0]
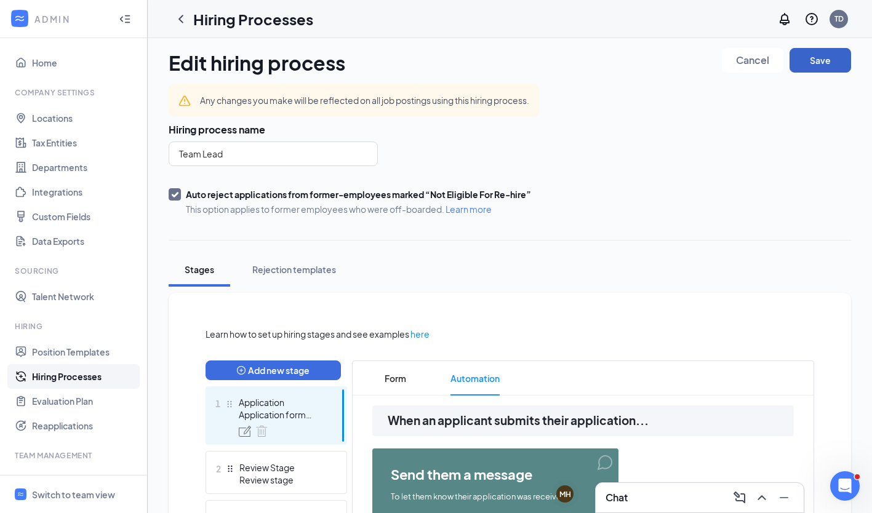
click at [823, 62] on button "Save" at bounding box center [820, 60] width 62 height 25
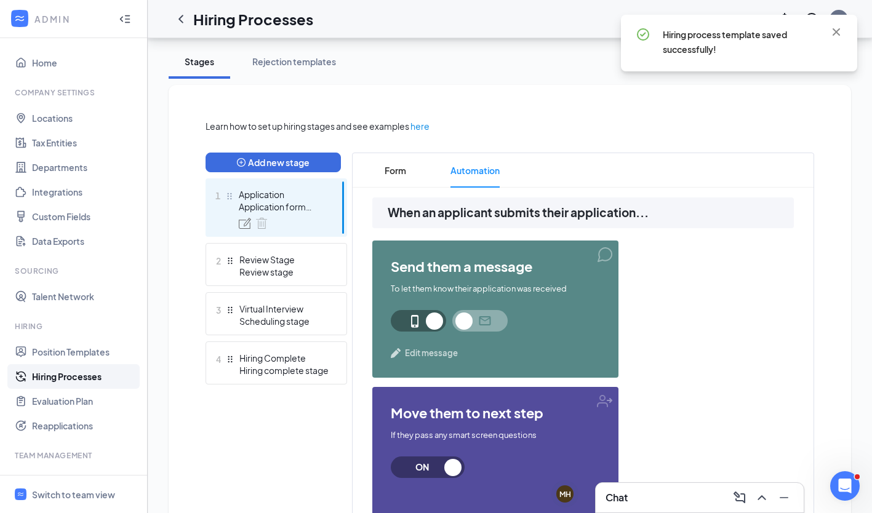
scroll to position [216, 0]
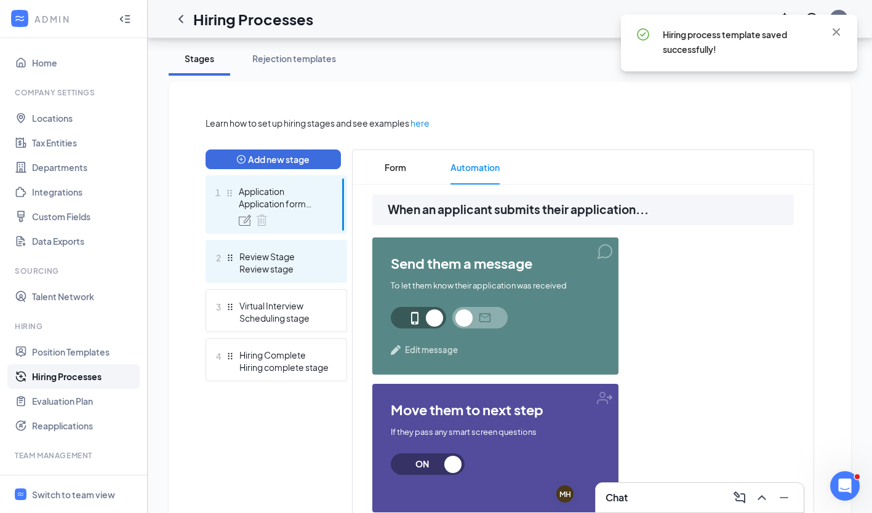
click at [306, 265] on div "Review stage" at bounding box center [284, 269] width 90 height 12
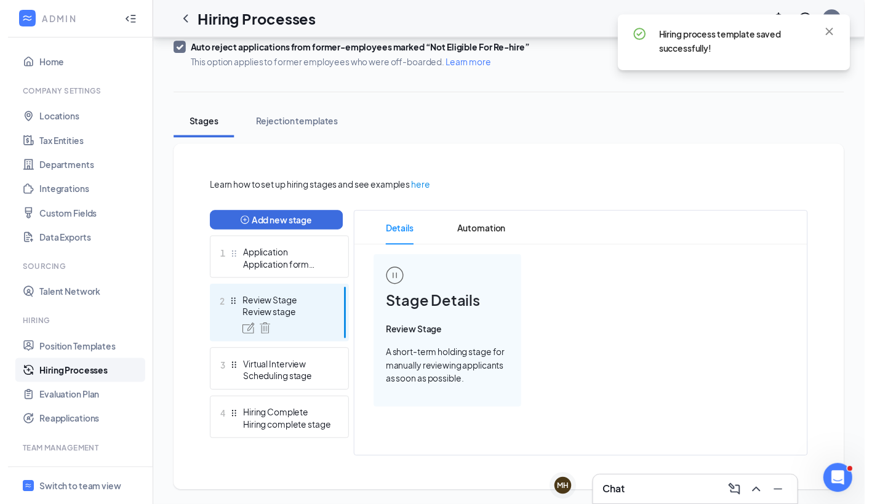
scroll to position [151, 0]
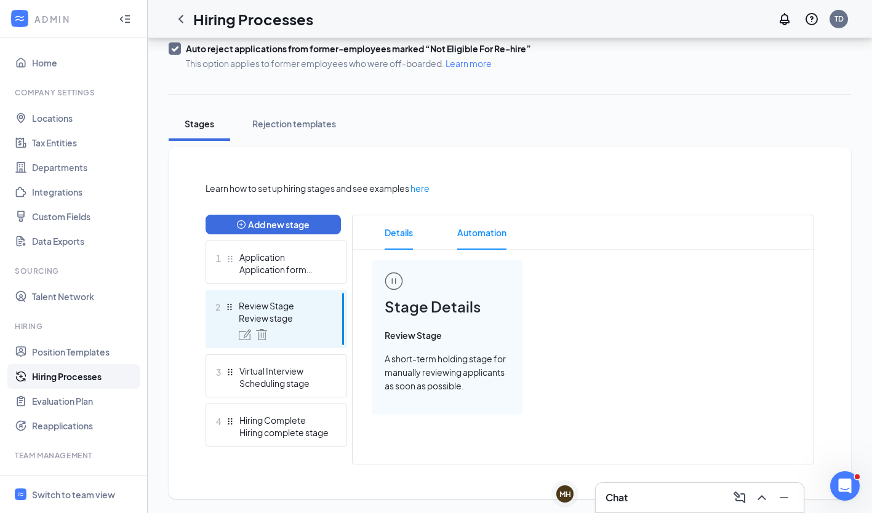
click at [472, 233] on span "Automation" at bounding box center [481, 232] width 49 height 34
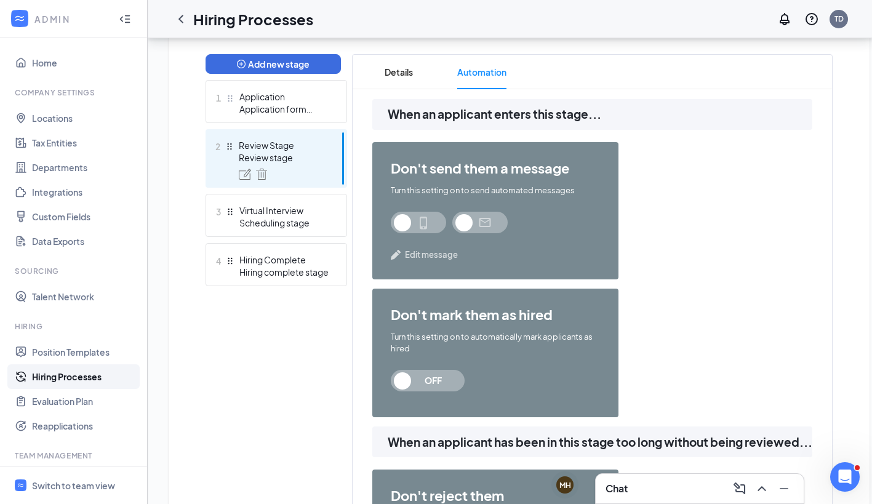
scroll to position [311, 0]
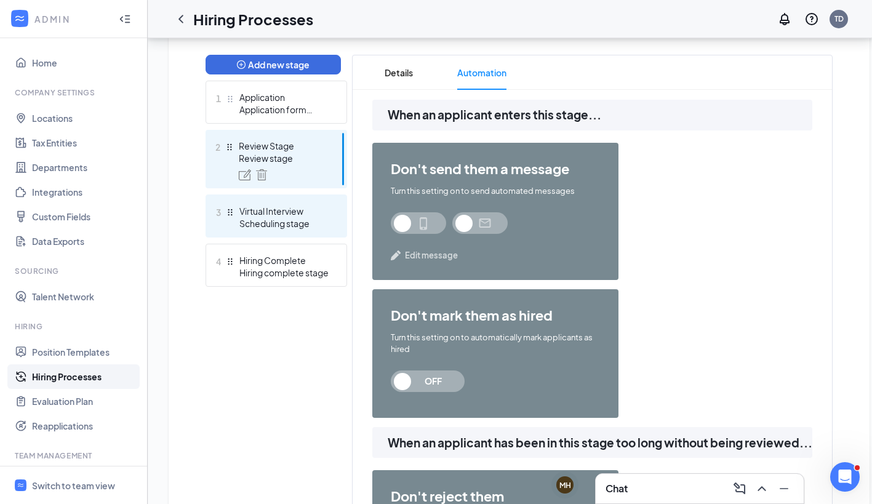
click at [281, 212] on div "Virtual Interview" at bounding box center [284, 211] width 90 height 12
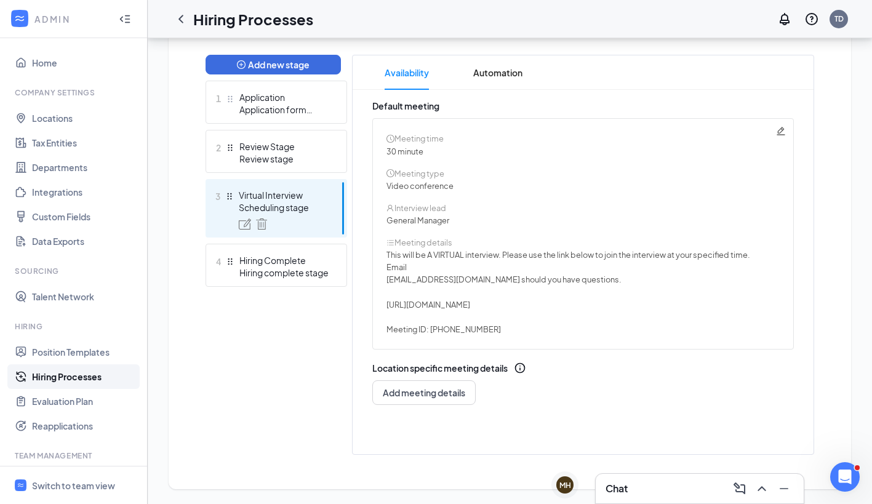
scroll to position [302, 0]
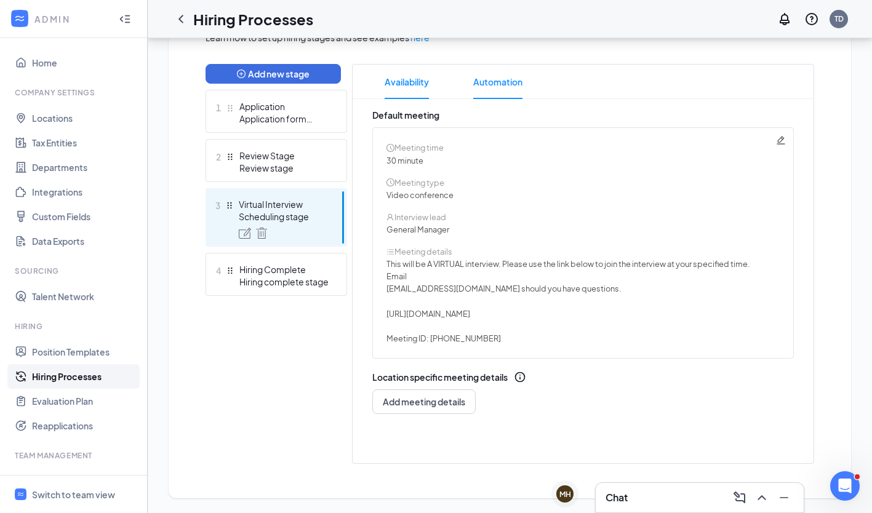
click at [500, 82] on span "Automation" at bounding box center [497, 82] width 49 height 34
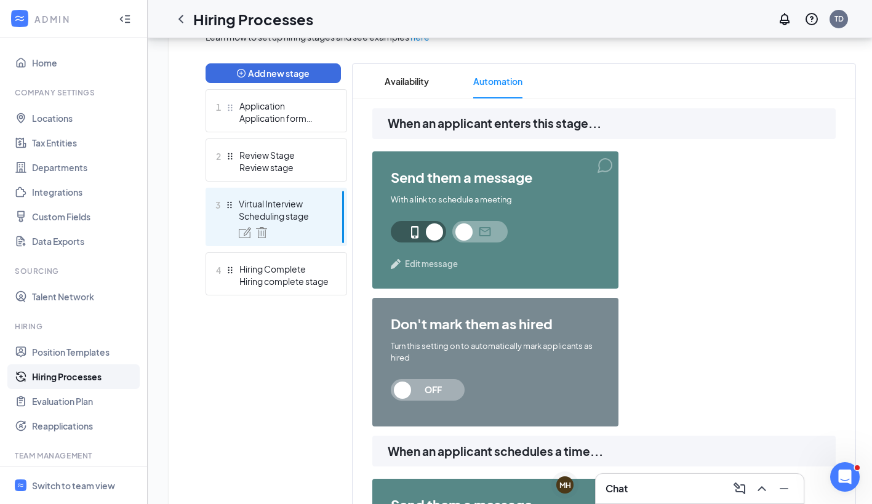
click at [489, 233] on span at bounding box center [479, 232] width 55 height 22
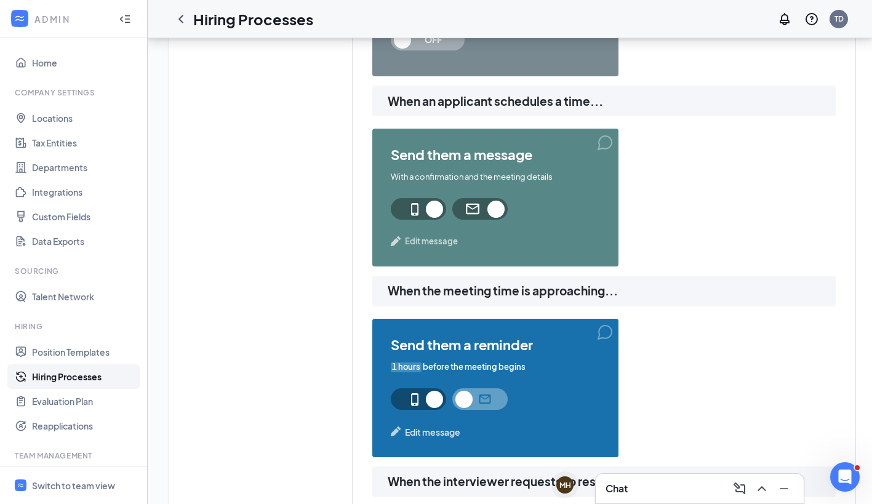
scroll to position [654, 0]
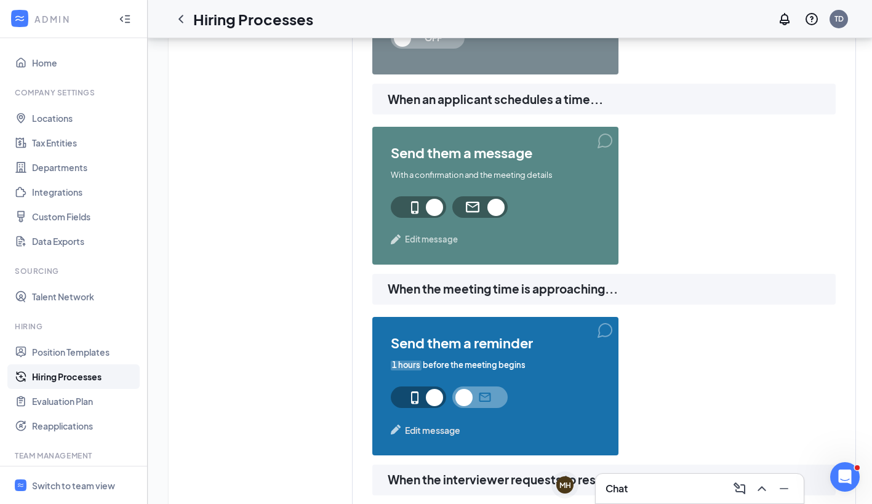
click at [429, 239] on span "Edit message" at bounding box center [431, 239] width 53 height 12
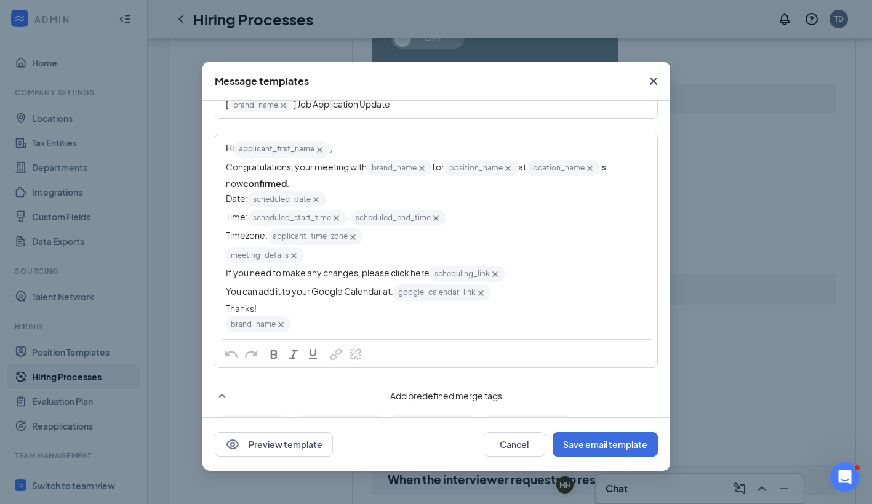
scroll to position [0, 0]
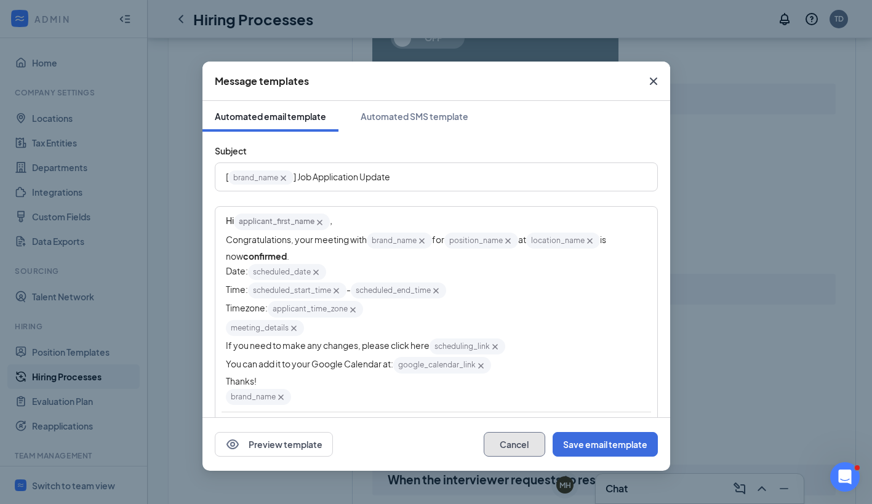
click at [515, 446] on button "Cancel" at bounding box center [515, 444] width 62 height 25
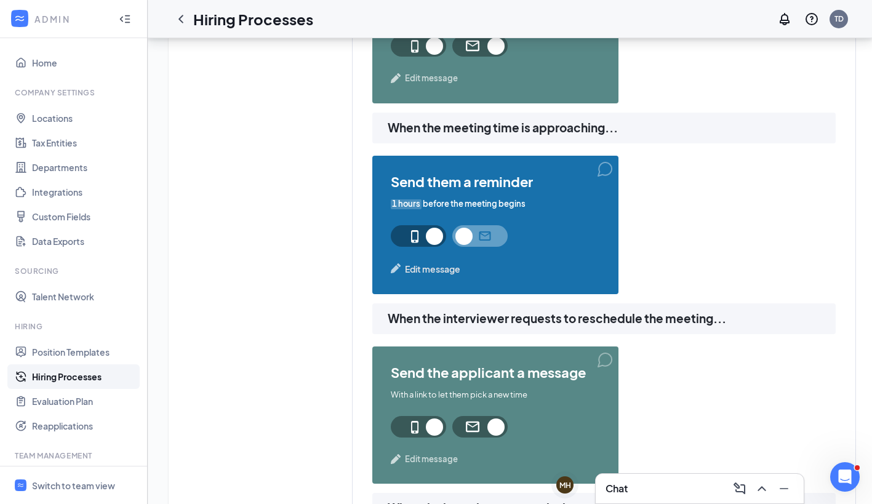
scroll to position [816, 0]
click at [357, 331] on div "When an applicant enters this stage... send them a message With a link to sched…" at bounding box center [604, 398] width 503 height 1606
click at [421, 269] on span "Edit message" at bounding box center [432, 269] width 55 height 14
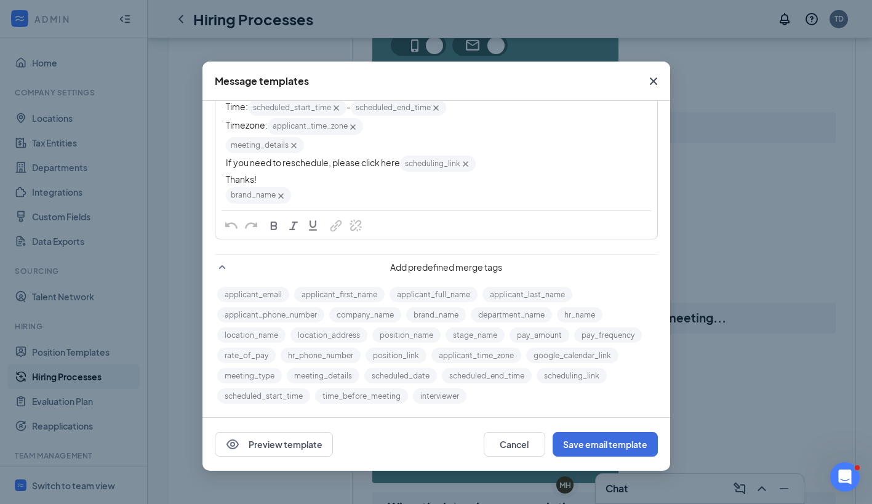
scroll to position [183, 0]
click at [517, 444] on button "Cancel" at bounding box center [515, 444] width 62 height 25
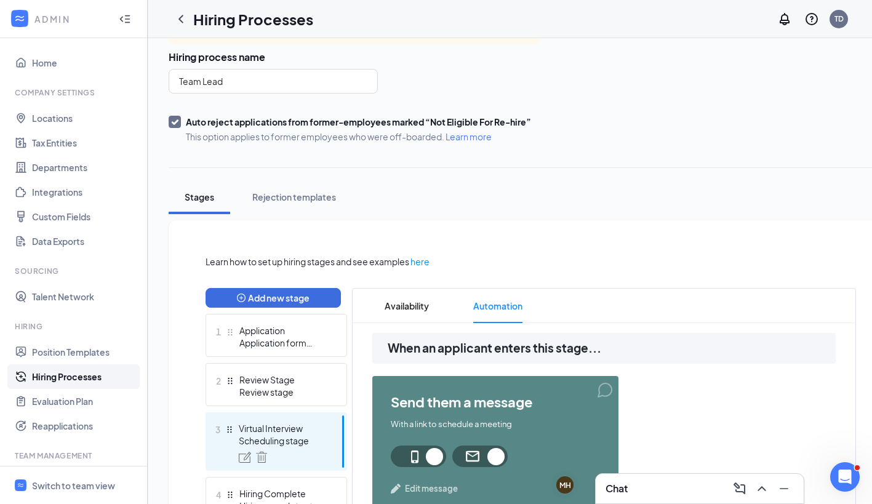
scroll to position [0, 0]
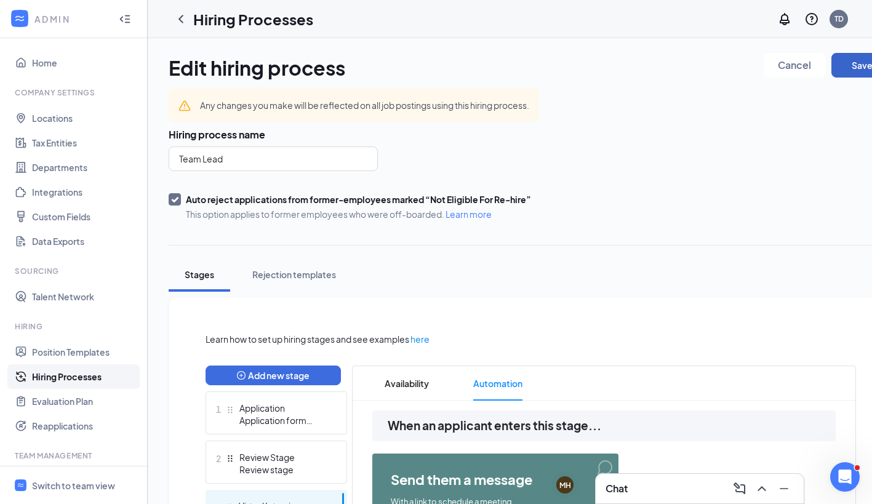
click at [851, 70] on button "Save" at bounding box center [862, 65] width 62 height 25
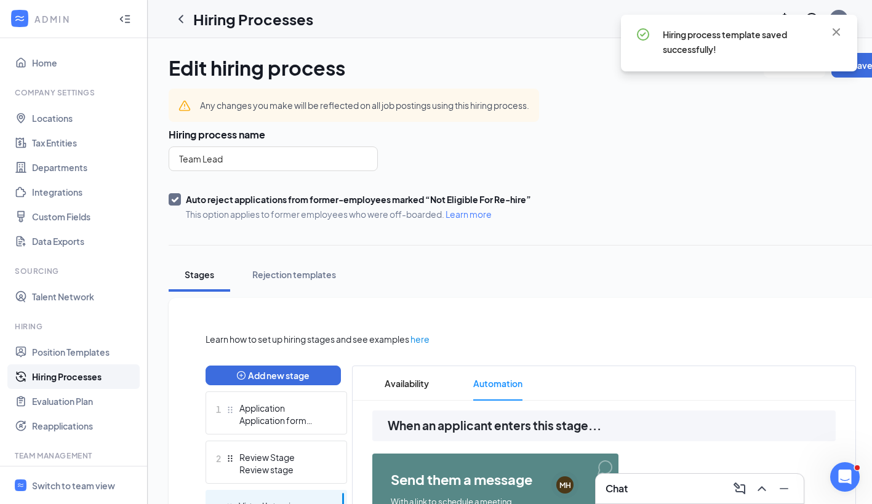
click at [639, 191] on div "Hiring process name Team Lead Auto reject applications from former-employees ma…" at bounding box center [531, 174] width 724 height 92
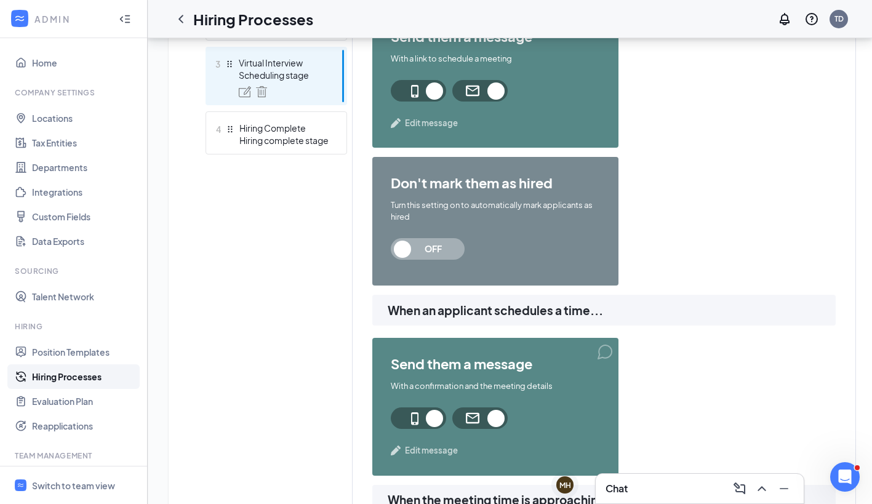
scroll to position [444, 0]
click at [285, 146] on div "4 Hiring Complete Hiring complete stage" at bounding box center [277, 132] width 142 height 43
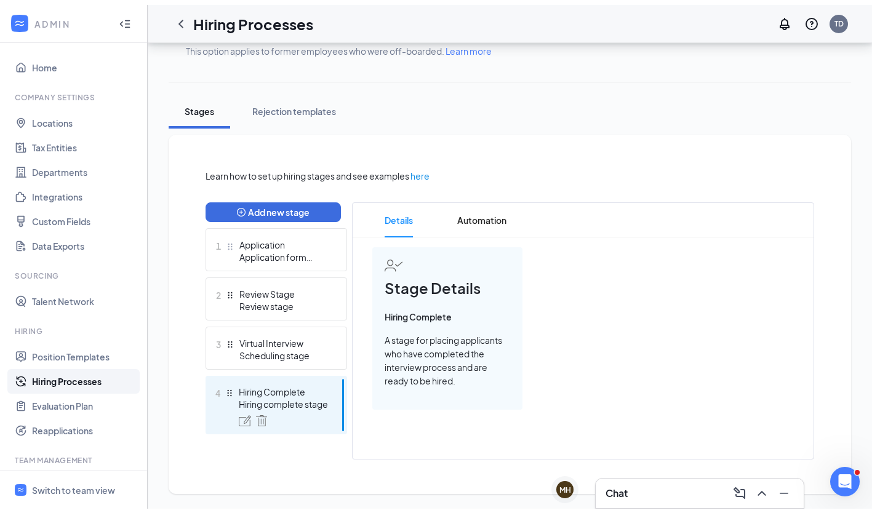
scroll to position [159, 0]
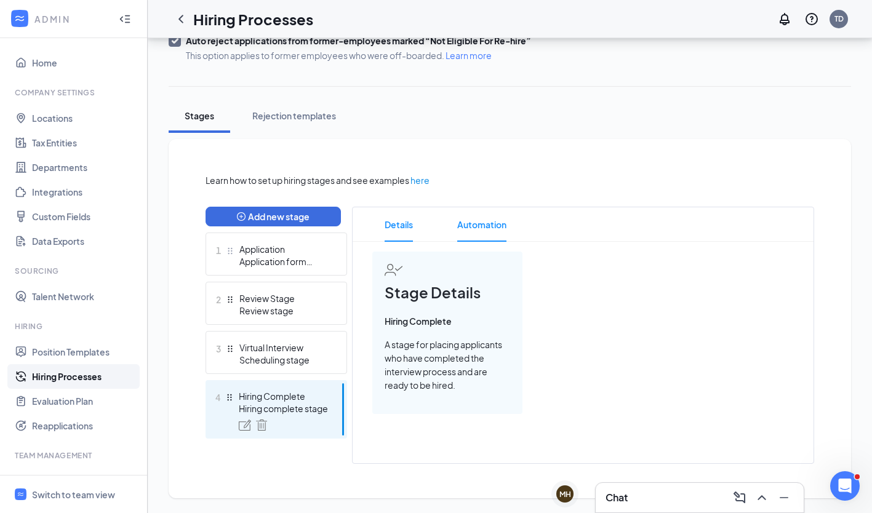
click at [479, 228] on span "Automation" at bounding box center [481, 224] width 49 height 34
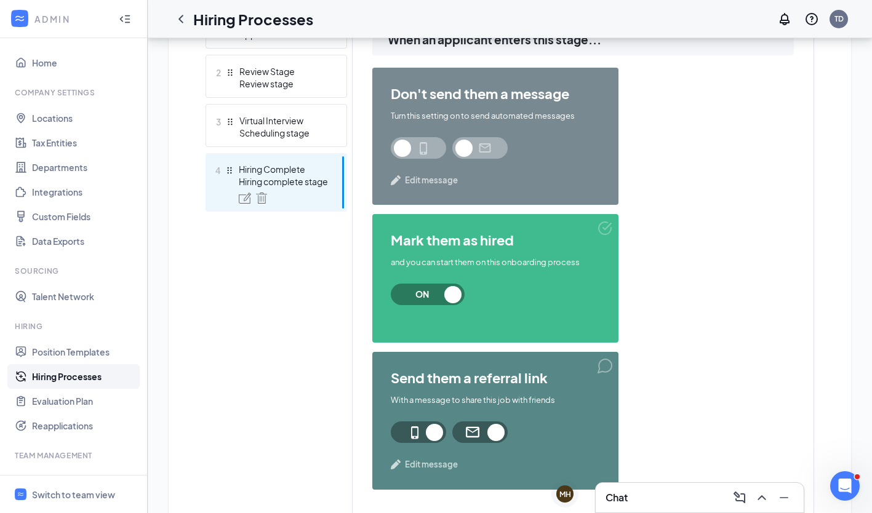
scroll to position [388, 0]
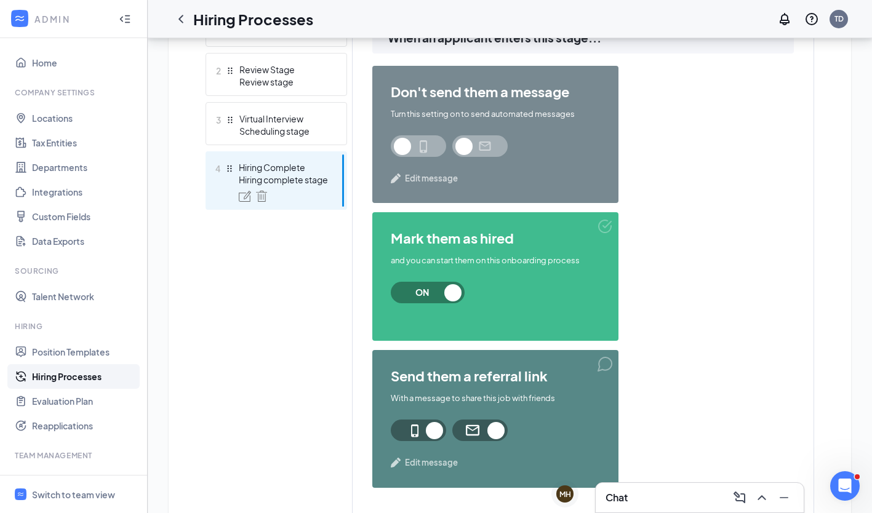
click at [480, 143] on span at bounding box center [479, 146] width 55 height 22
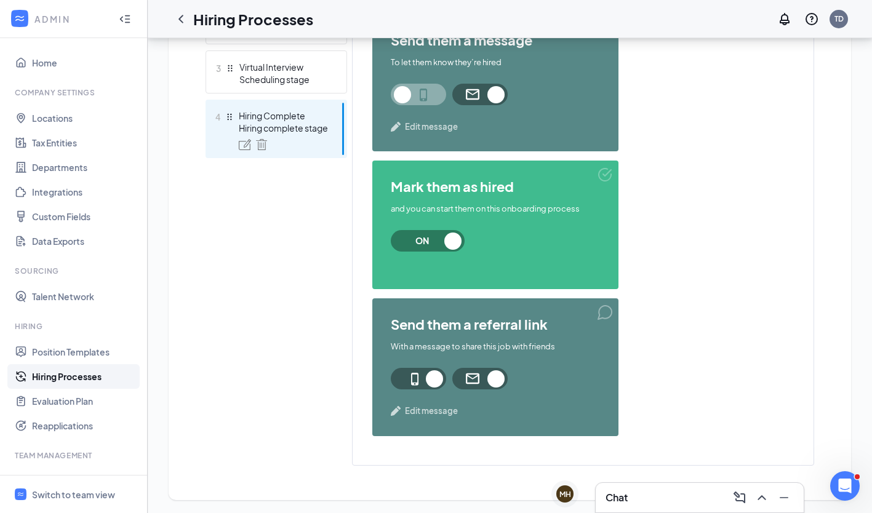
scroll to position [441, 0]
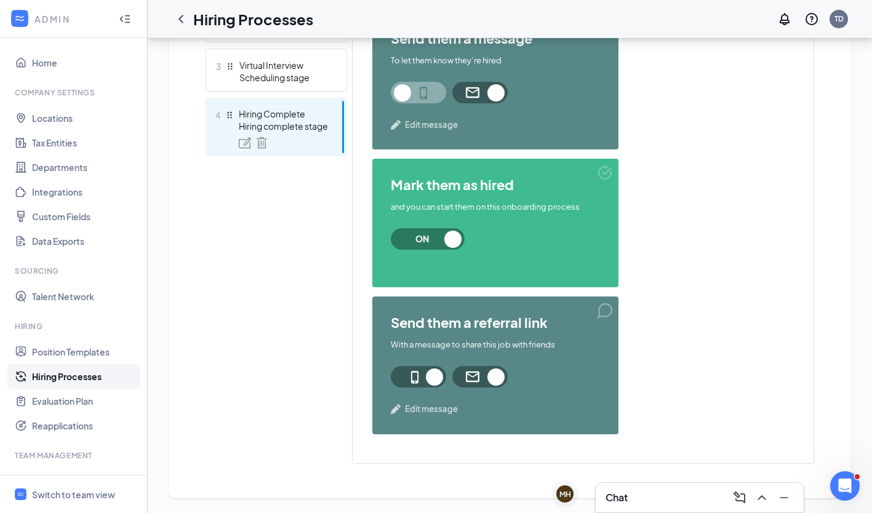
click at [465, 377] on span at bounding box center [479, 377] width 55 height 22
click at [404, 378] on span at bounding box center [418, 377] width 55 height 22
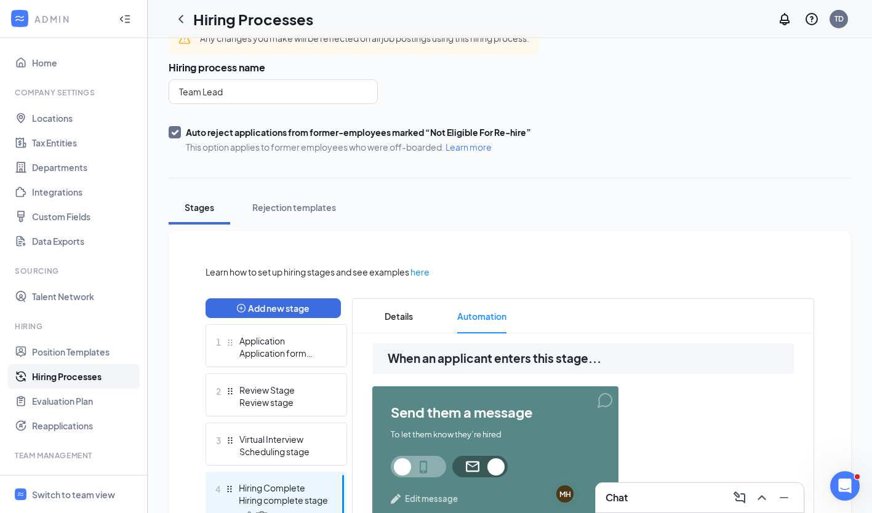
scroll to position [0, 0]
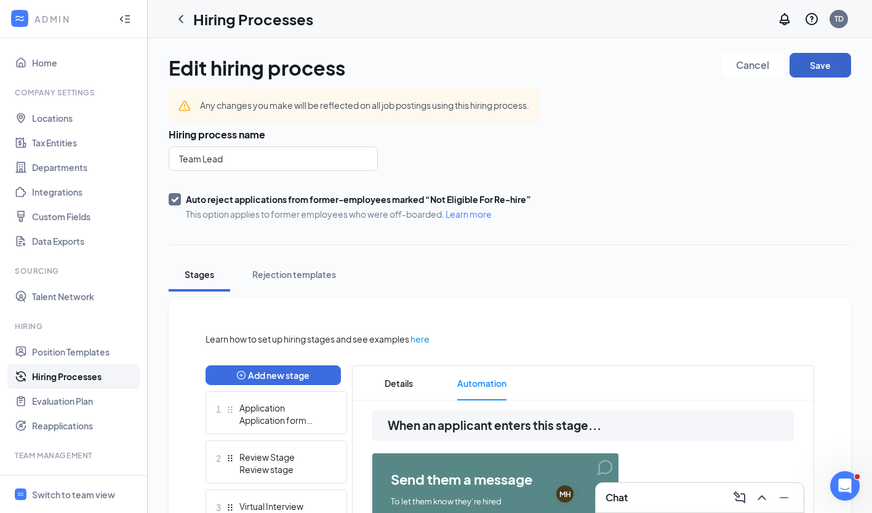
click at [814, 72] on button "Save" at bounding box center [820, 65] width 62 height 25
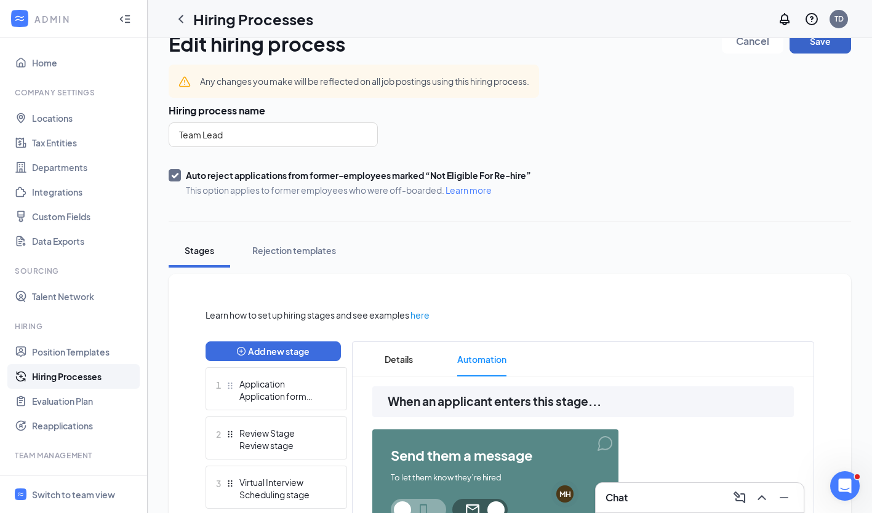
scroll to position [25, 0]
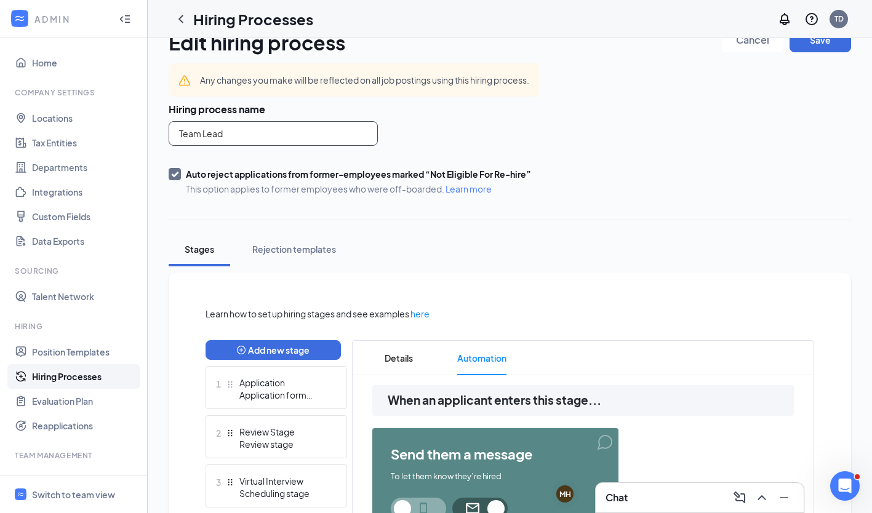
click at [279, 138] on input "Team Lead" at bounding box center [273, 133] width 209 height 25
click at [71, 378] on link "Hiring Processes" at bounding box center [84, 376] width 105 height 25
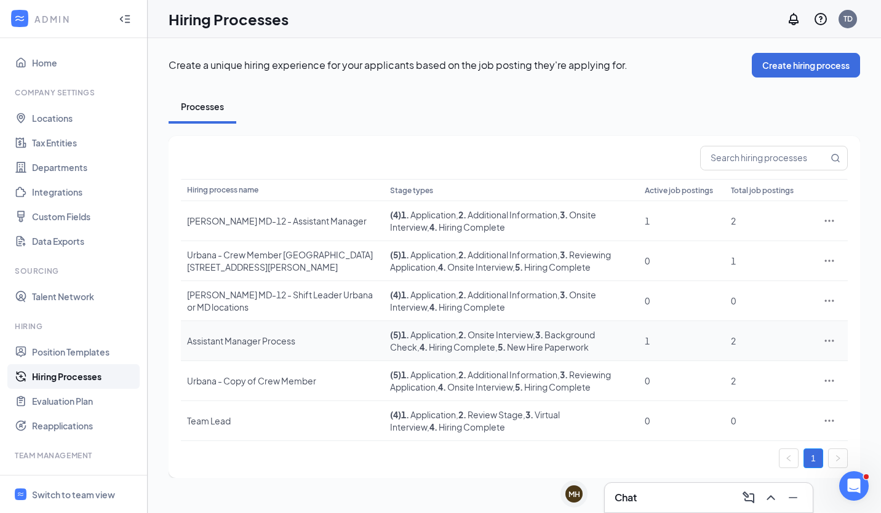
click at [220, 345] on div "Assistant Manager Process" at bounding box center [282, 341] width 191 height 12
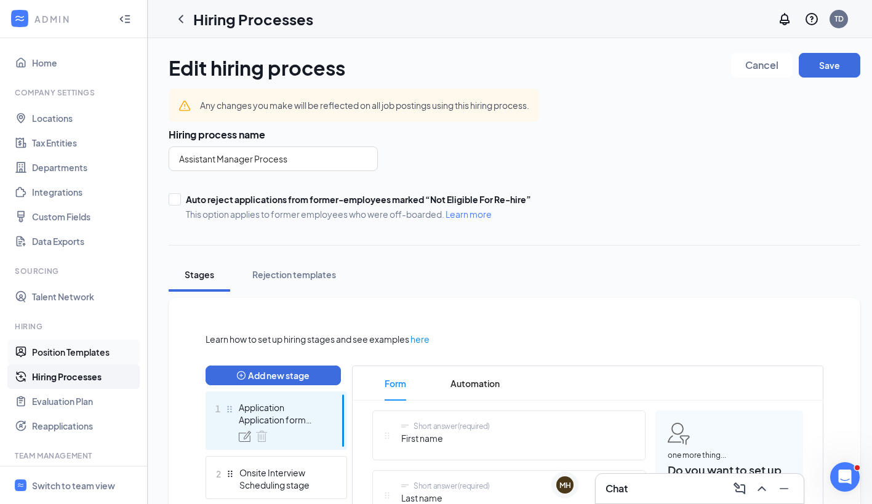
click at [73, 346] on link "Position Templates" at bounding box center [84, 352] width 105 height 25
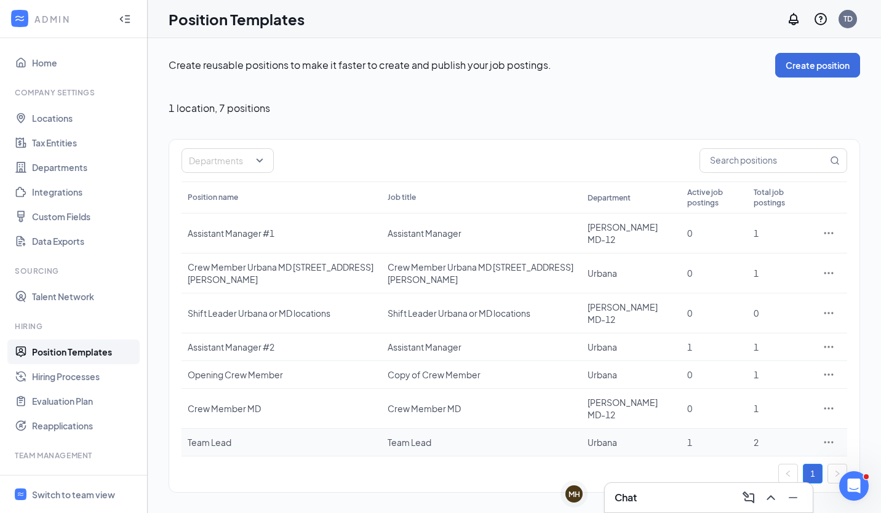
click at [381, 447] on td "Team Lead" at bounding box center [282, 443] width 200 height 28
click at [825, 438] on icon "Ellipses" at bounding box center [829, 442] width 12 height 12
click at [761, 333] on span "Edit" at bounding box center [772, 332] width 106 height 14
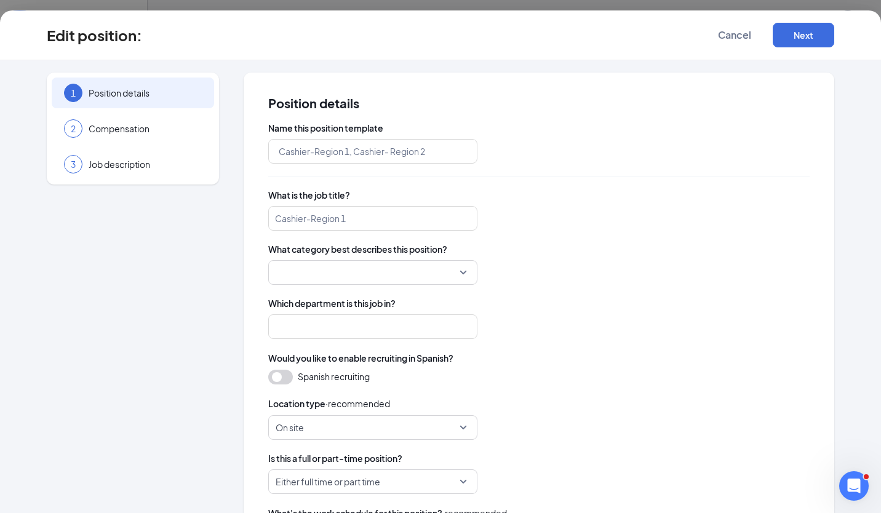
type input "Team Lead"
type input "Urbana"
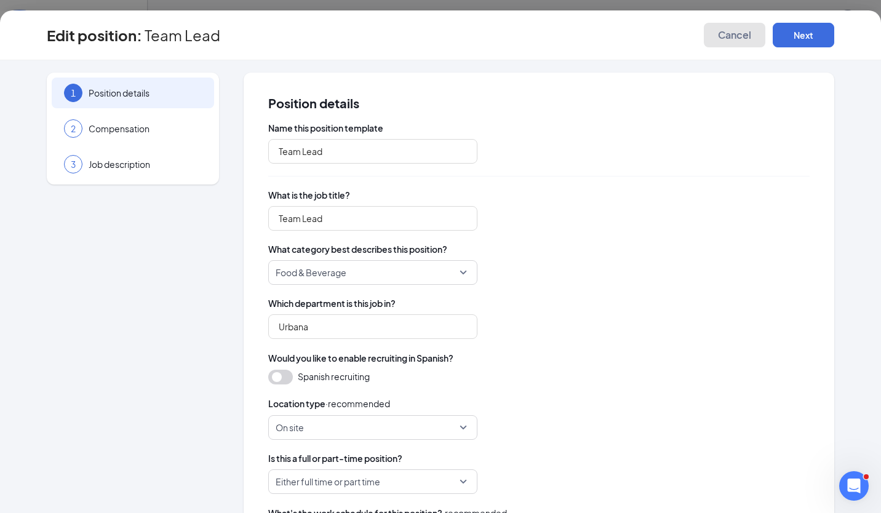
click at [743, 38] on span "Cancel" at bounding box center [734, 35] width 33 height 12
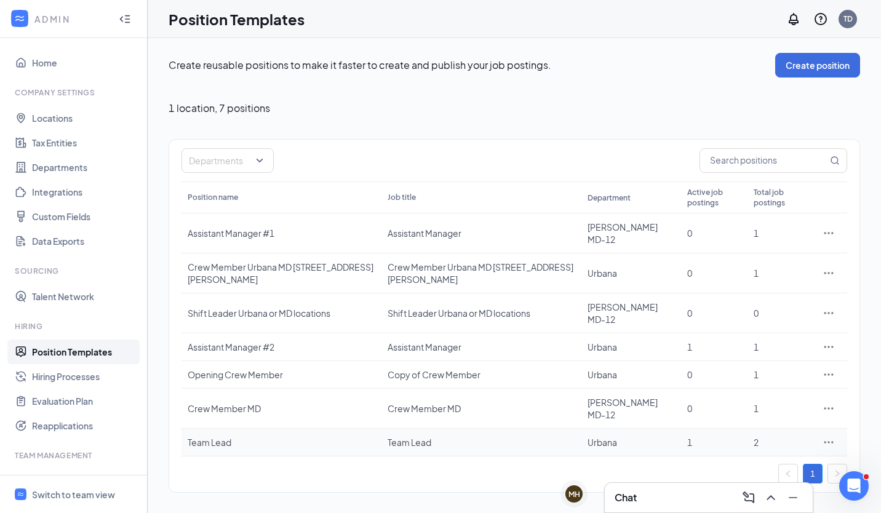
click at [831, 444] on icon "Ellipses" at bounding box center [829, 442] width 12 height 12
click at [785, 389] on span "View job postings" at bounding box center [754, 388] width 70 height 11
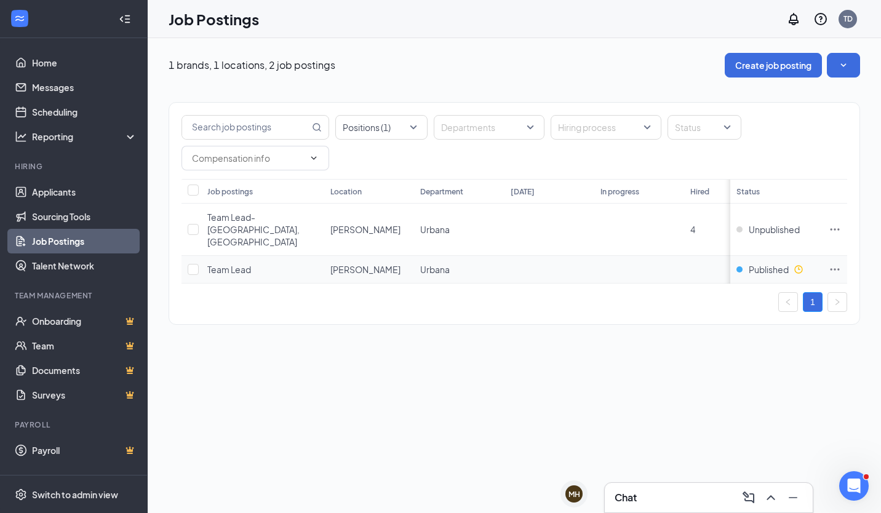
click at [836, 263] on icon "Ellipses" at bounding box center [835, 269] width 12 height 12
click at [339, 264] on span "[PERSON_NAME]" at bounding box center [365, 269] width 70 height 11
click at [838, 263] on icon "Ellipses" at bounding box center [835, 269] width 12 height 12
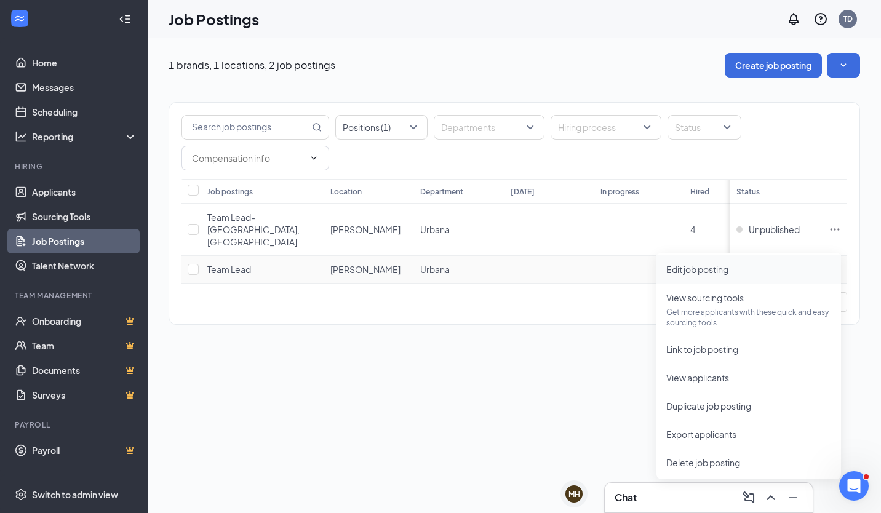
click at [697, 274] on span "Edit job posting" at bounding box center [697, 269] width 62 height 11
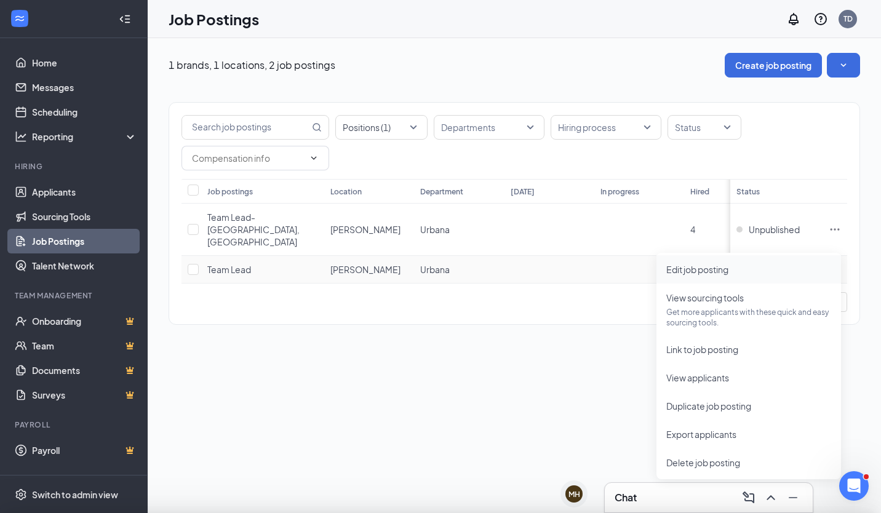
type input "Team Lead"
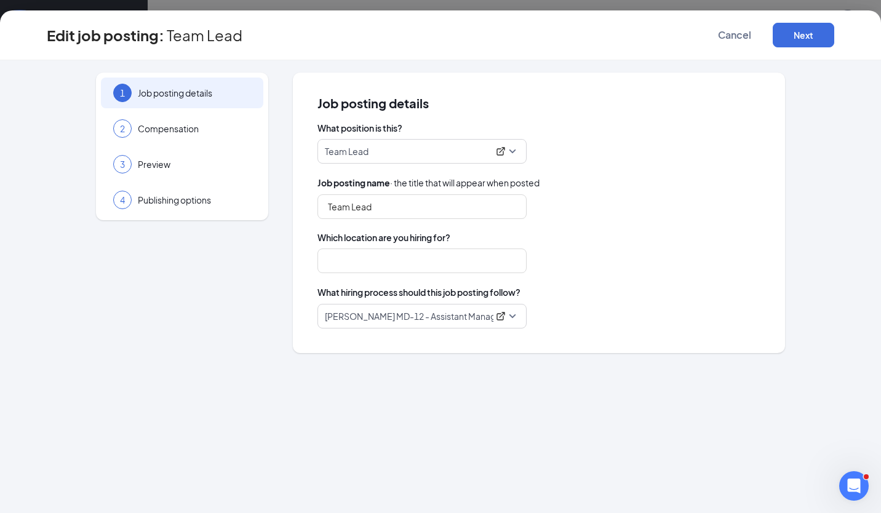
type input "[PERSON_NAME]"
click at [512, 317] on span "[PERSON_NAME] MD-12 - Assistant Manager" at bounding box center [422, 316] width 194 height 23
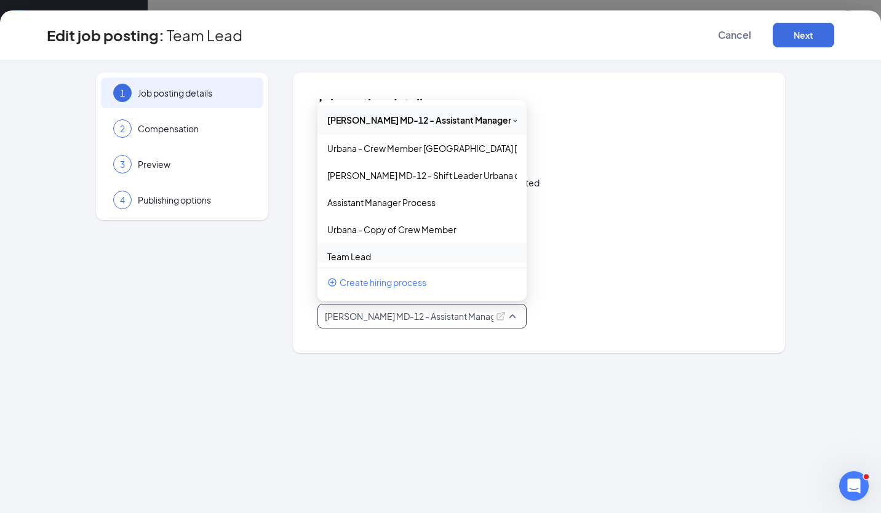
click at [395, 249] on div "Team Lead" at bounding box center [421, 256] width 209 height 27
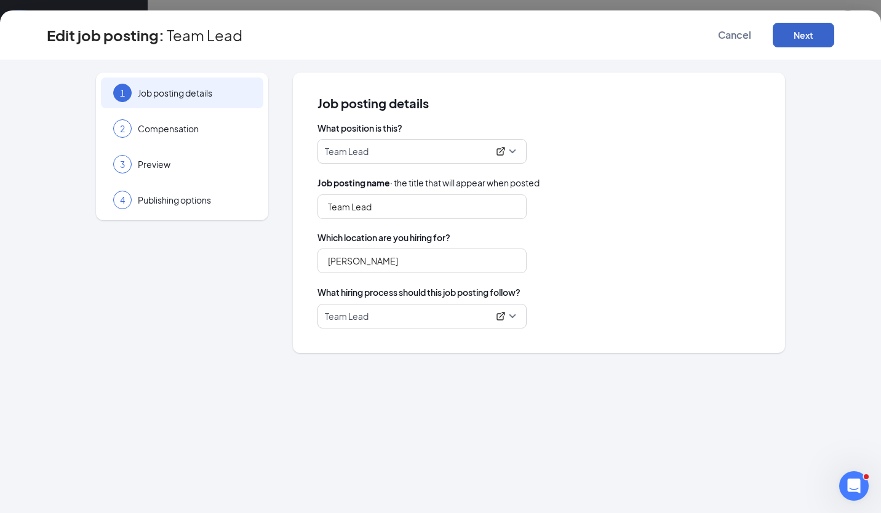
click at [812, 33] on button "Next" at bounding box center [804, 35] width 62 height 25
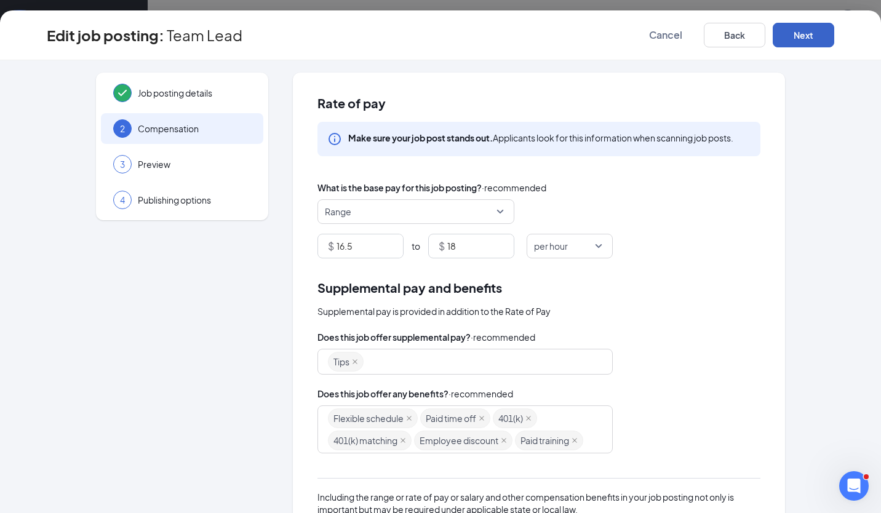
scroll to position [170, 0]
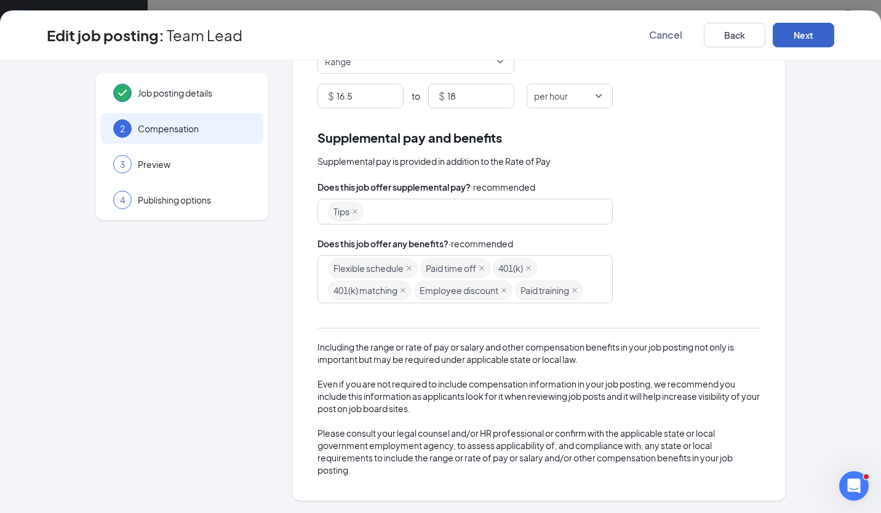
click at [813, 34] on button "Next" at bounding box center [804, 35] width 62 height 25
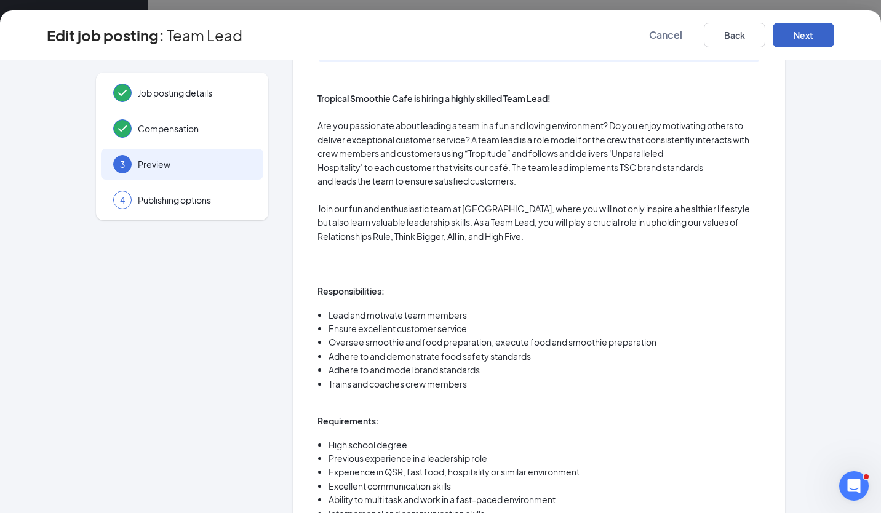
click at [797, 31] on button "Next" at bounding box center [804, 35] width 62 height 25
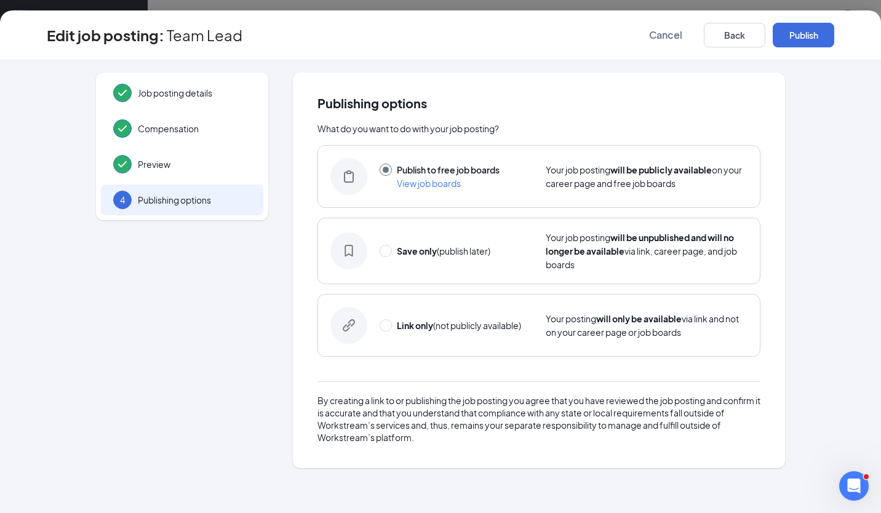
scroll to position [0, 0]
click at [810, 37] on button "Publish" at bounding box center [804, 35] width 62 height 25
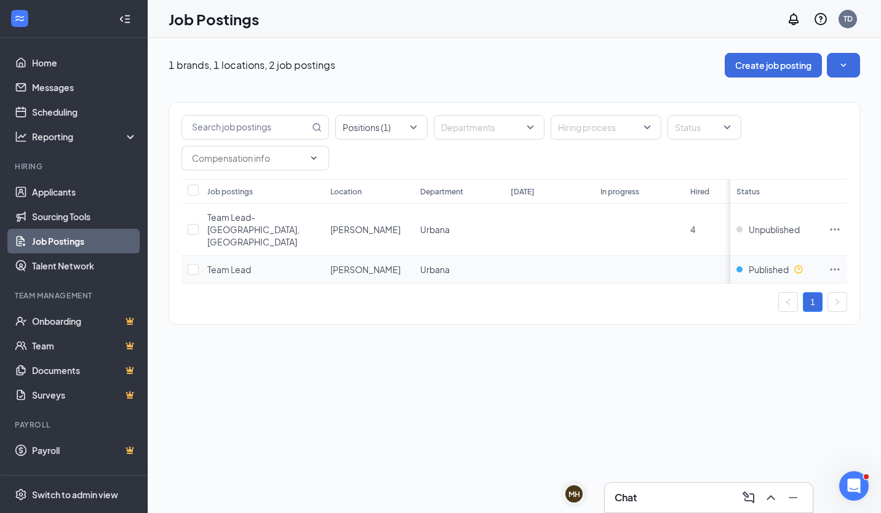
click at [839, 263] on icon "Ellipses" at bounding box center [835, 269] width 12 height 12
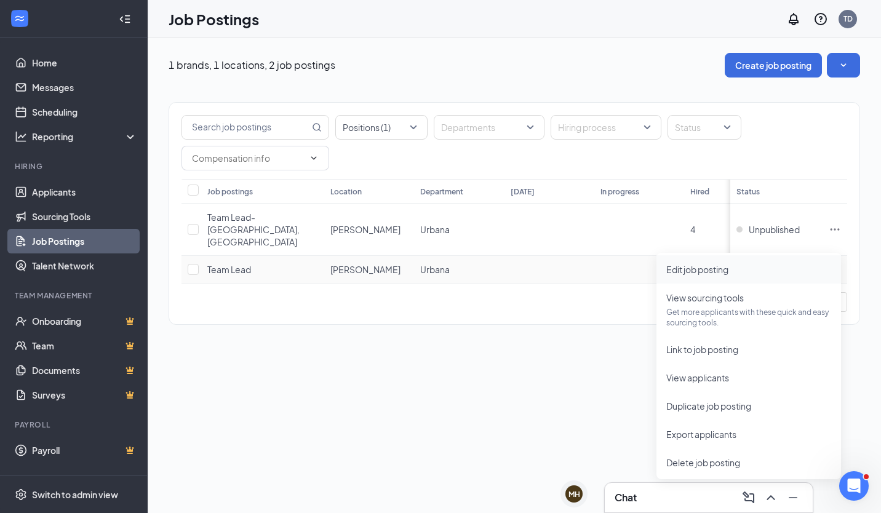
click at [704, 270] on span "Edit job posting" at bounding box center [697, 269] width 62 height 11
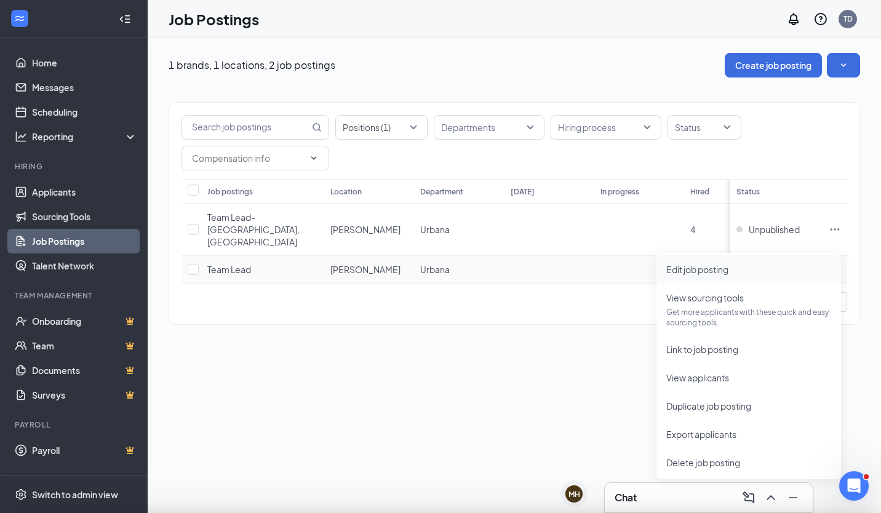
type input "Team Lead"
type input "[PERSON_NAME]"
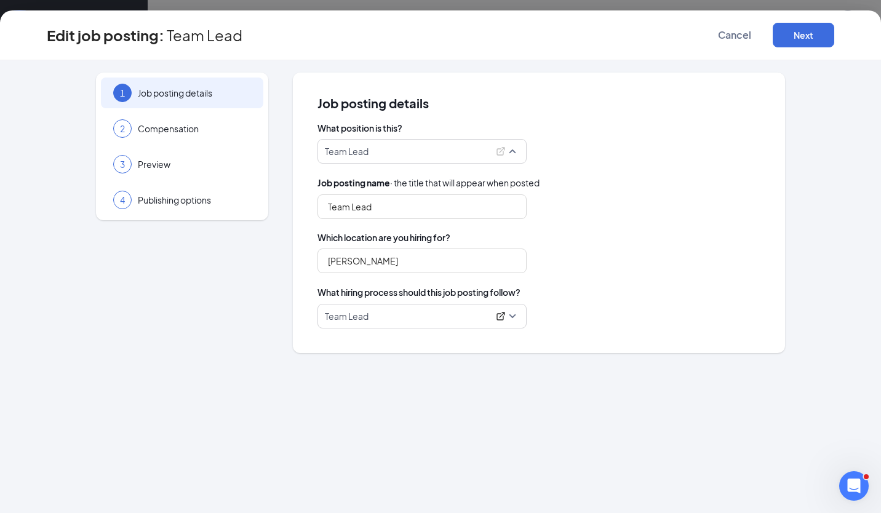
scroll to position [34, 0]
click at [511, 150] on span "Team Lead" at bounding box center [422, 151] width 194 height 23
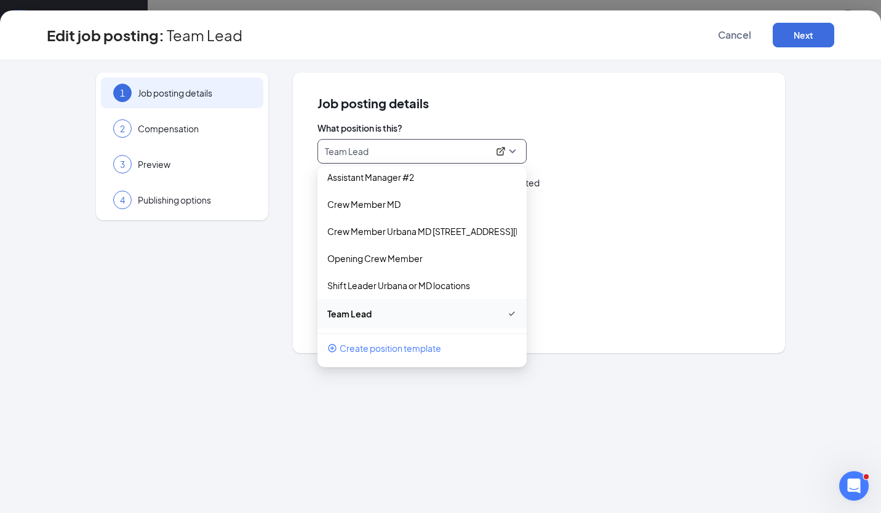
click at [511, 150] on span "Team Lead" at bounding box center [422, 151] width 194 height 23
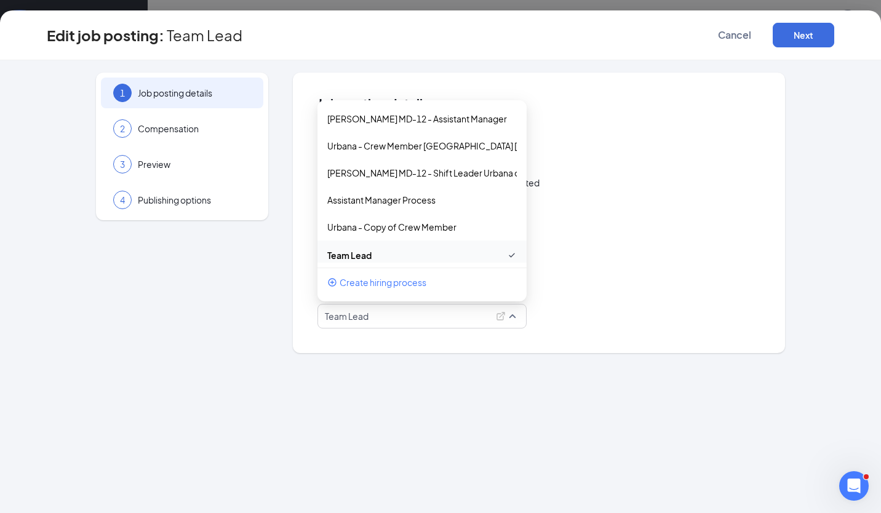
click at [512, 319] on span "Team Lead" at bounding box center [422, 316] width 194 height 23
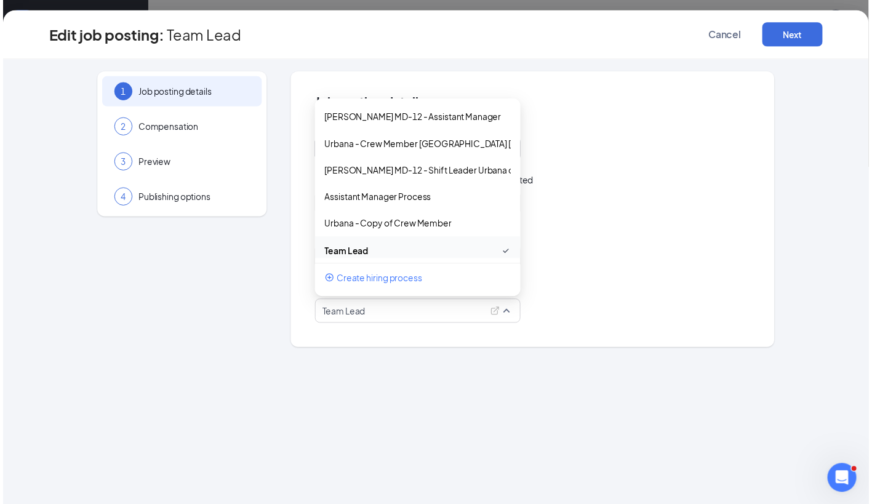
scroll to position [7, 0]
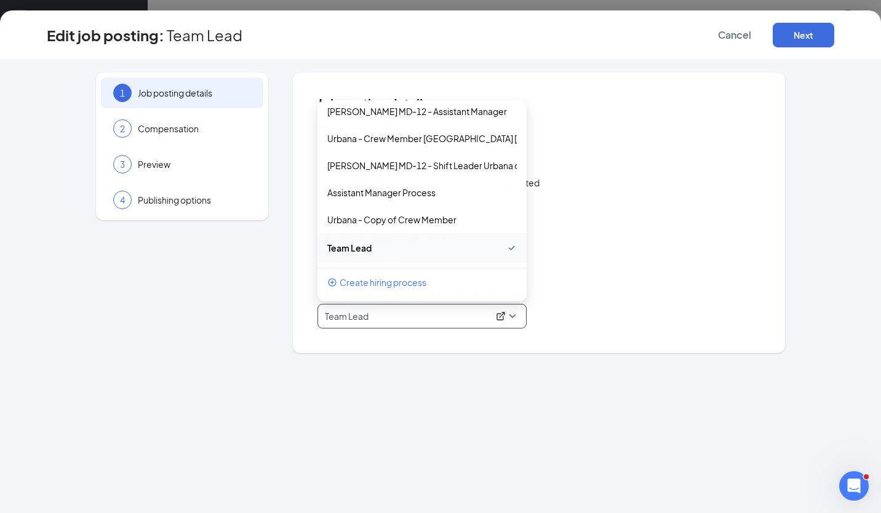
click at [512, 319] on span "Team Lead" at bounding box center [422, 316] width 194 height 23
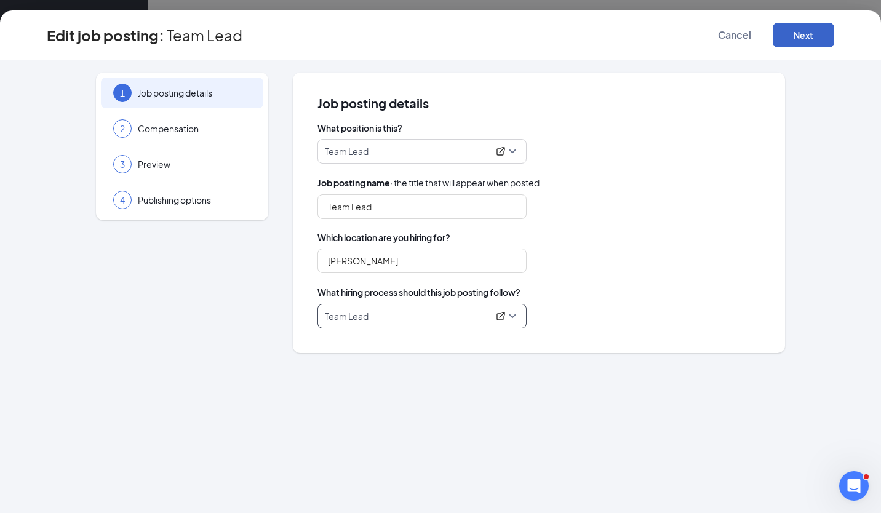
click at [785, 34] on button "Next" at bounding box center [804, 35] width 62 height 25
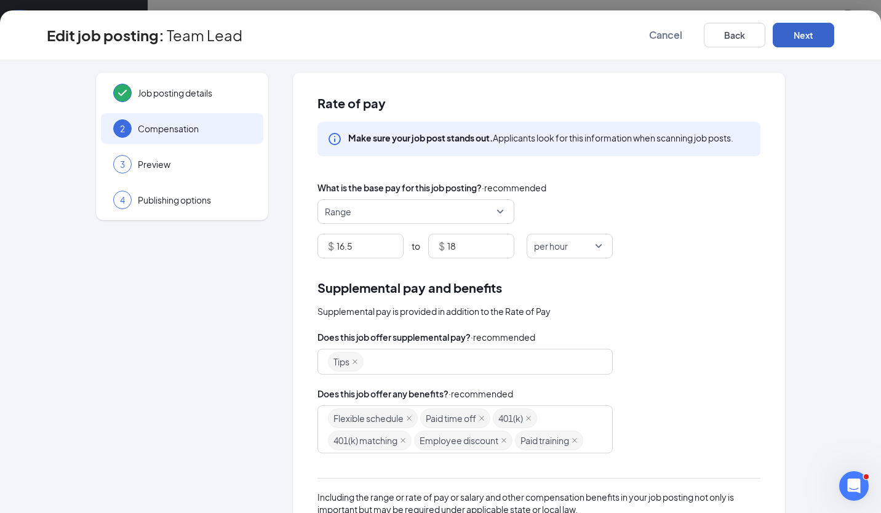
click at [785, 34] on button "Next" at bounding box center [804, 35] width 62 height 25
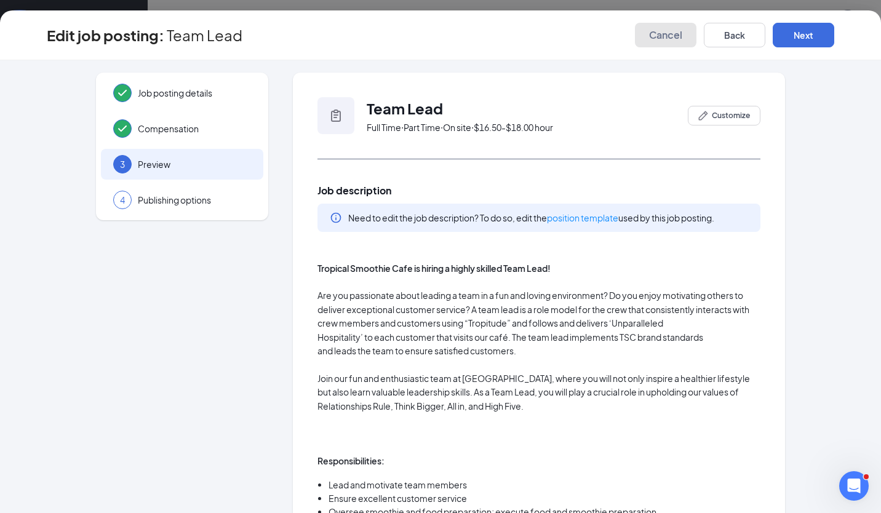
click at [666, 36] on span "Cancel" at bounding box center [665, 35] width 33 height 12
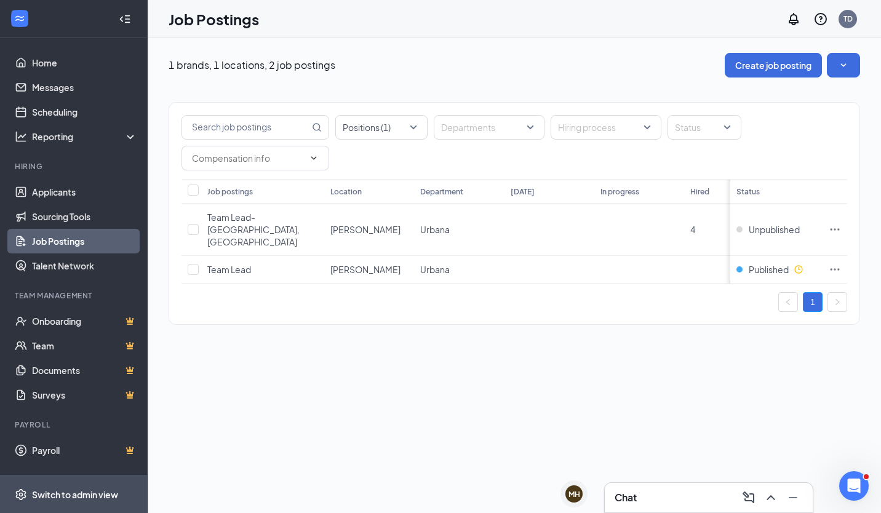
click at [58, 493] on div "Switch to admin view" at bounding box center [75, 495] width 86 height 12
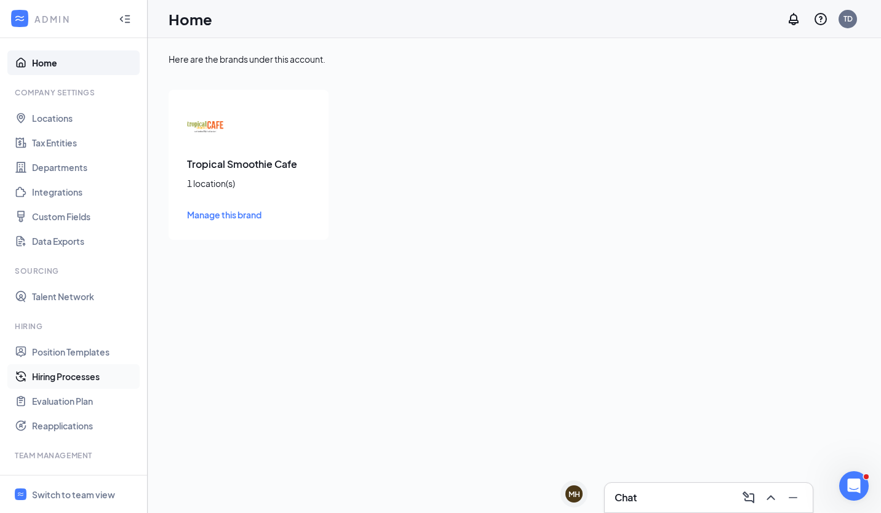
click at [66, 379] on link "Hiring Processes" at bounding box center [84, 376] width 105 height 25
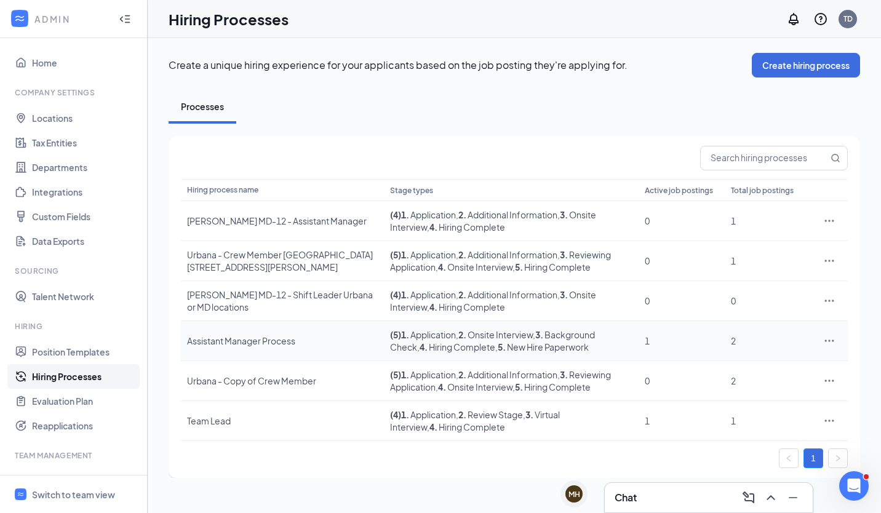
click at [830, 340] on icon "Ellipses" at bounding box center [829, 341] width 12 height 12
click at [729, 371] on span "Edit" at bounding box center [773, 366] width 106 height 14
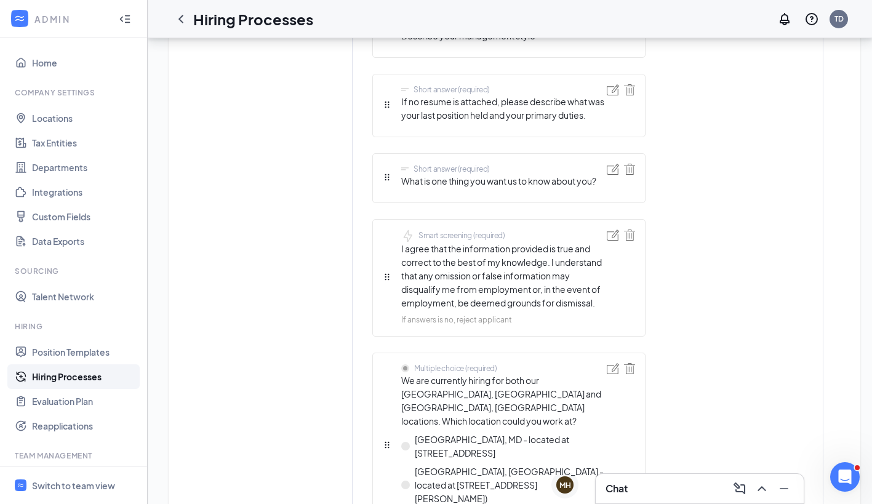
scroll to position [1239, 0]
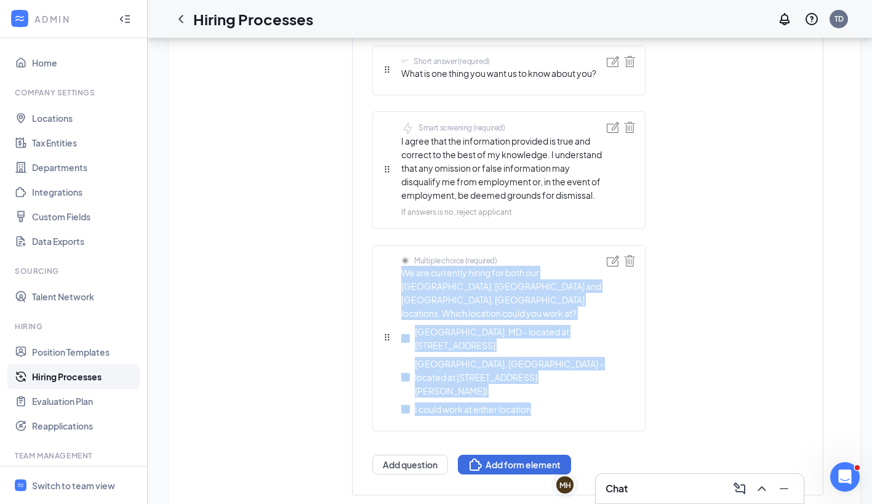
drag, startPoint x: 401, startPoint y: 256, endPoint x: 575, endPoint y: 370, distance: 207.9
click at [575, 370] on div "Multiple choice (required) We are currently hiring for both our [GEOGRAPHIC_DAT…" at bounding box center [504, 338] width 206 height 166
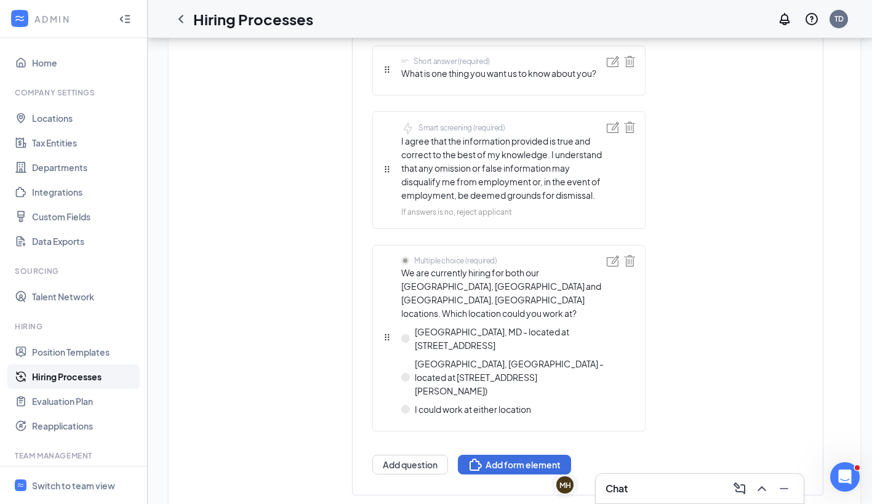
drag, startPoint x: 575, startPoint y: 370, endPoint x: 733, endPoint y: 221, distance: 217.6
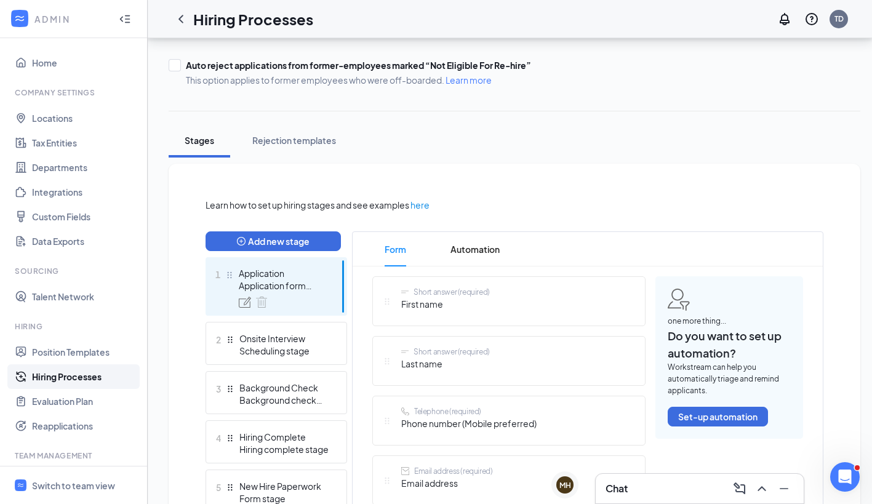
scroll to position [0, 9]
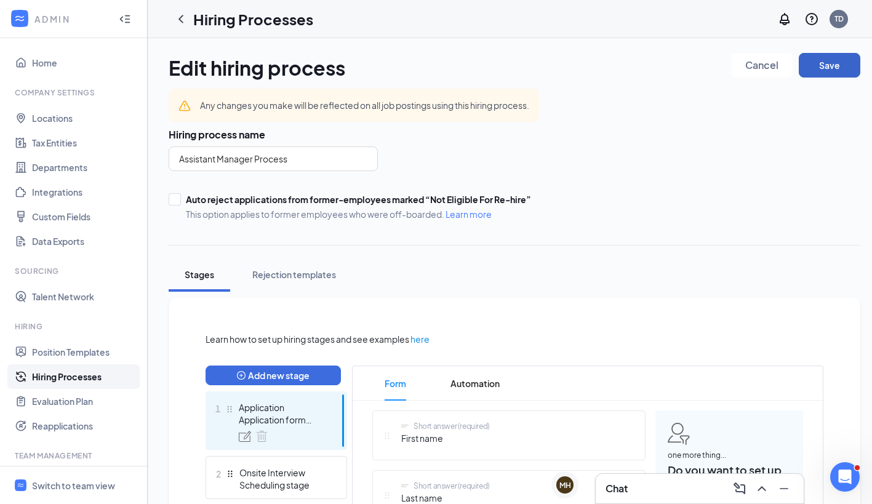
click at [823, 68] on button "Save" at bounding box center [830, 65] width 62 height 25
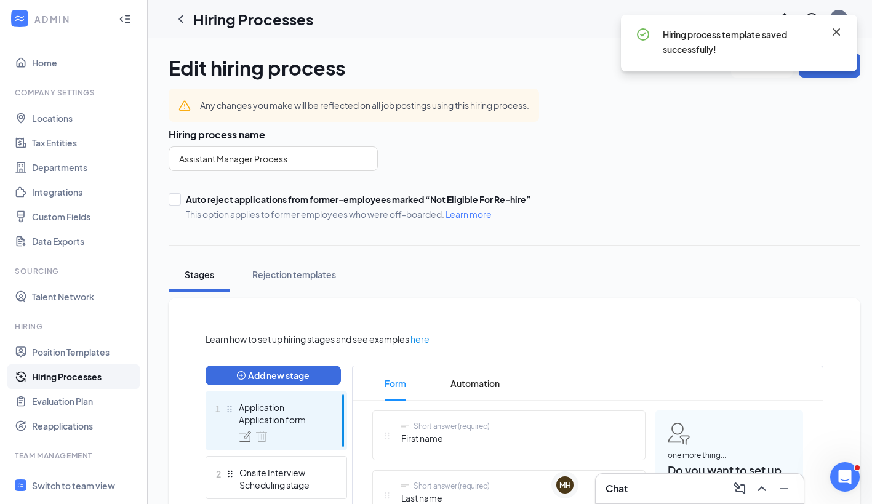
click at [841, 32] on icon "Cross" at bounding box center [836, 32] width 15 height 15
